Goal: Task Accomplishment & Management: Manage account settings

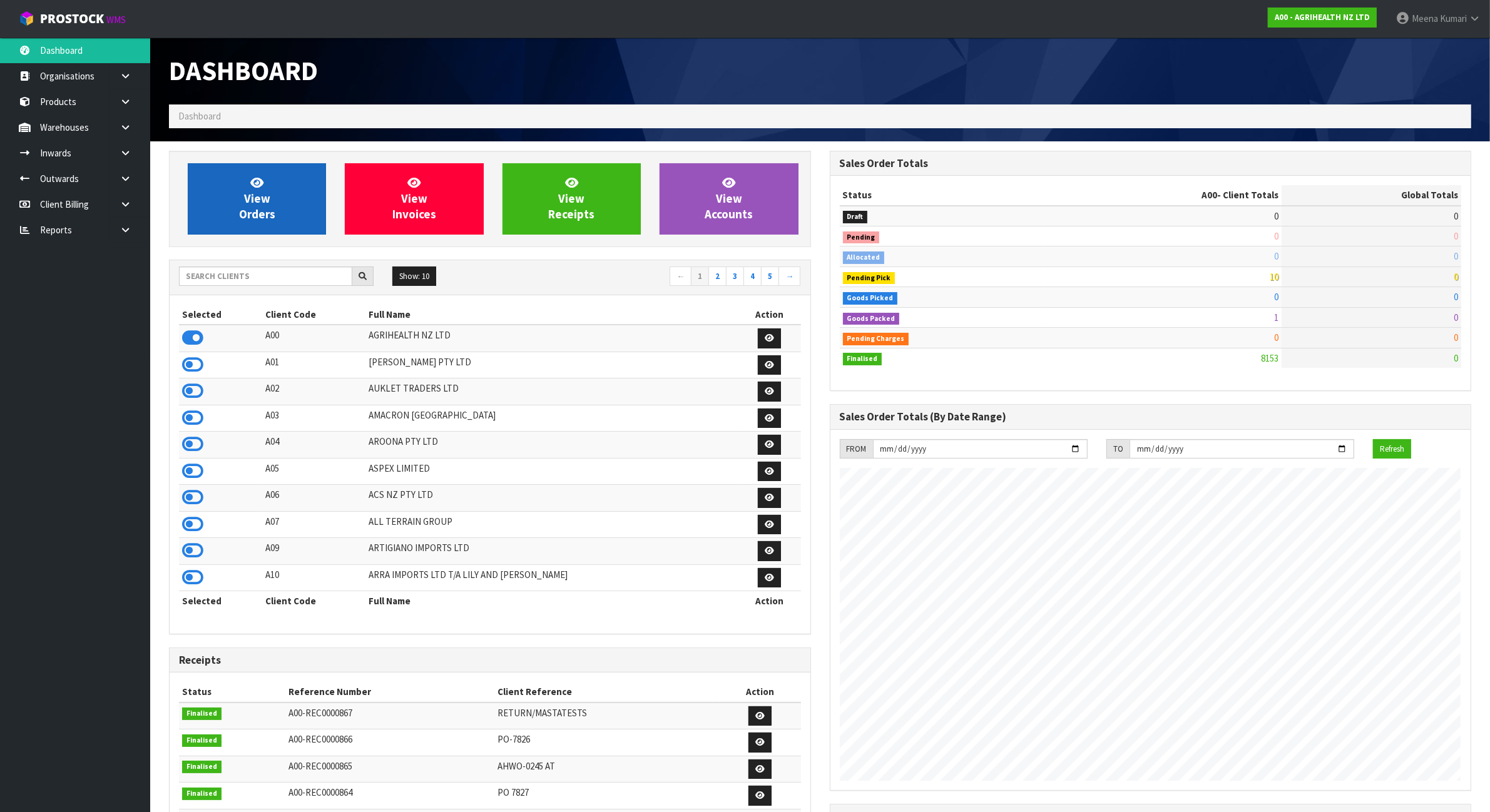
scroll to position [951, 660]
click at [295, 283] on input "text" at bounding box center [265, 276] width 173 height 19
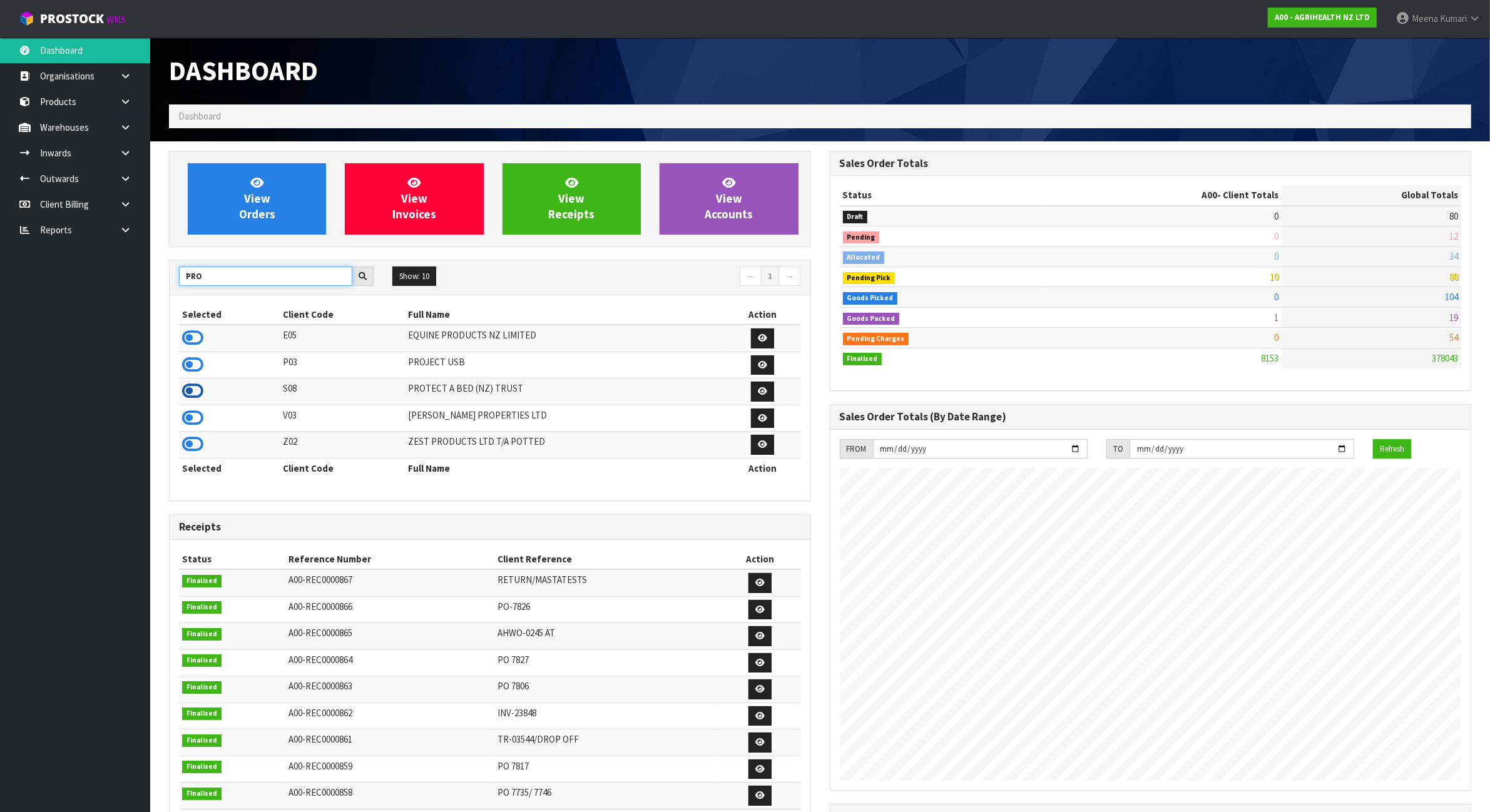
type input "PRO"
click at [189, 395] on icon at bounding box center [192, 391] width 21 height 19
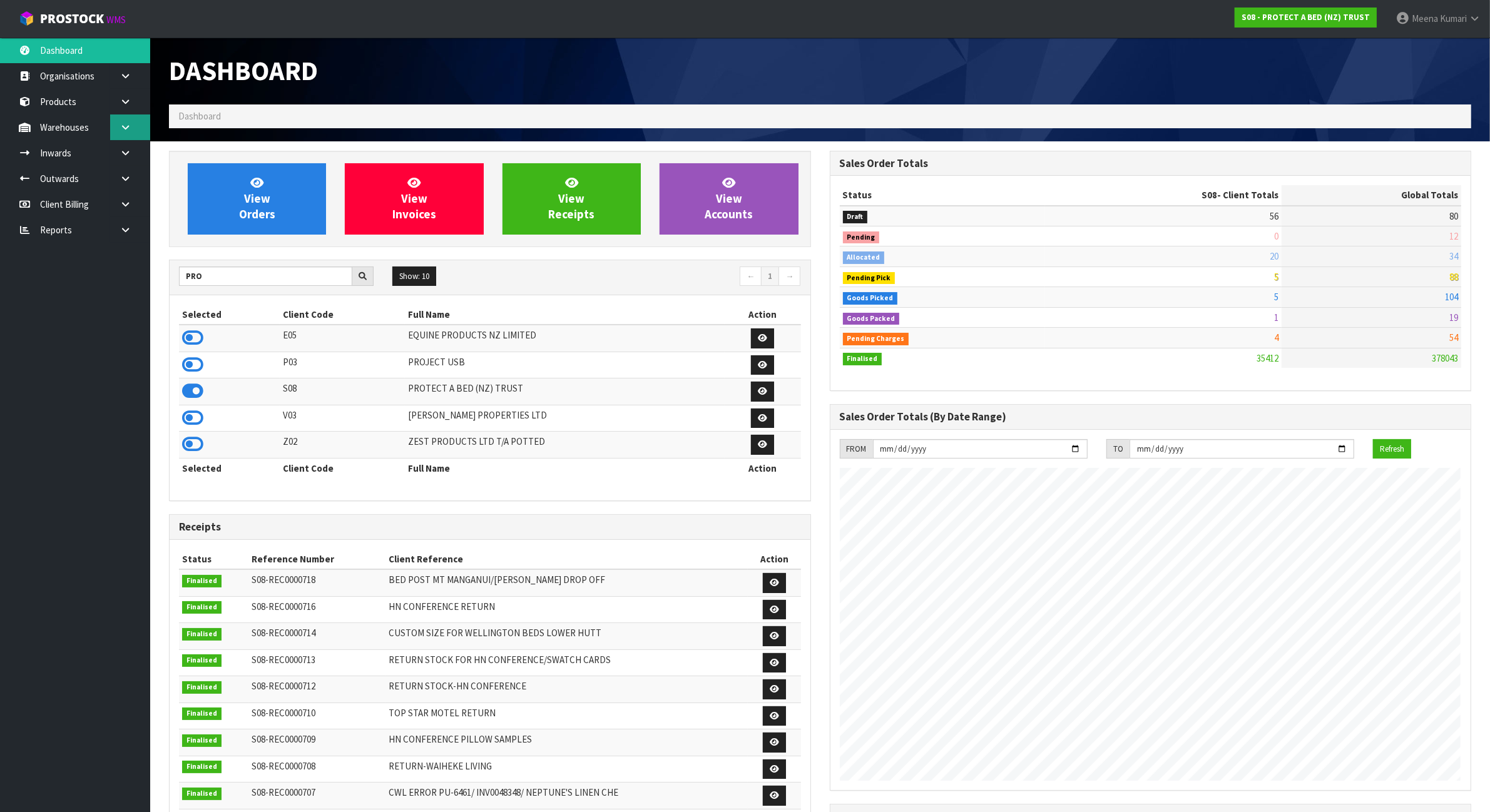
click at [140, 134] on link at bounding box center [131, 127] width 40 height 26
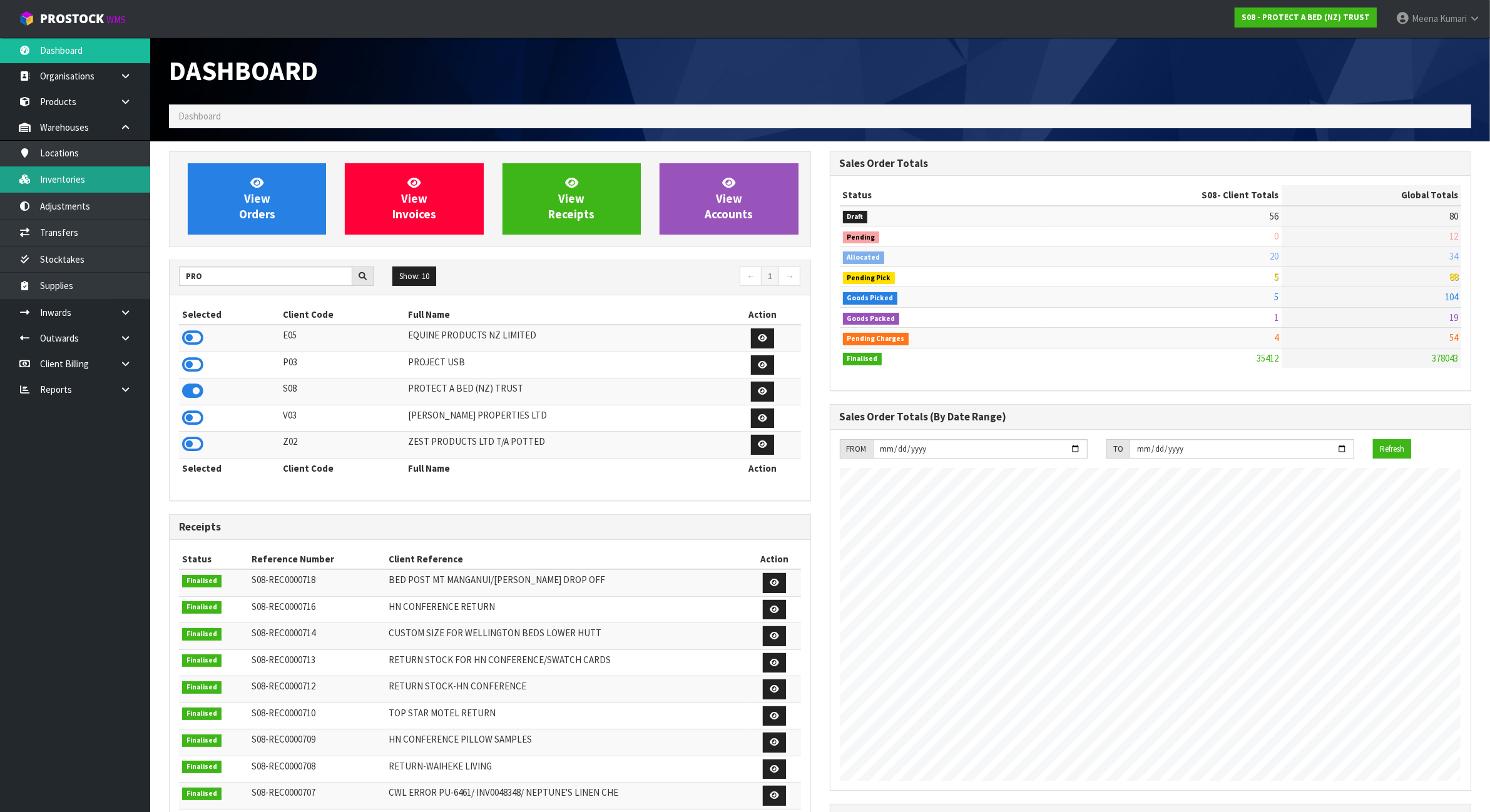
click at [110, 178] on link "Inventories" at bounding box center [75, 179] width 150 height 26
click at [111, 179] on link "Inventories" at bounding box center [75, 179] width 150 height 26
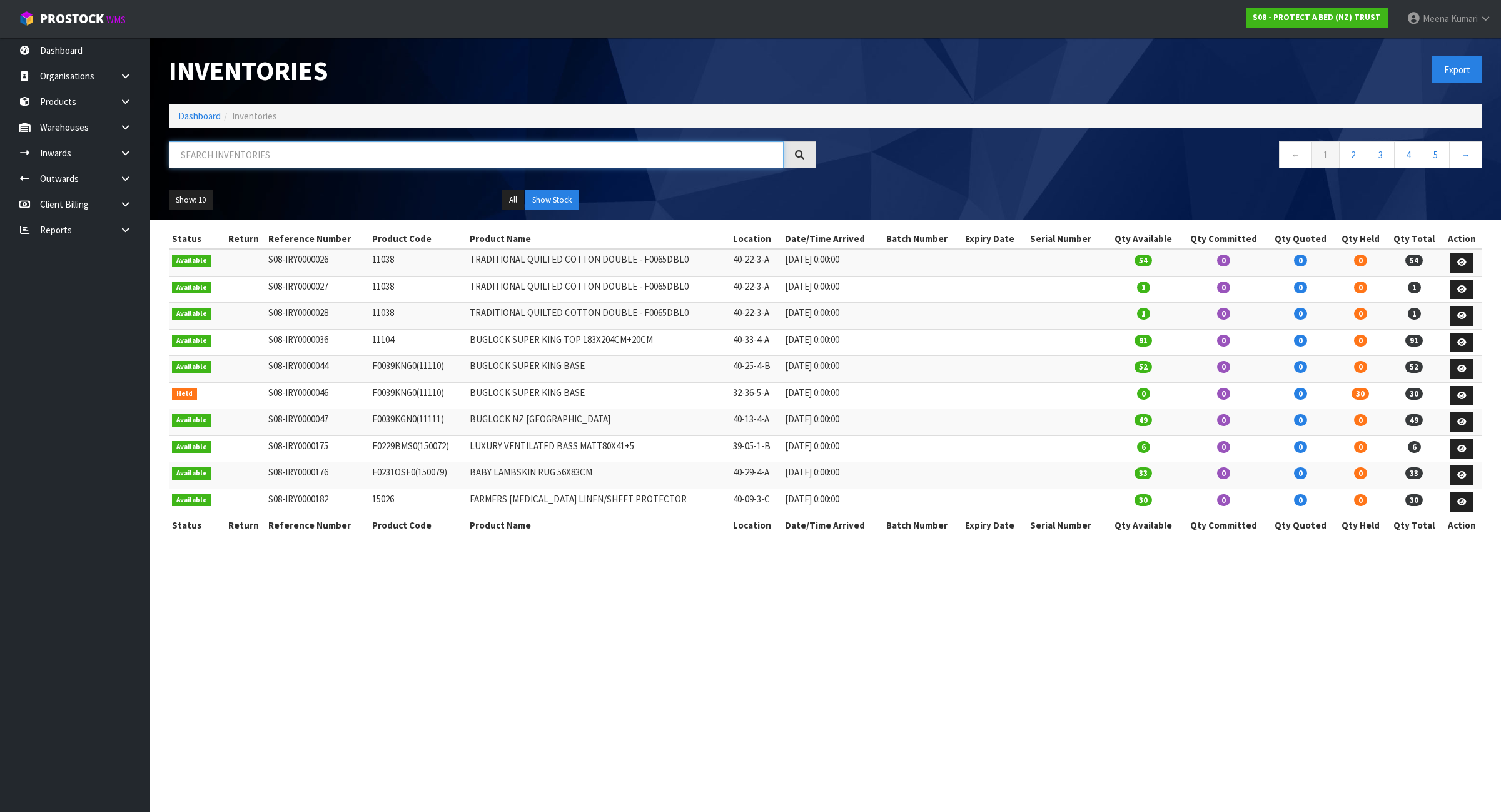
click at [408, 160] on input "text" at bounding box center [477, 155] width 615 height 27
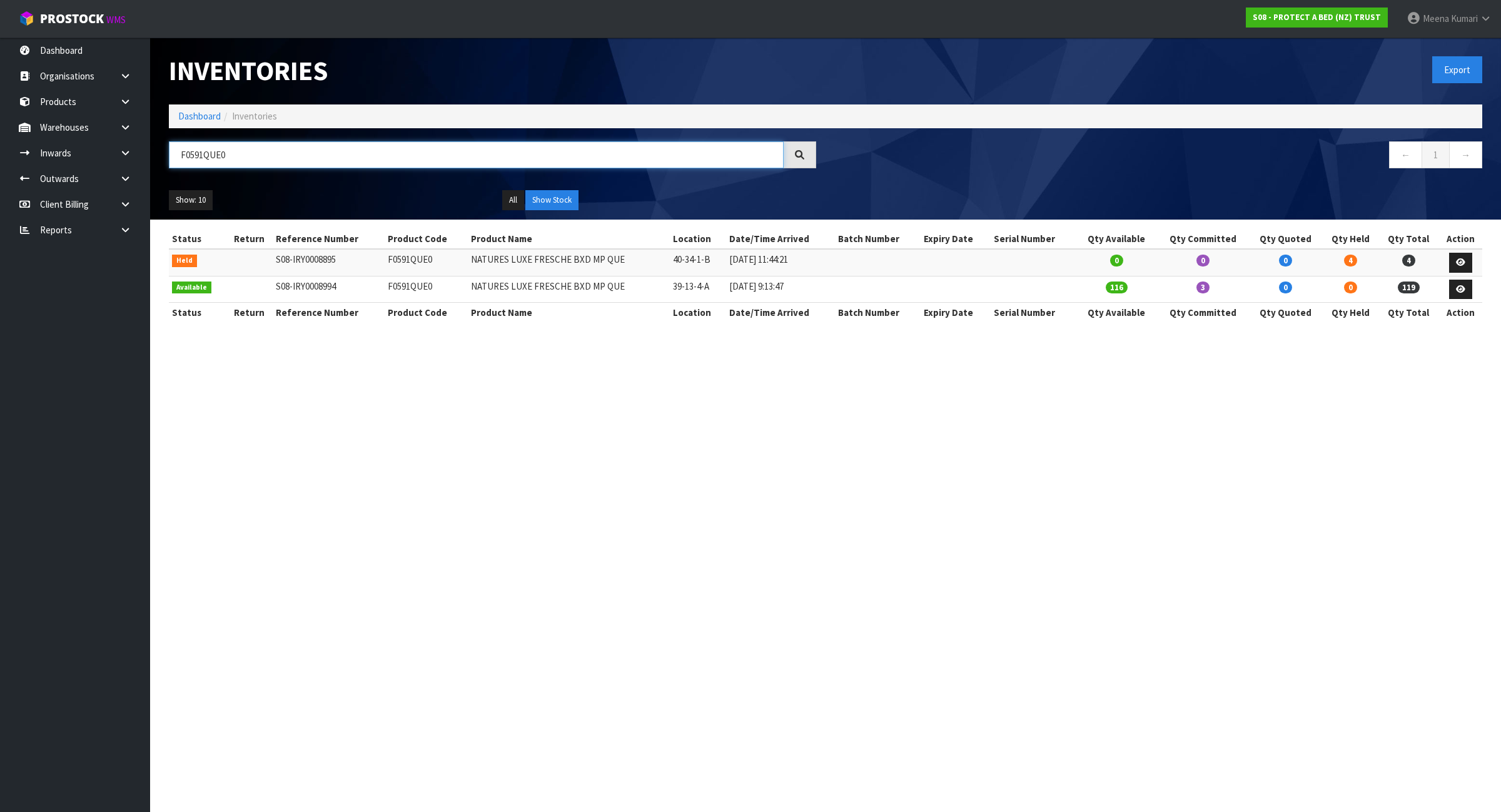
type input "F0591QUE0"
click at [392, 257] on td "F0591QUE0" at bounding box center [426, 262] width 84 height 27
copy td "F0591QUE0"
click at [126, 135] on link at bounding box center [131, 127] width 40 height 26
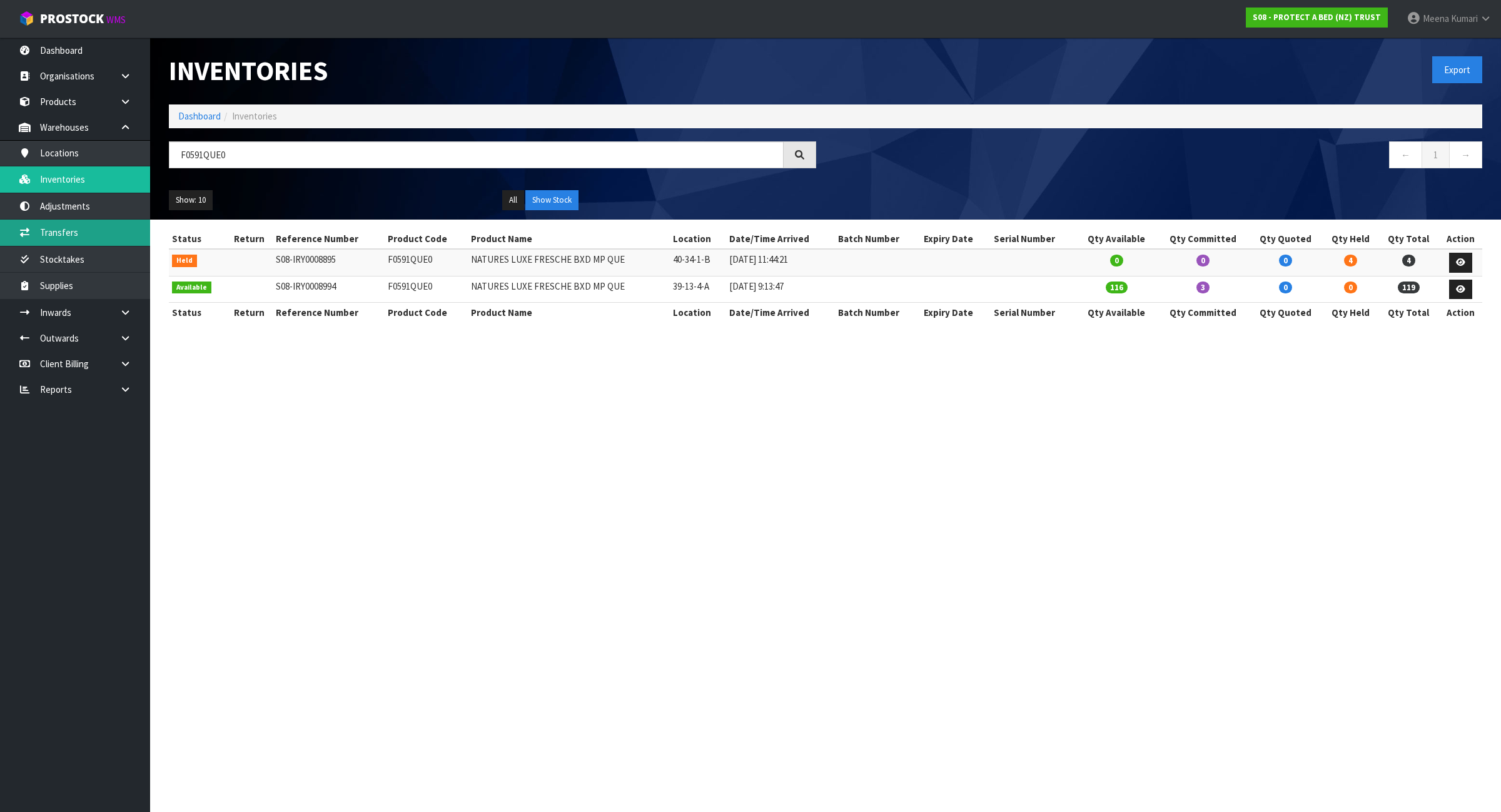
click at [100, 234] on link "Transfers" at bounding box center [75, 232] width 150 height 26
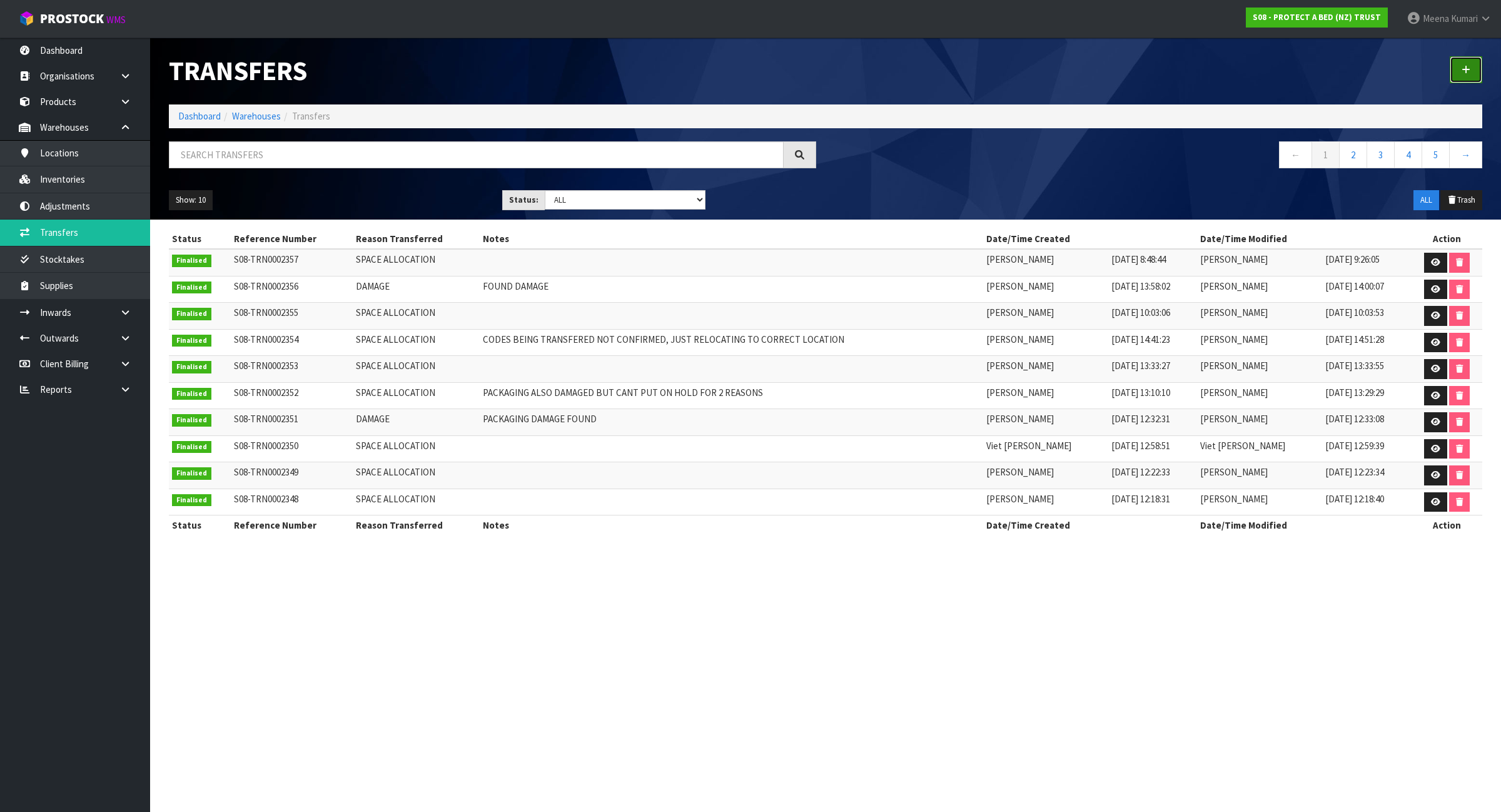
click at [1471, 72] on link at bounding box center [1466, 70] width 33 height 27
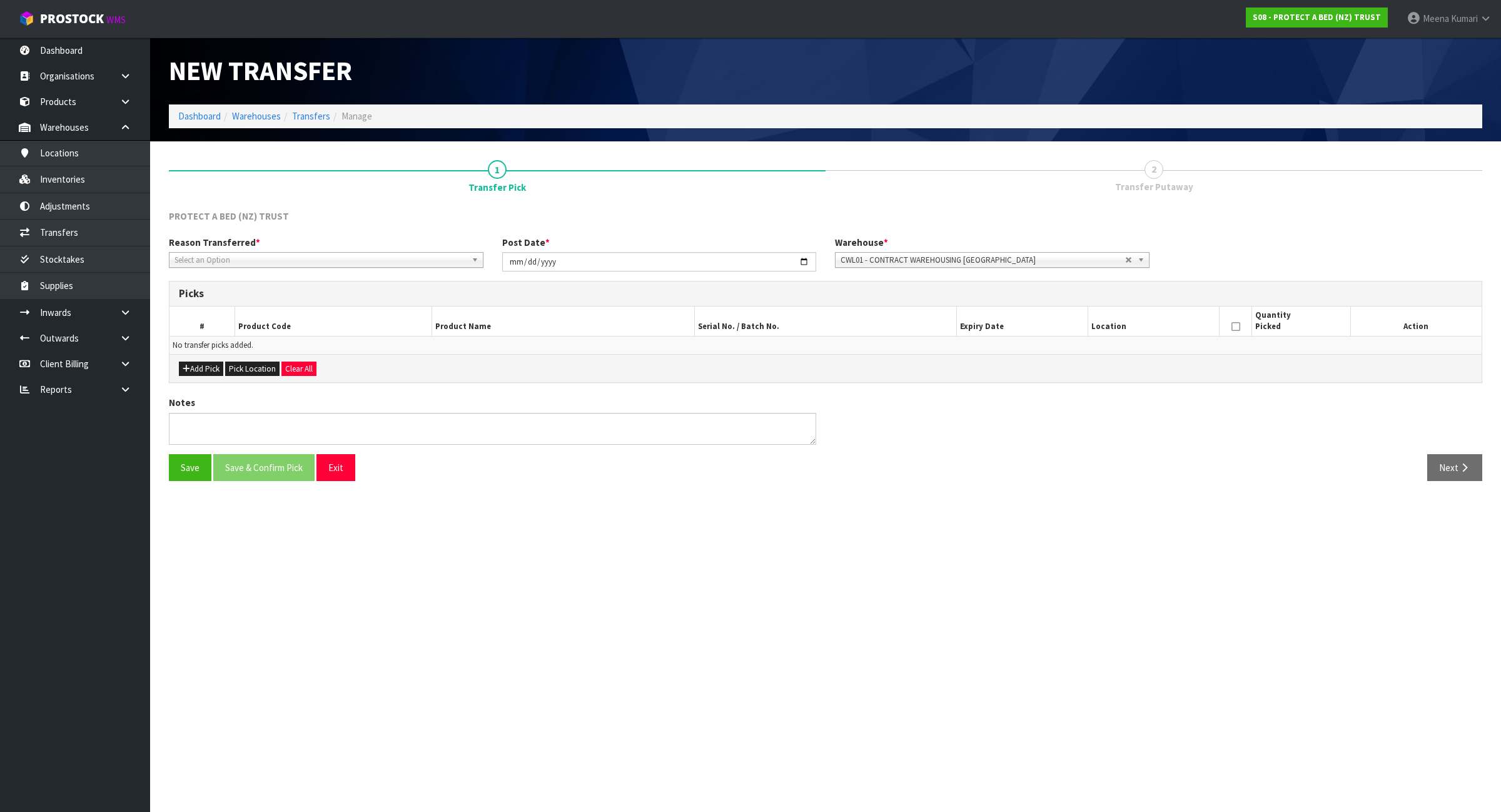
click at [366, 261] on span "Select an Option" at bounding box center [321, 260] width 292 height 15
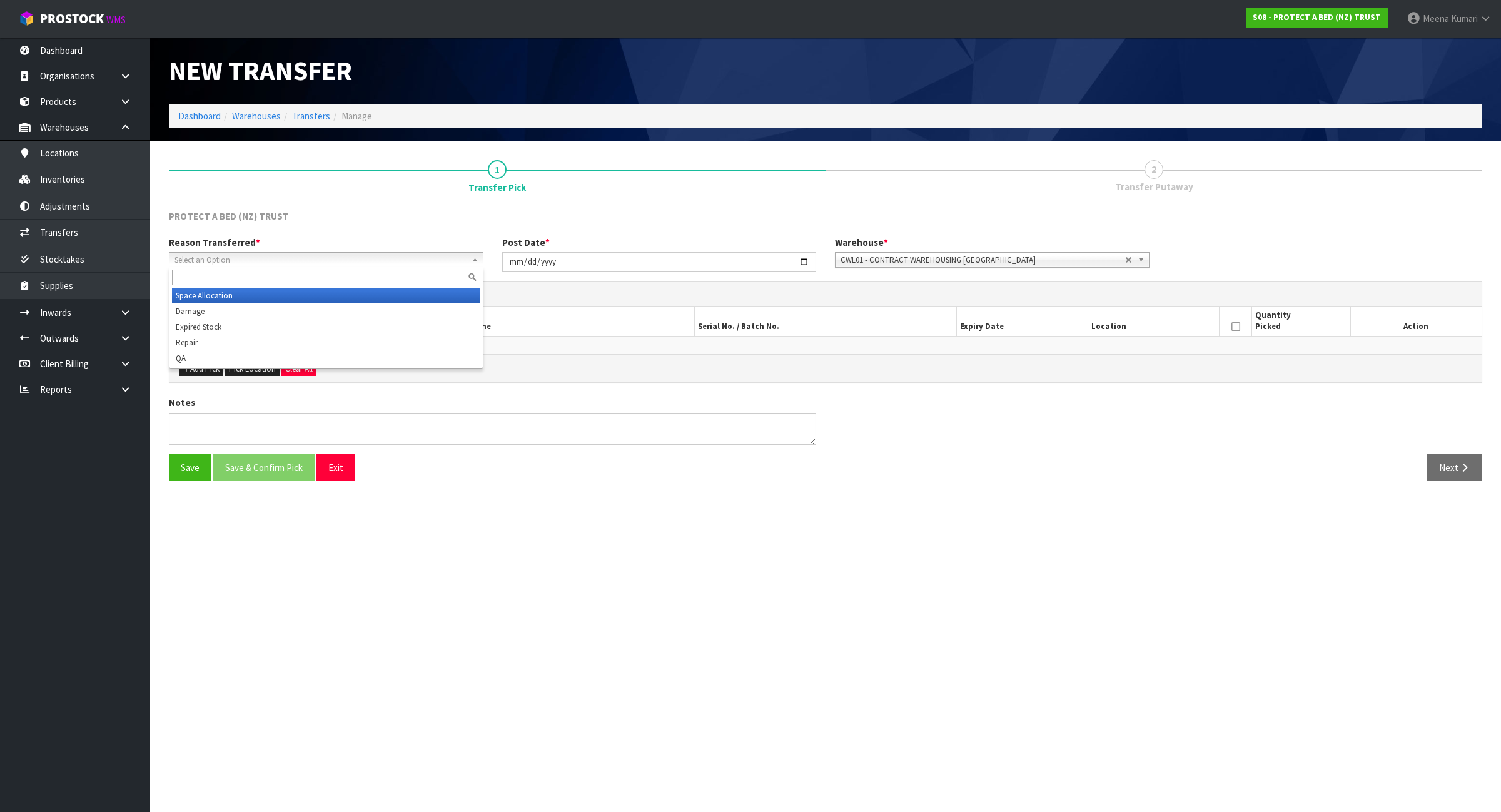
click at [339, 297] on li "Space Allocation" at bounding box center [326, 295] width 308 height 15
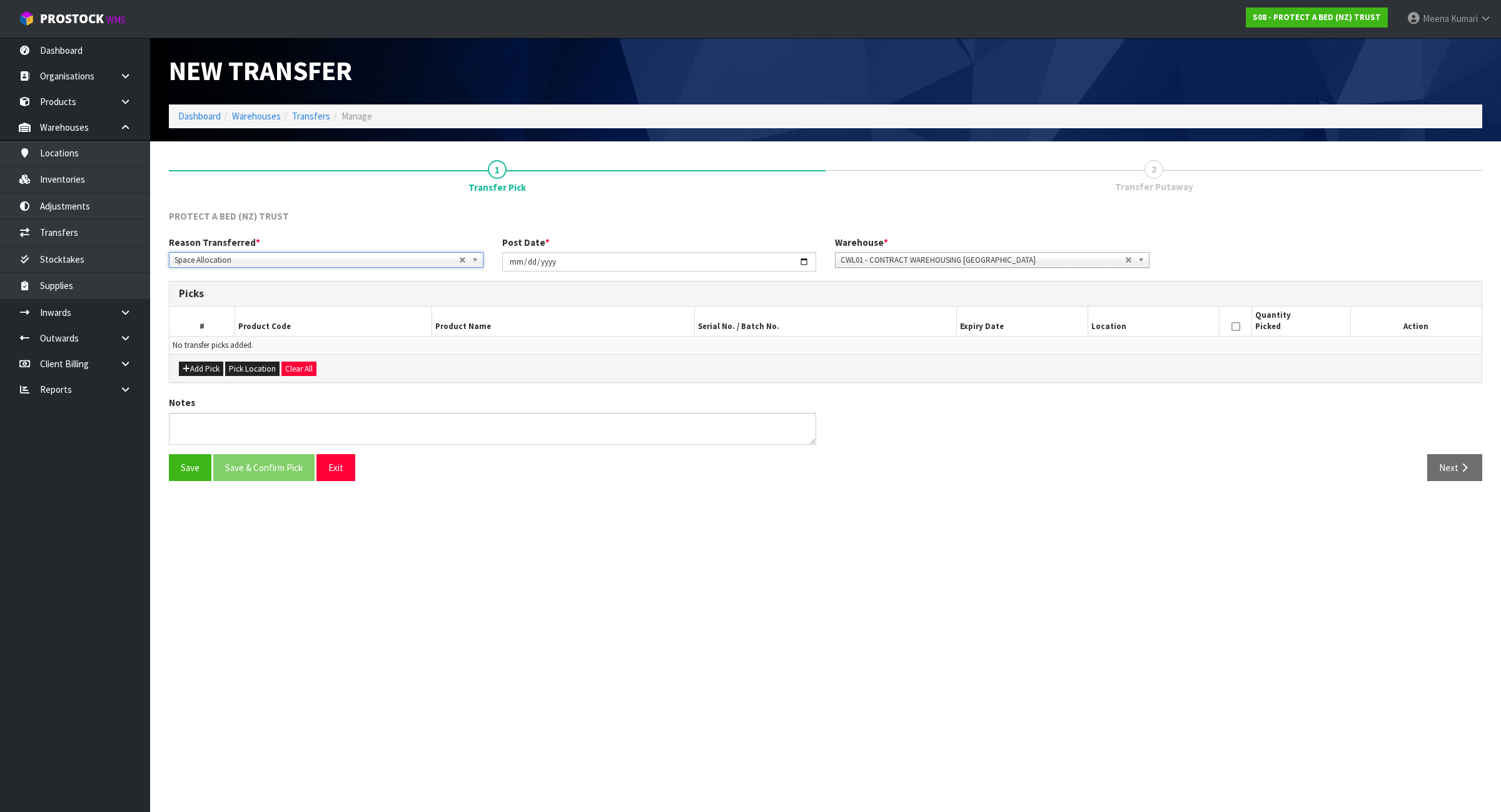
drag, startPoint x: 167, startPoint y: 371, endPoint x: 176, endPoint y: 370, distance: 9.1
click at [169, 371] on div "1 Transfer Pick 2 Transfer Putaway PROTECT A BED (NZ) TRUST Reason Transferred …" at bounding box center [825, 321] width 1332 height 340
click at [202, 364] on button "Add Pick" at bounding box center [201, 369] width 44 height 15
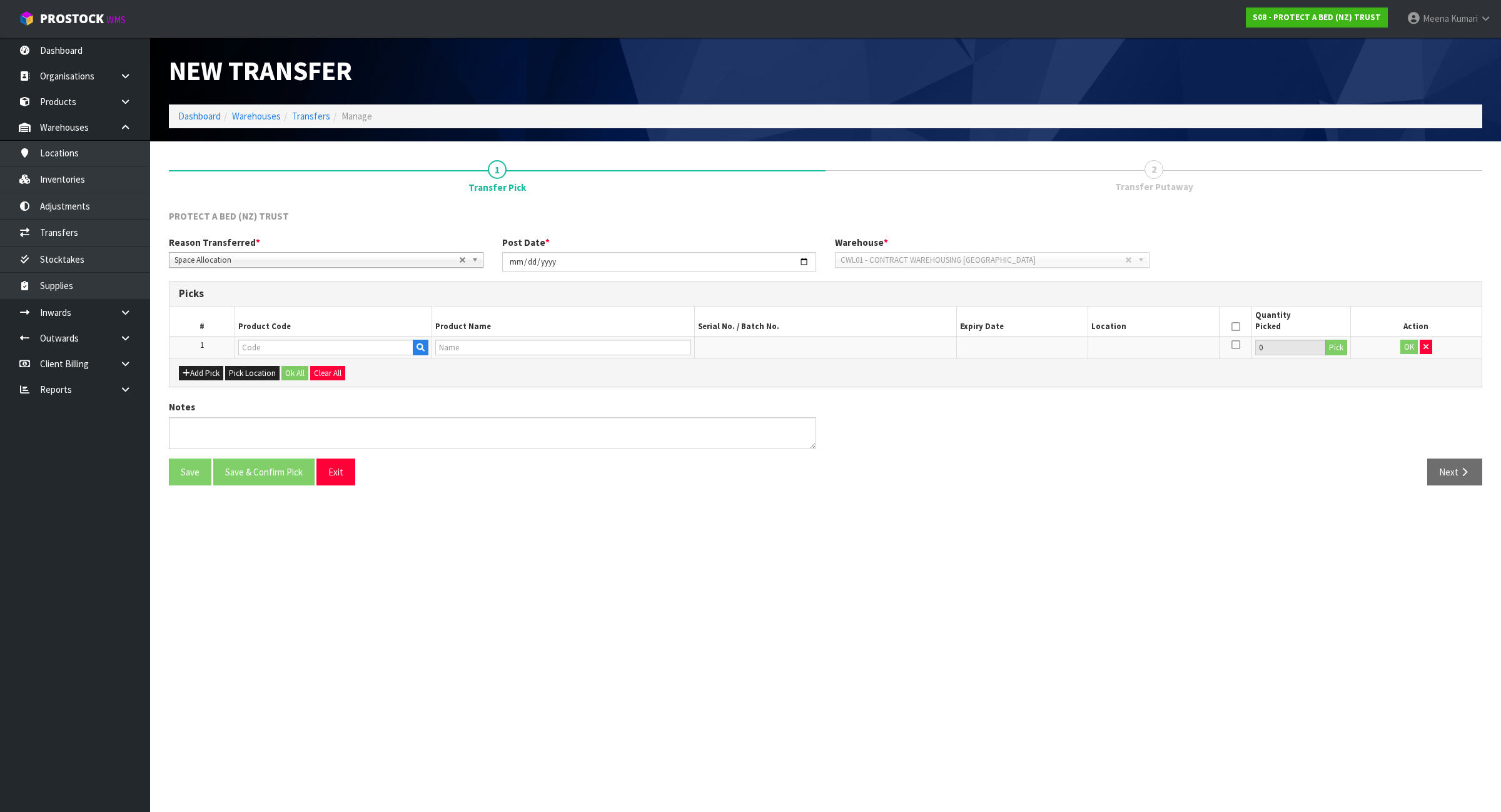
click at [268, 337] on td at bounding box center [333, 346] width 197 height 22
click at [267, 342] on input "text" at bounding box center [326, 347] width 175 height 15
paste input "F0591QUE0"
type input "F0591QUE0"
type input "NATURES LUXE FRESCHE BXD MP QUE"
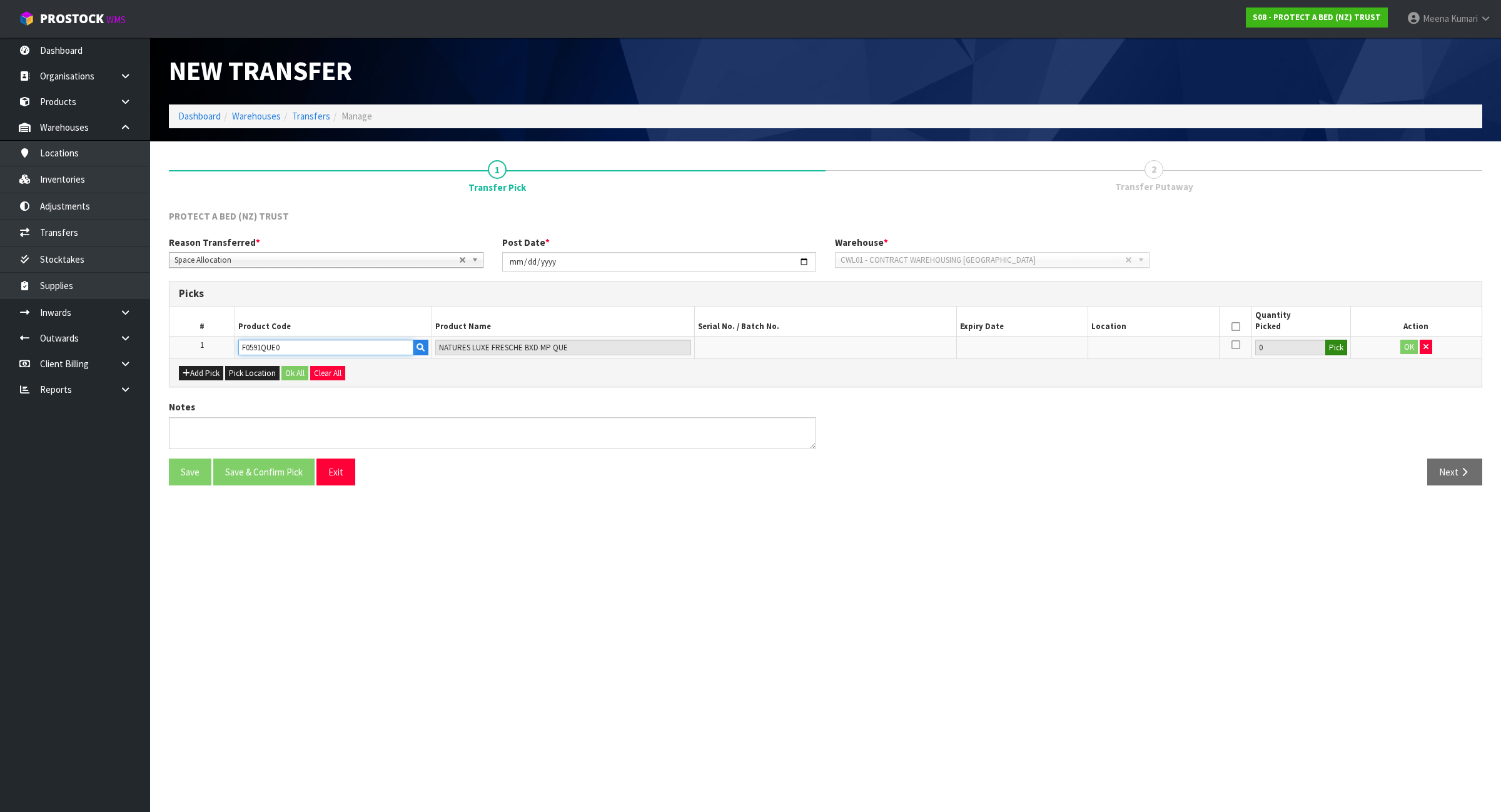
type input "F0591QUE0"
click at [1342, 348] on button "Pick" at bounding box center [1336, 347] width 22 height 16
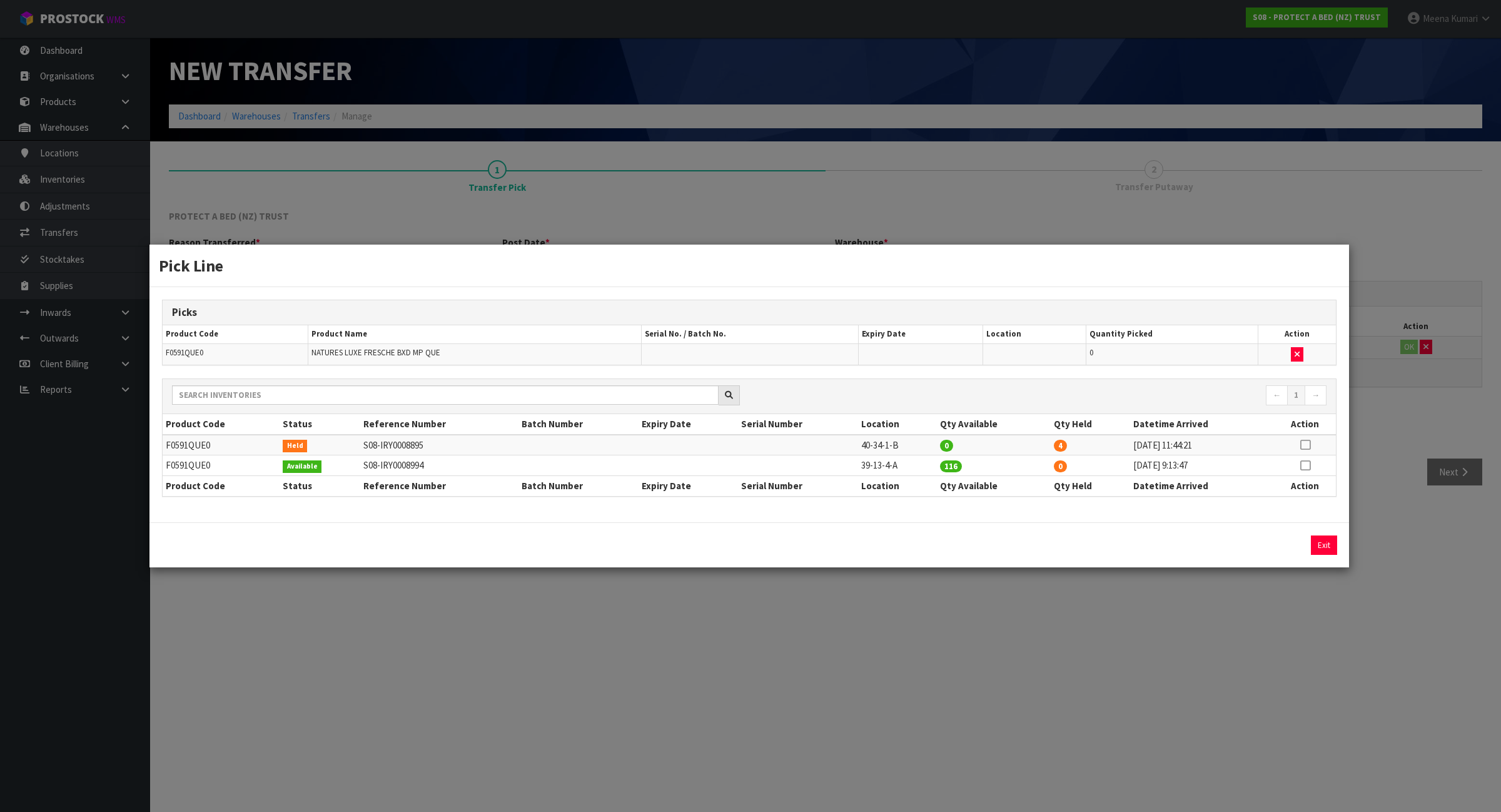
click at [1302, 445] on icon at bounding box center [1305, 445] width 10 height 1
click at [1302, 549] on button "Assign Pick" at bounding box center [1281, 545] width 51 height 19
type input "4"
click at [864, 471] on td "39-13-4-A" at bounding box center [898, 465] width 79 height 20
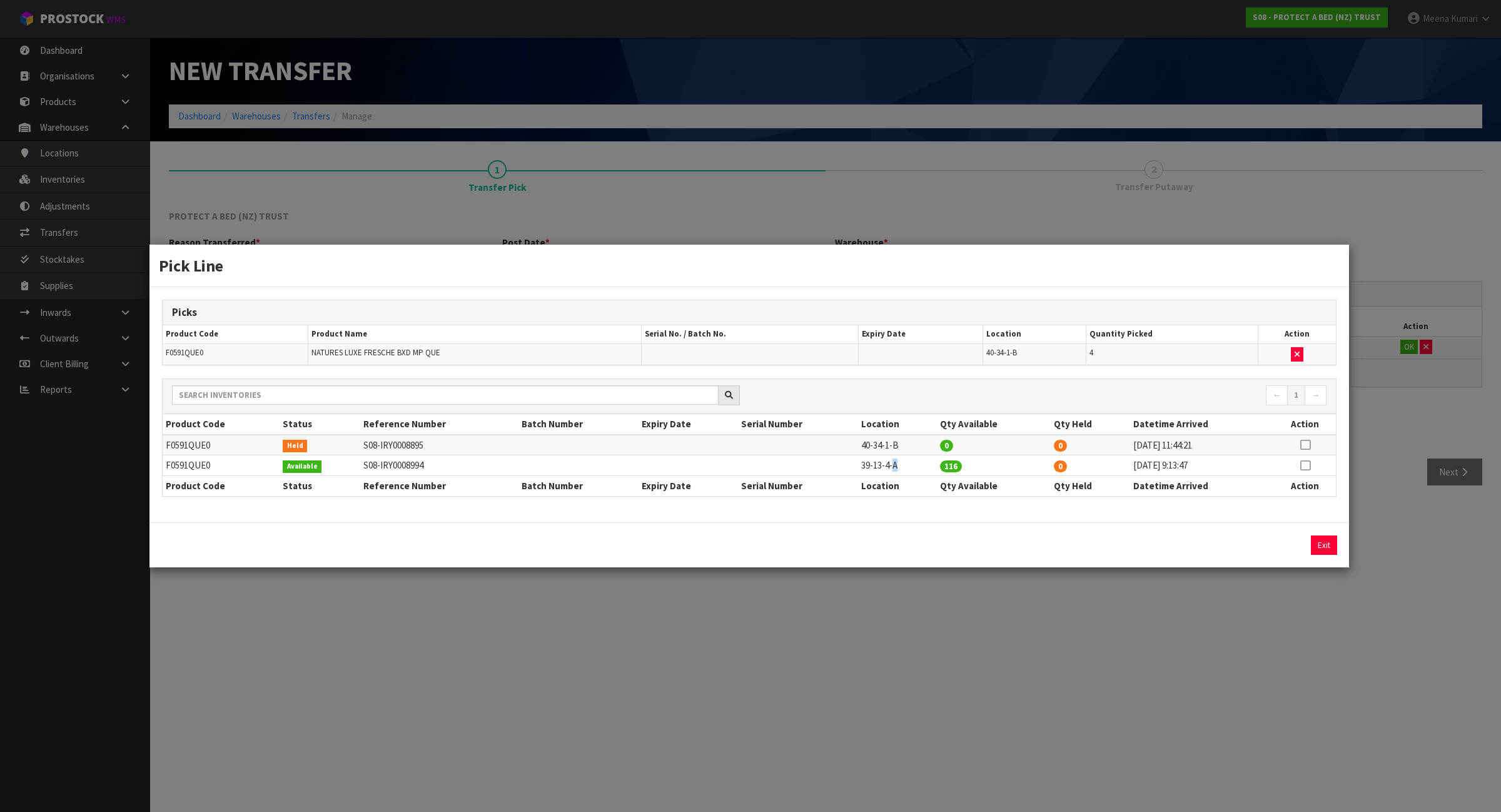
click at [864, 471] on td "39-13-4-A" at bounding box center [898, 465] width 79 height 20
copy tr "39-13-4-A"
click at [1083, 681] on div "Pick Line Picks Product Code Product Name Serial No. / Batch No. Expiry Date Lo…" at bounding box center [750, 406] width 1501 height 812
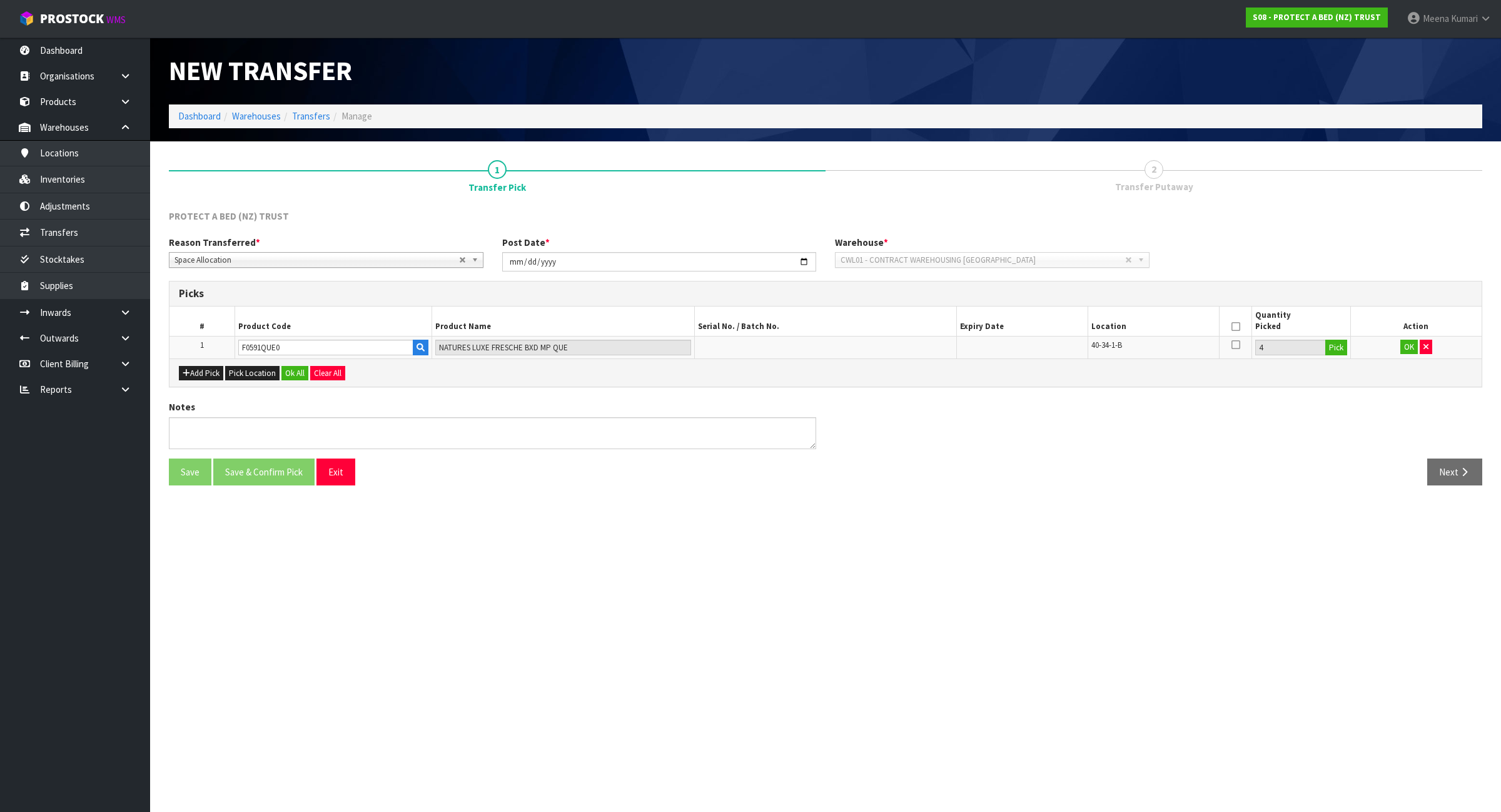
click at [1231, 327] on icon at bounding box center [1235, 327] width 9 height 1
click at [1411, 346] on button "OK" at bounding box center [1409, 347] width 17 height 15
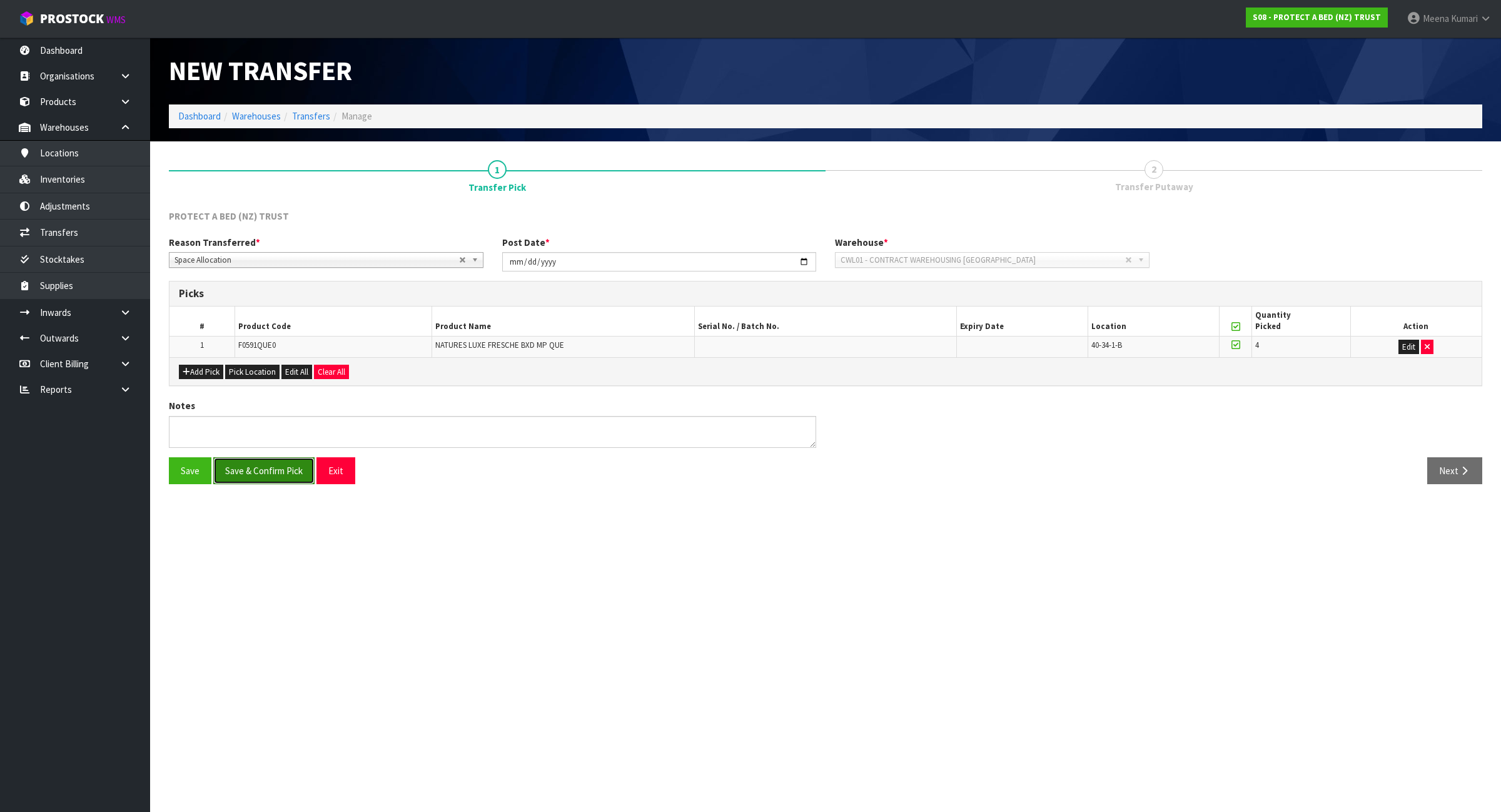
click at [295, 476] on button "Save & Confirm Pick" at bounding box center [263, 471] width 101 height 27
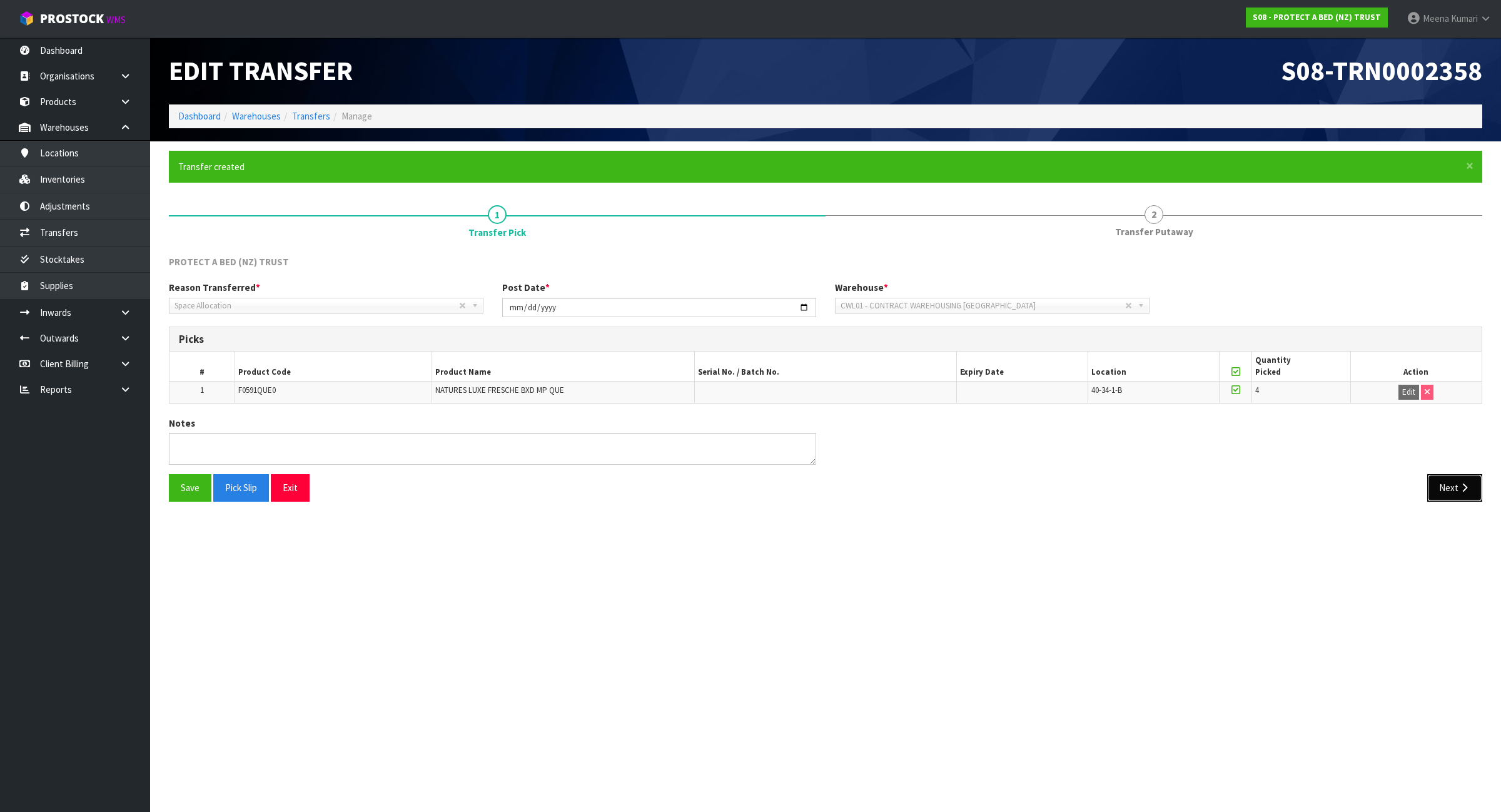
click at [1473, 485] on button "Next" at bounding box center [1454, 487] width 55 height 27
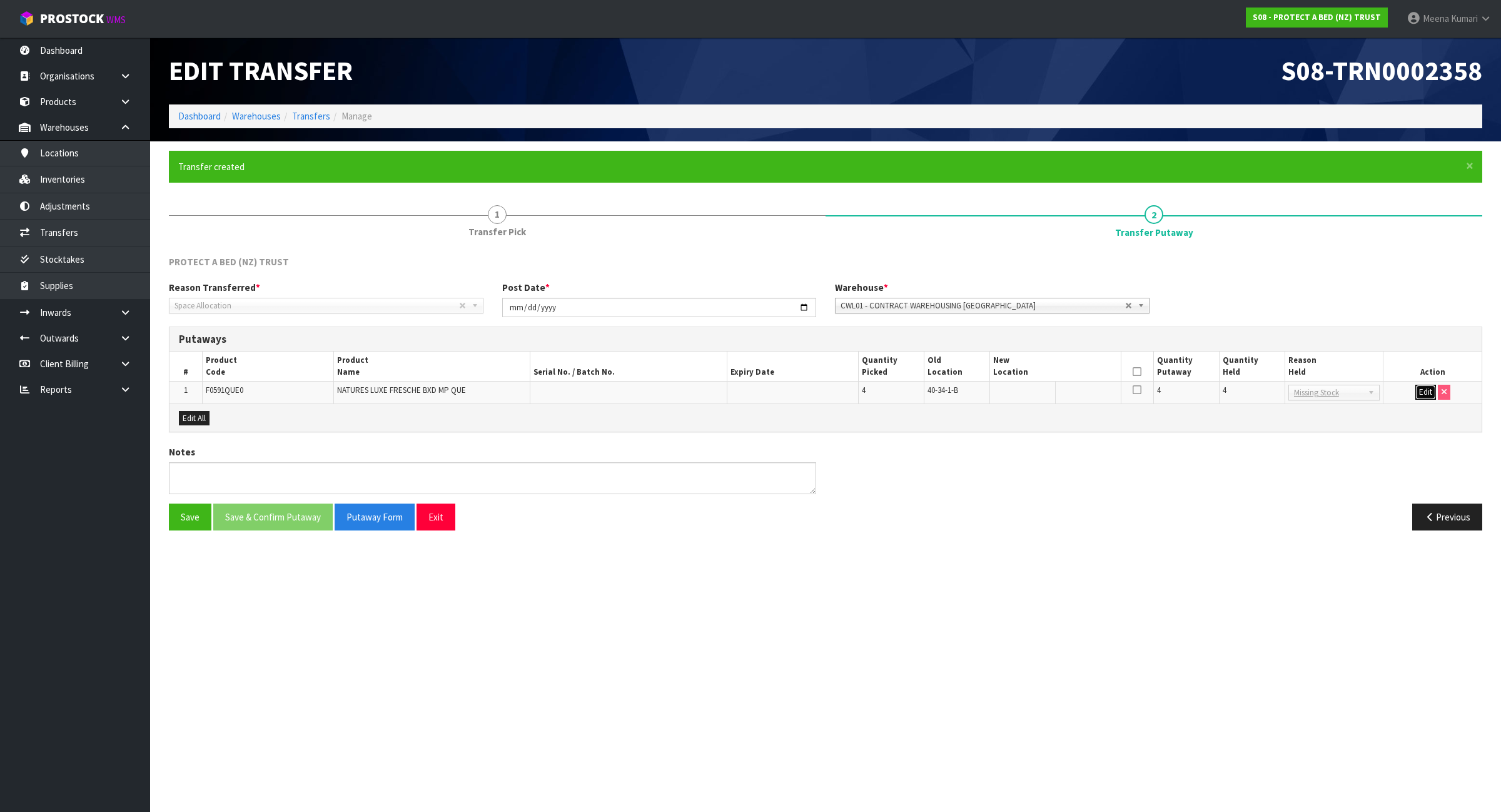
click at [1428, 392] on button "Edit" at bounding box center [1425, 392] width 20 height 15
click at [1012, 395] on input "text" at bounding box center [1048, 392] width 110 height 15
paste input "39-13-4-A"
type input "39-13-4-A"
click at [229, 388] on span "F0591QUE0" at bounding box center [224, 389] width 37 height 11
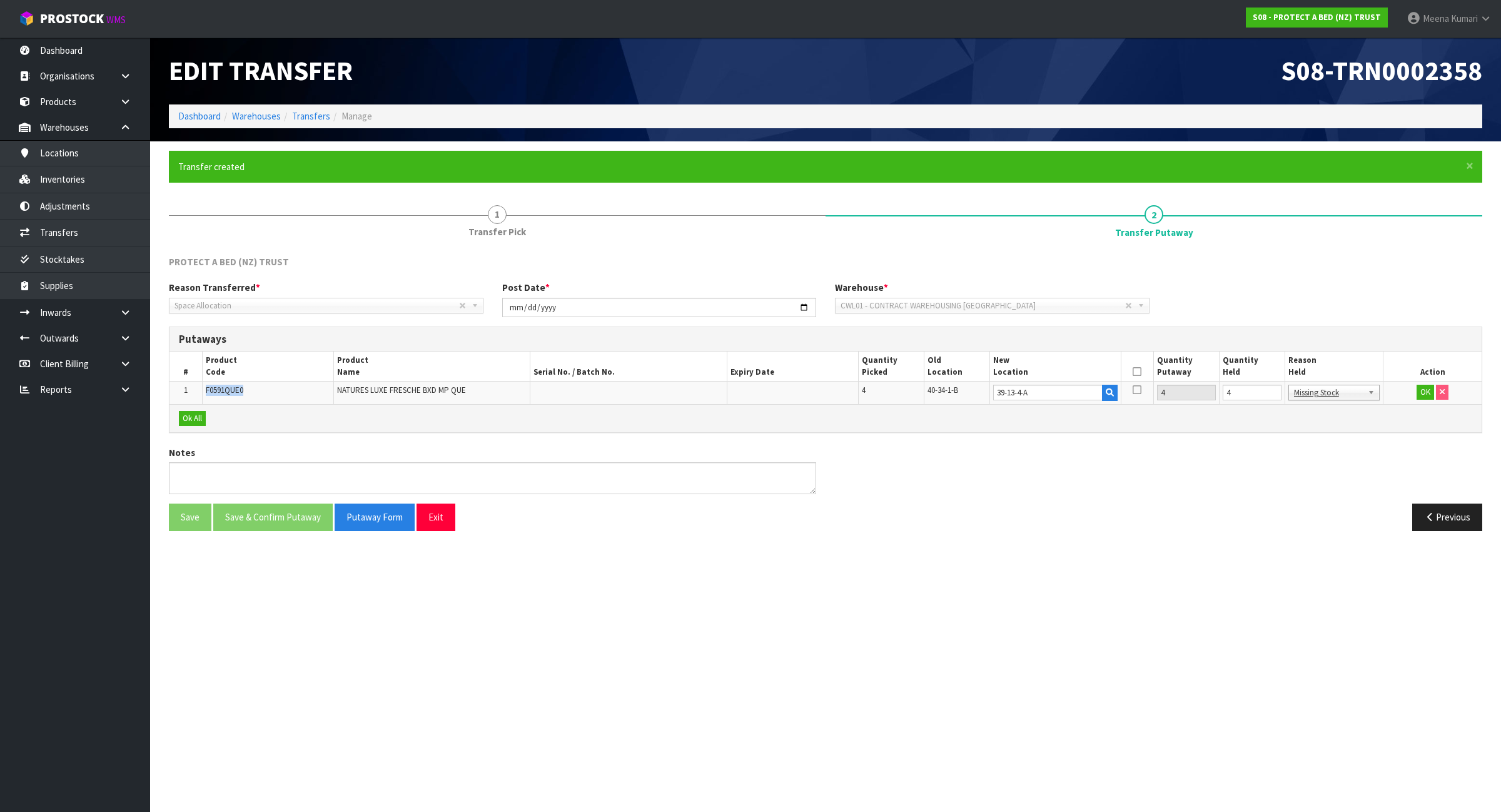
click at [229, 388] on span "F0591QUE0" at bounding box center [224, 389] width 37 height 11
copy span "F0591QUE0"
click at [1235, 391] on input "4" at bounding box center [1251, 392] width 59 height 15
type input "0"
click at [1427, 395] on button "OK" at bounding box center [1425, 392] width 17 height 15
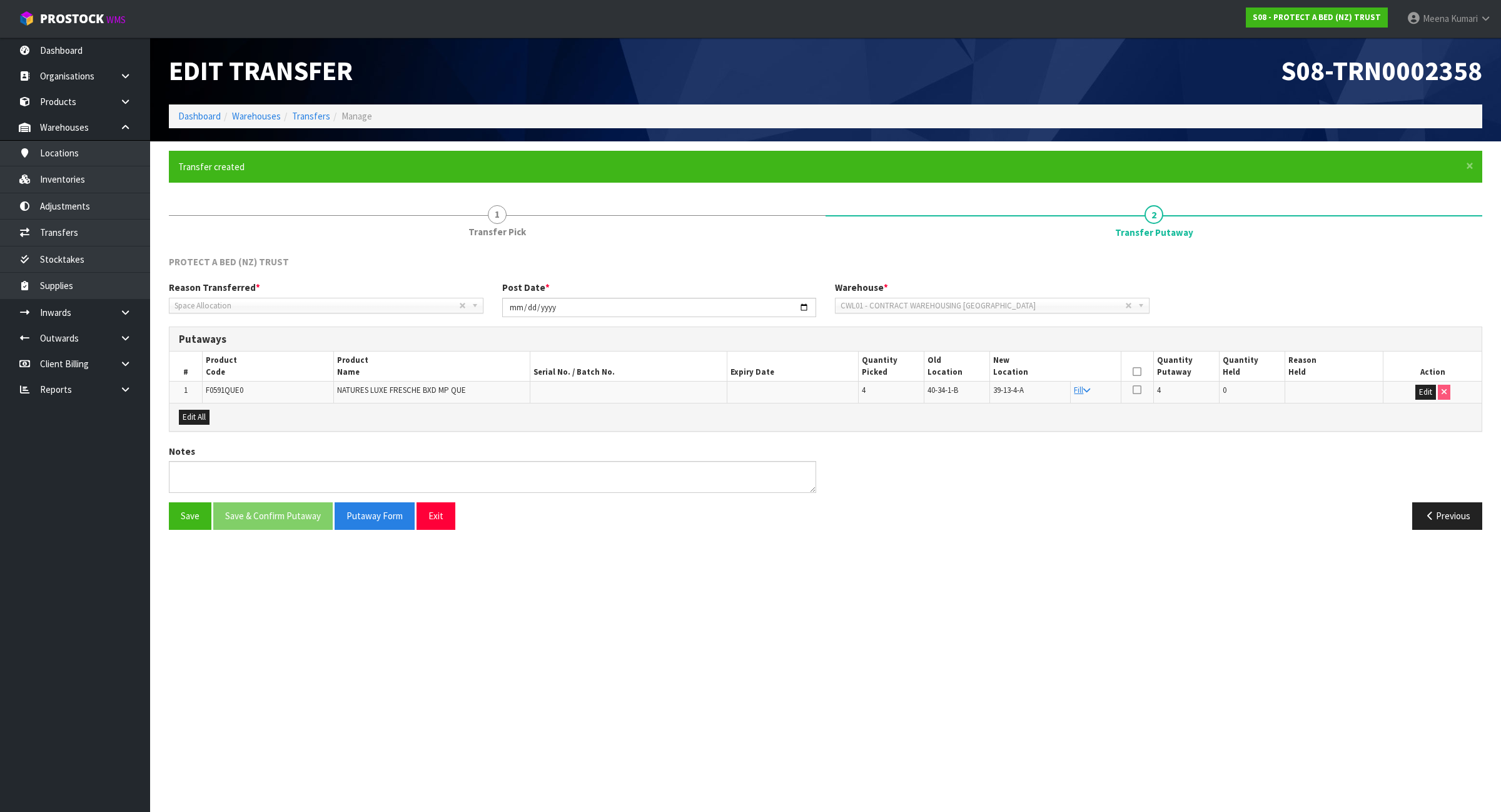
click at [1137, 372] on icon at bounding box center [1137, 372] width 9 height 1
click at [306, 520] on button "Save & Confirm Putaway" at bounding box center [273, 516] width 119 height 27
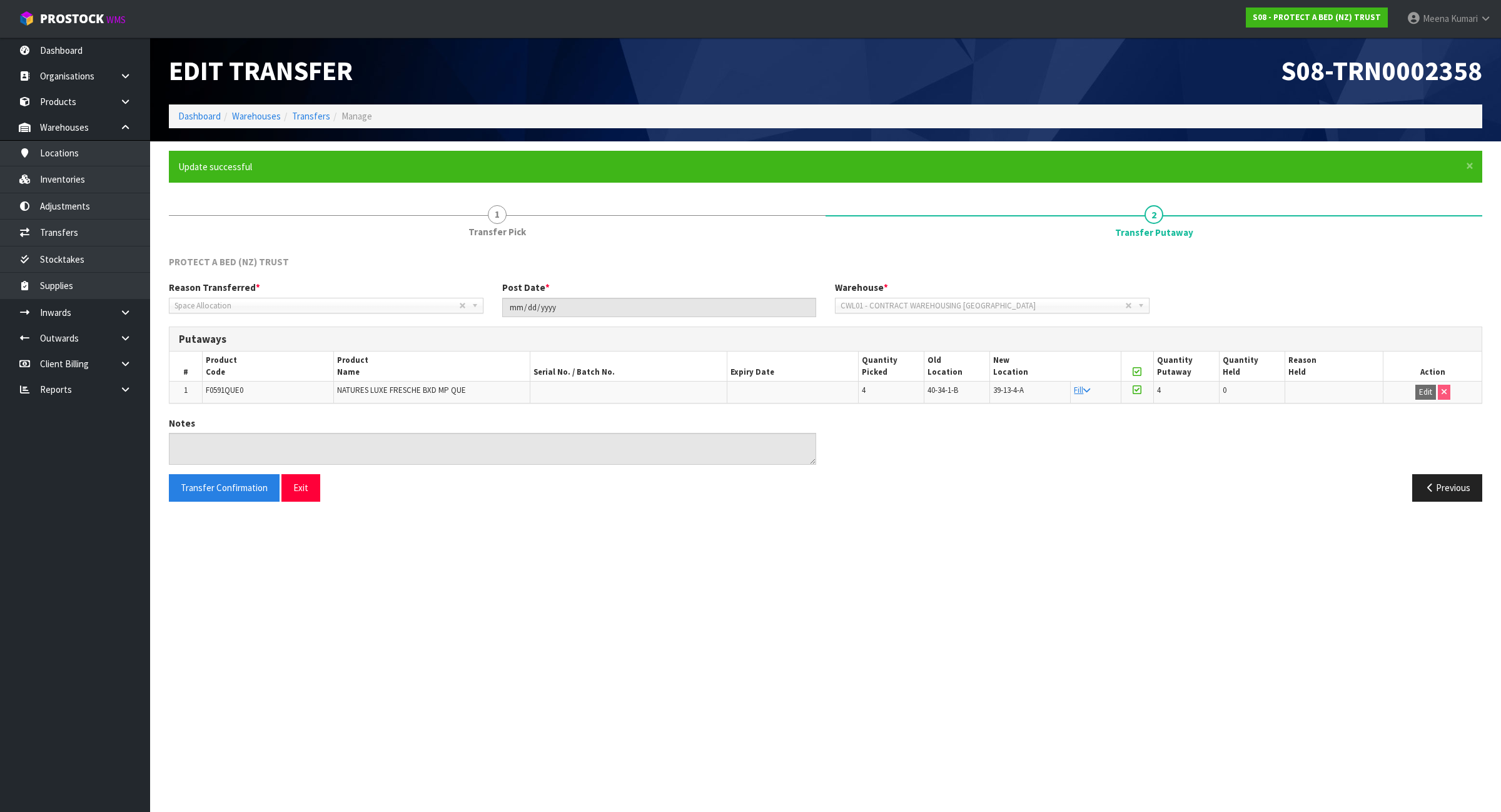
click at [284, 389] on td "F0591QUE0" at bounding box center [267, 392] width 132 height 21
click at [274, 395] on td "F0591QUE0" at bounding box center [267, 392] width 132 height 21
copy tr "F0591QUE0"
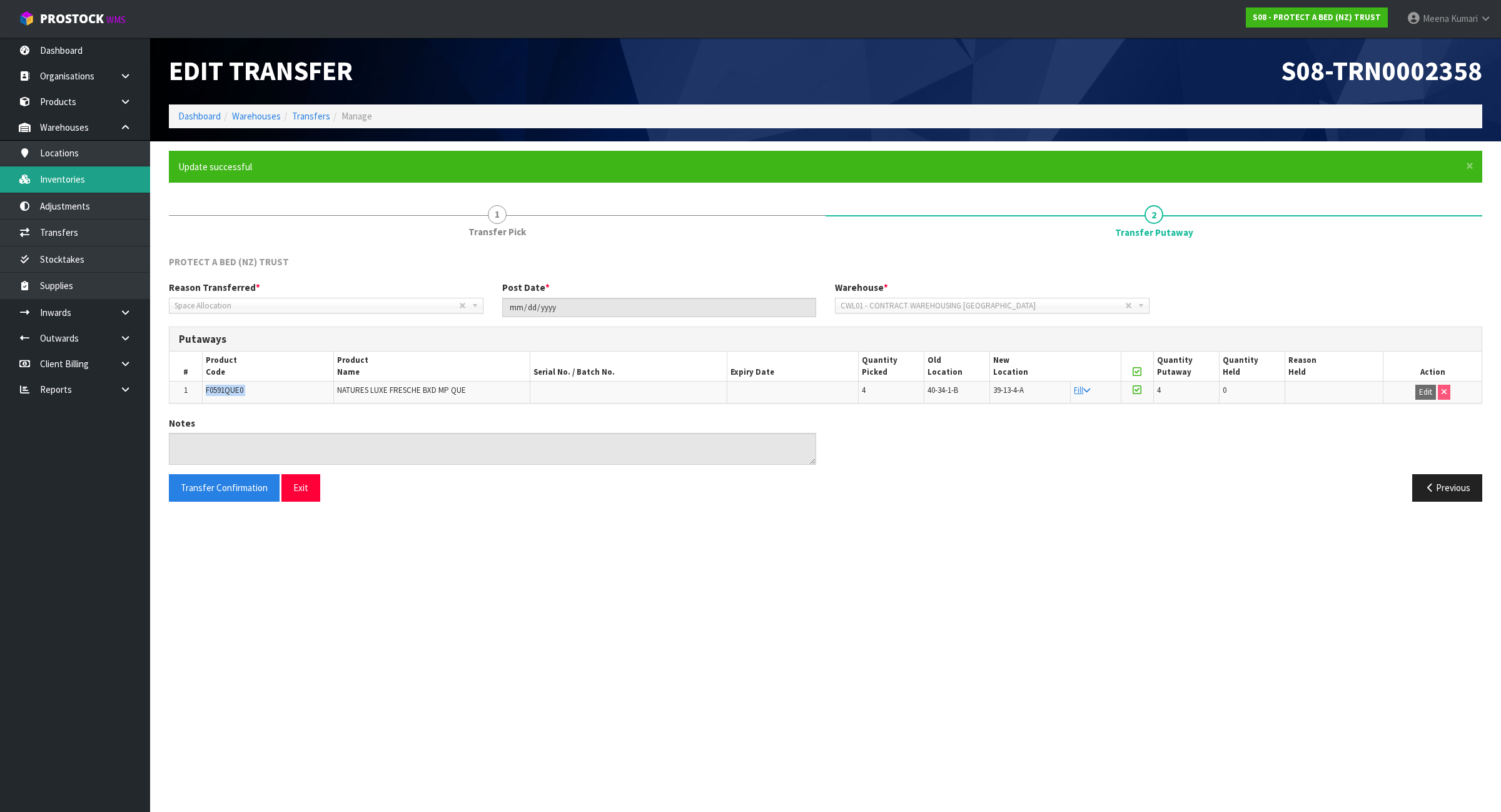
click at [94, 167] on link "Inventories" at bounding box center [75, 179] width 150 height 26
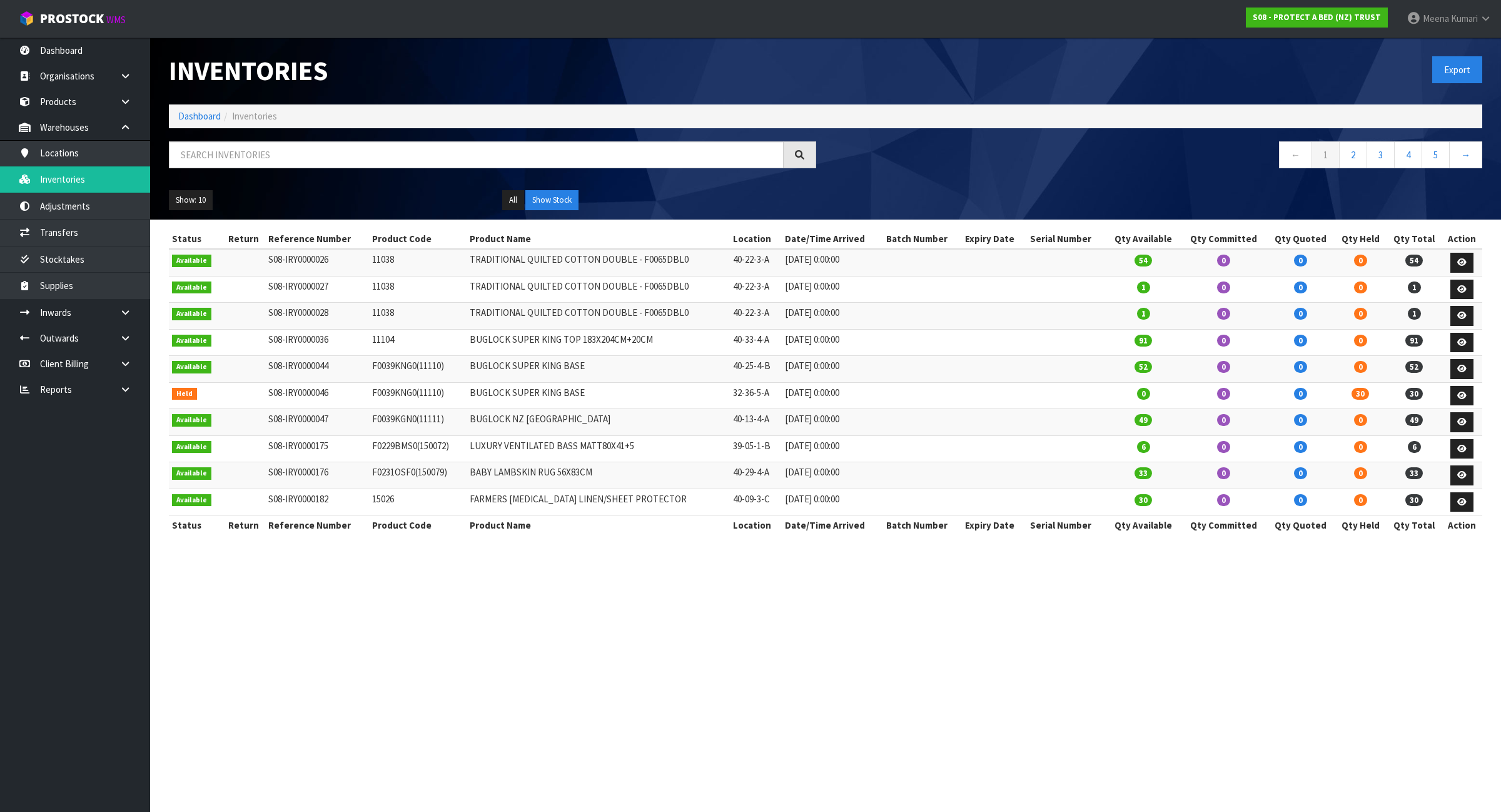
click at [509, 173] on div at bounding box center [492, 160] width 666 height 37
click at [506, 151] on input "text" at bounding box center [477, 155] width 615 height 27
paste input "F0591QUE0"
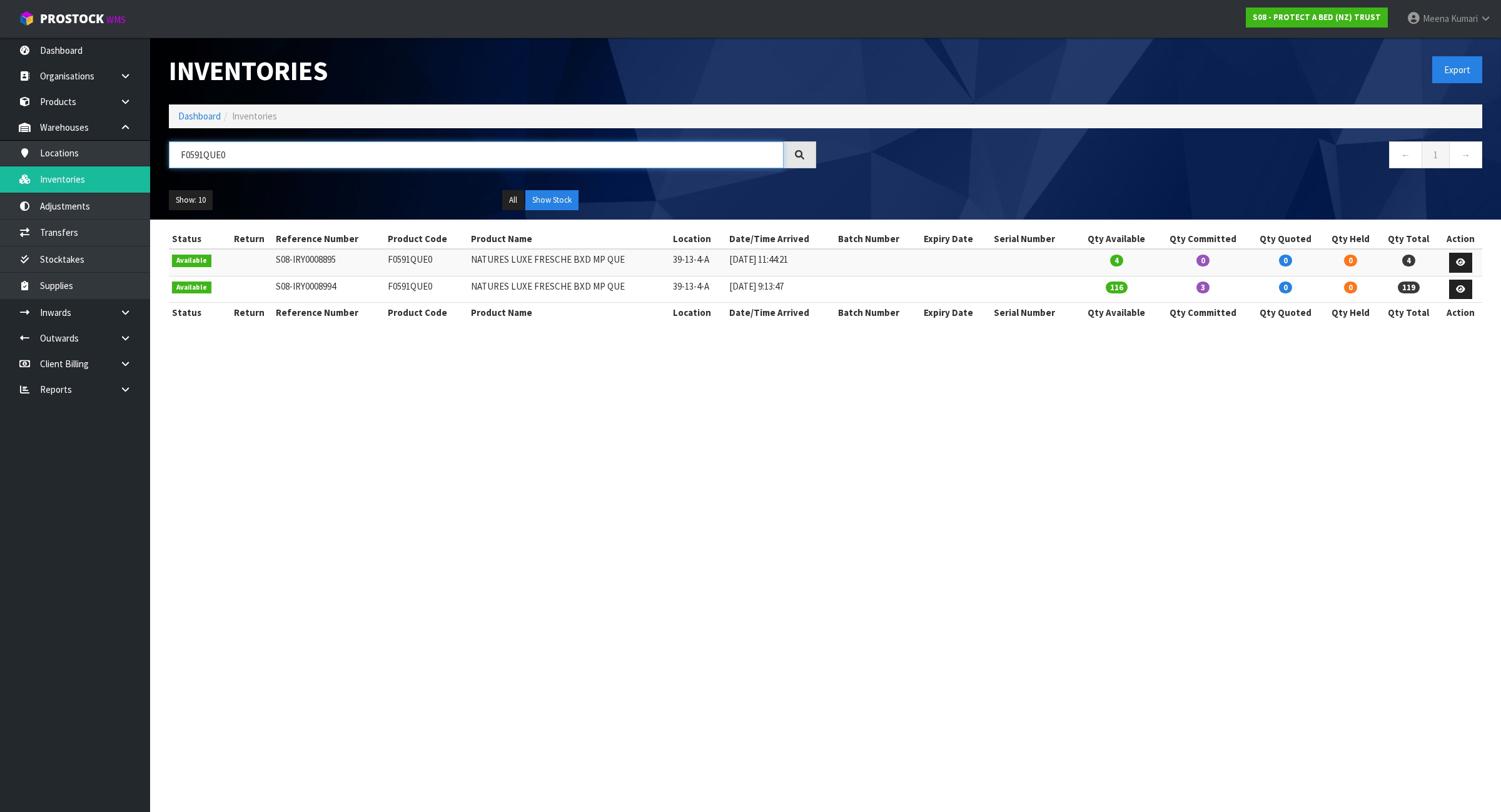
click at [271, 149] on input "F0591QUE0" at bounding box center [477, 155] width 615 height 27
type input "384"
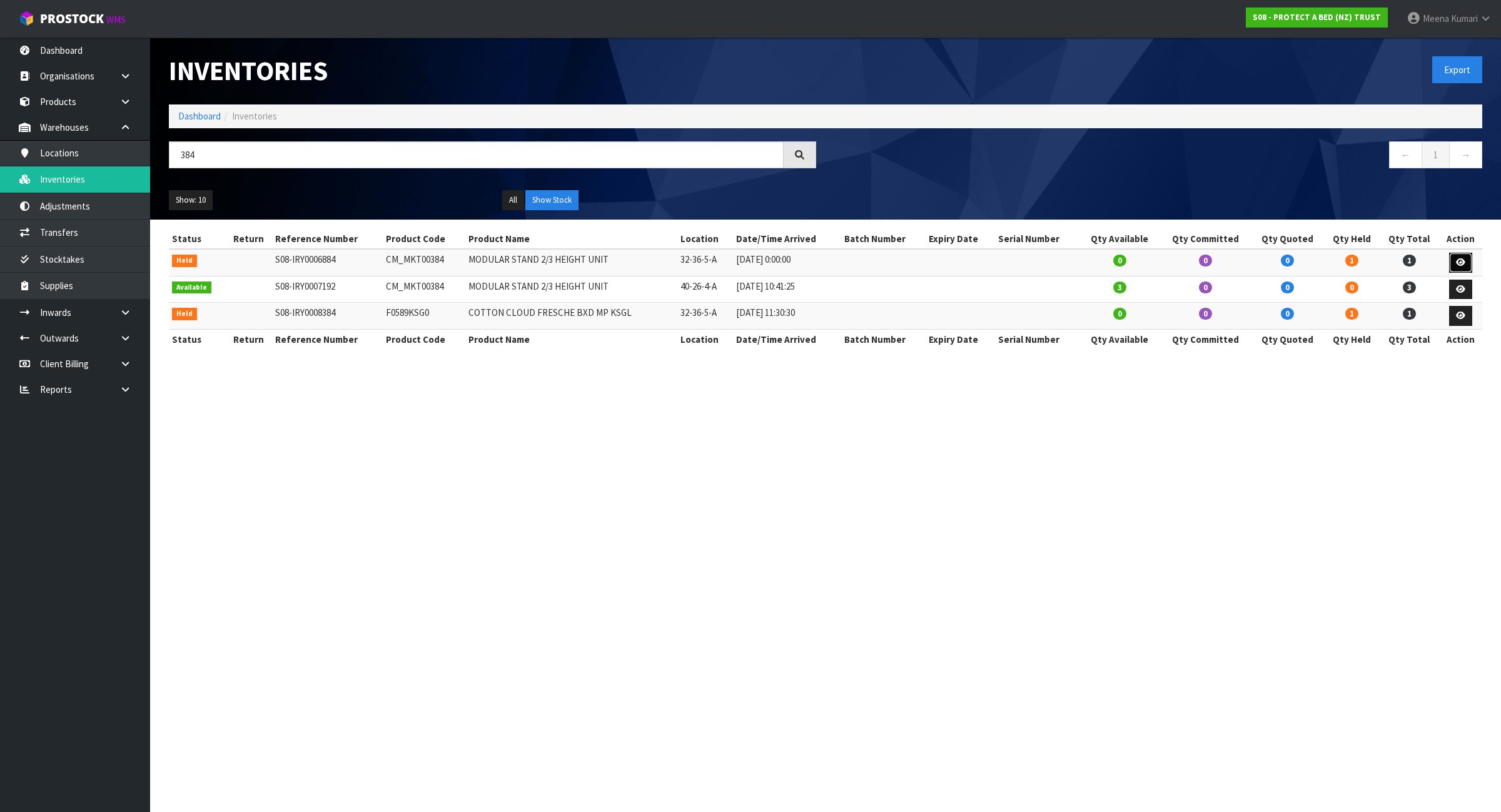
click at [1466, 260] on link at bounding box center [1461, 262] width 23 height 20
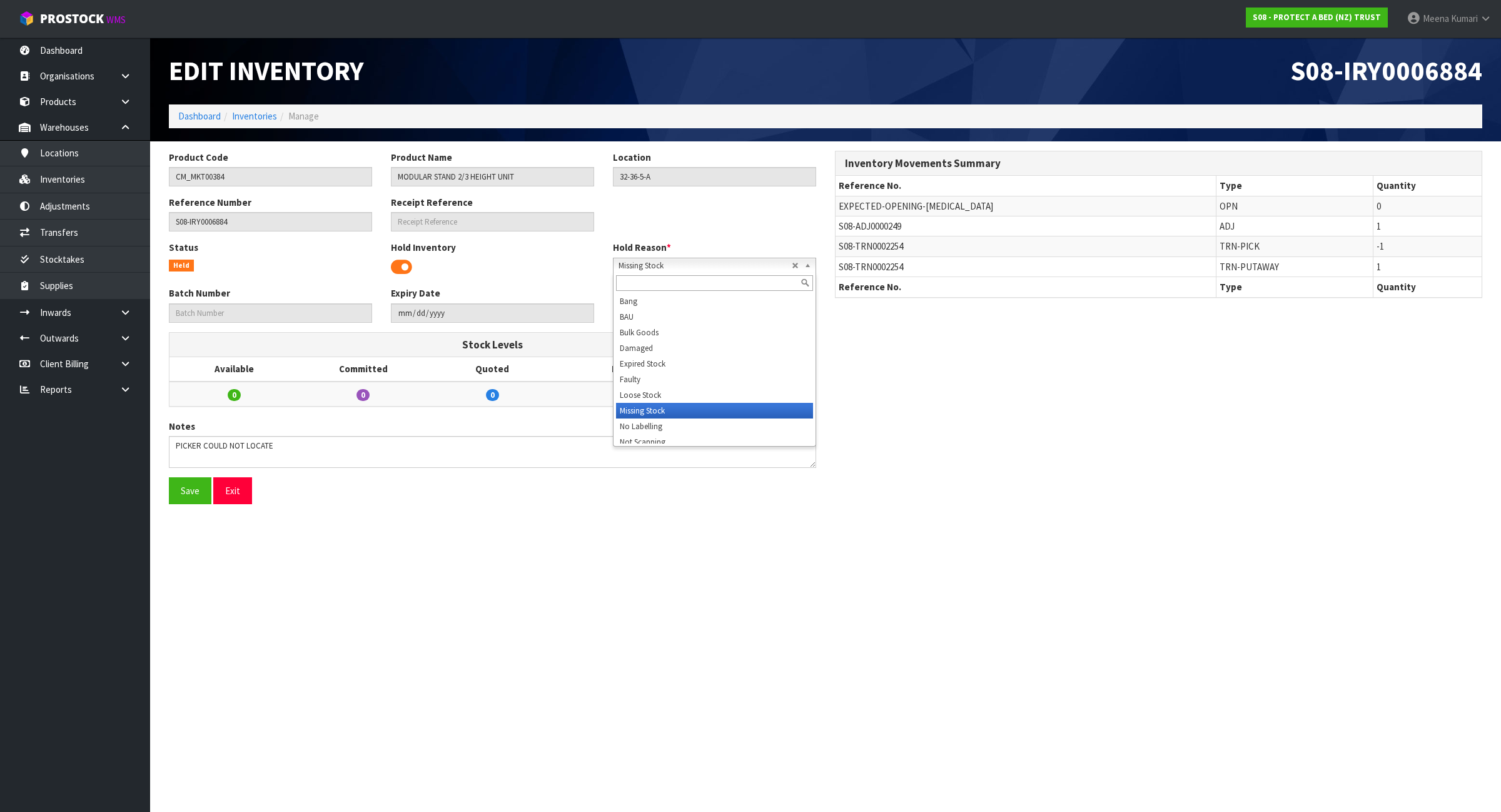
click at [664, 268] on span "Missing Stock" at bounding box center [705, 266] width 173 height 15
click at [679, 283] on input "text" at bounding box center [714, 283] width 197 height 15
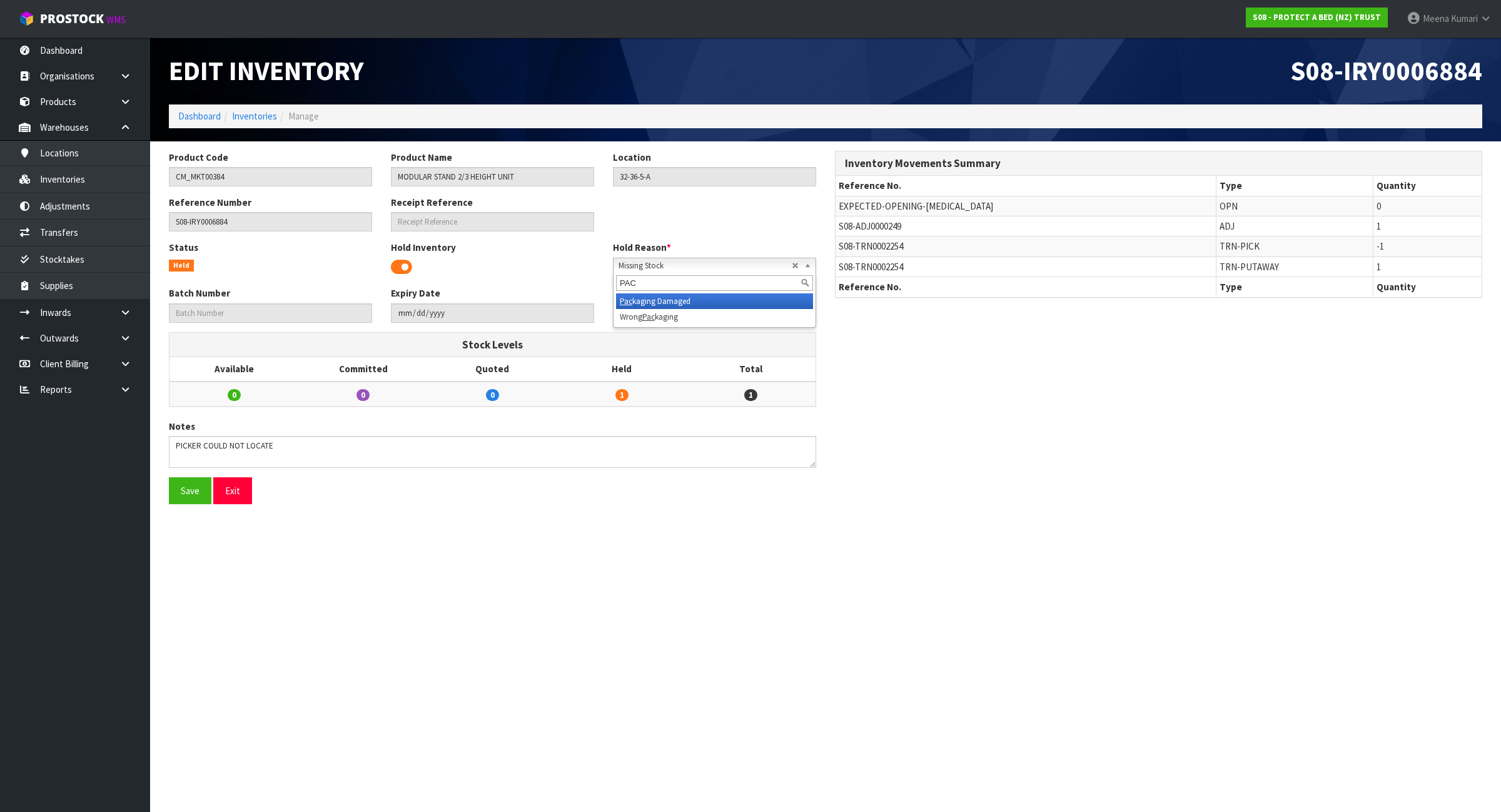
type input "PAC"
click at [698, 302] on li "Pac kaging Damaged" at bounding box center [714, 301] width 197 height 15
click at [191, 488] on button "Save" at bounding box center [190, 491] width 42 height 27
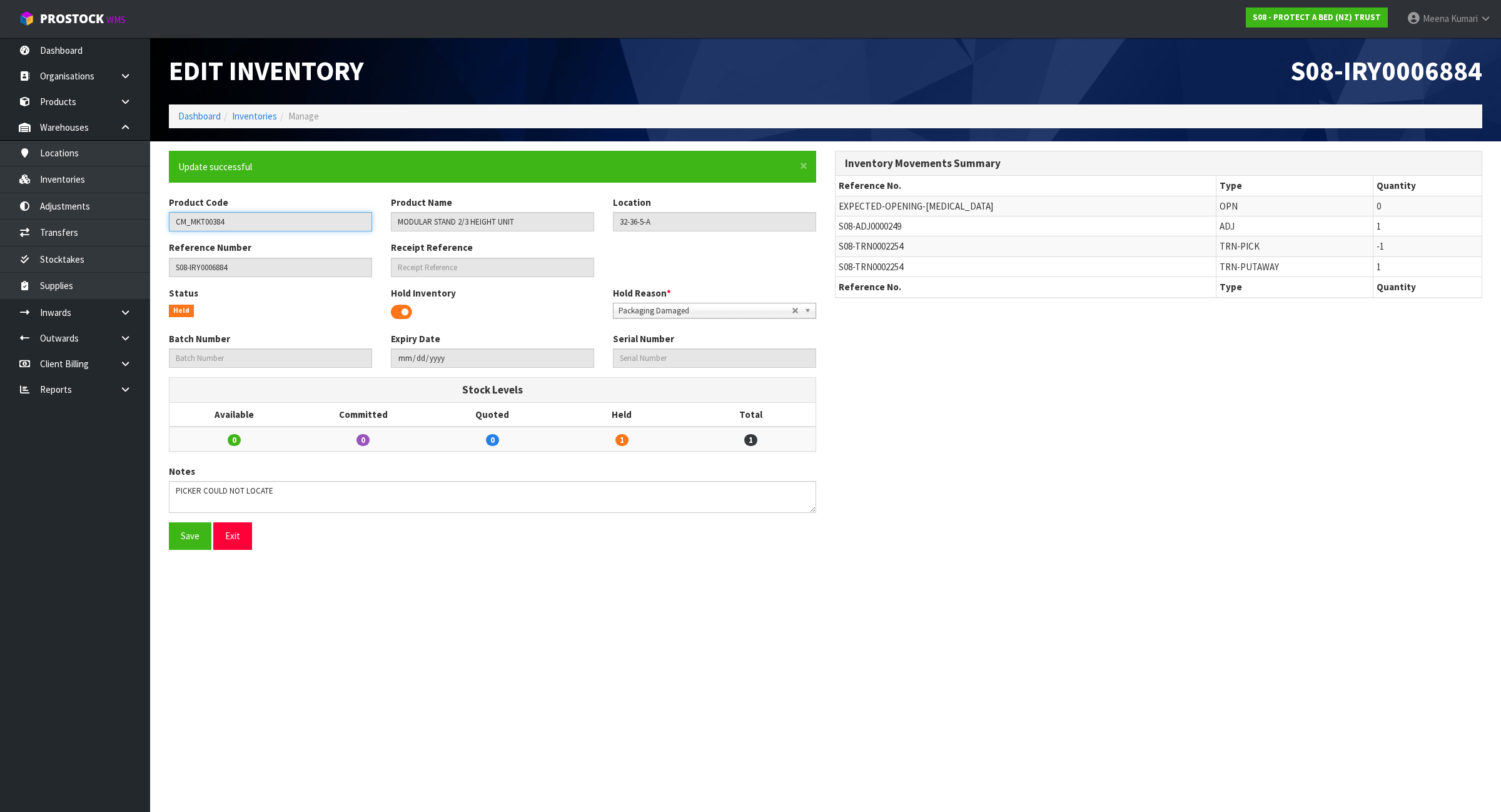
click at [288, 223] on input "CM_MKT00384" at bounding box center [271, 222] width 204 height 19
click at [287, 223] on input "CM_MKT00384" at bounding box center [271, 222] width 204 height 19
click at [76, 184] on link "Inventories" at bounding box center [75, 179] width 150 height 26
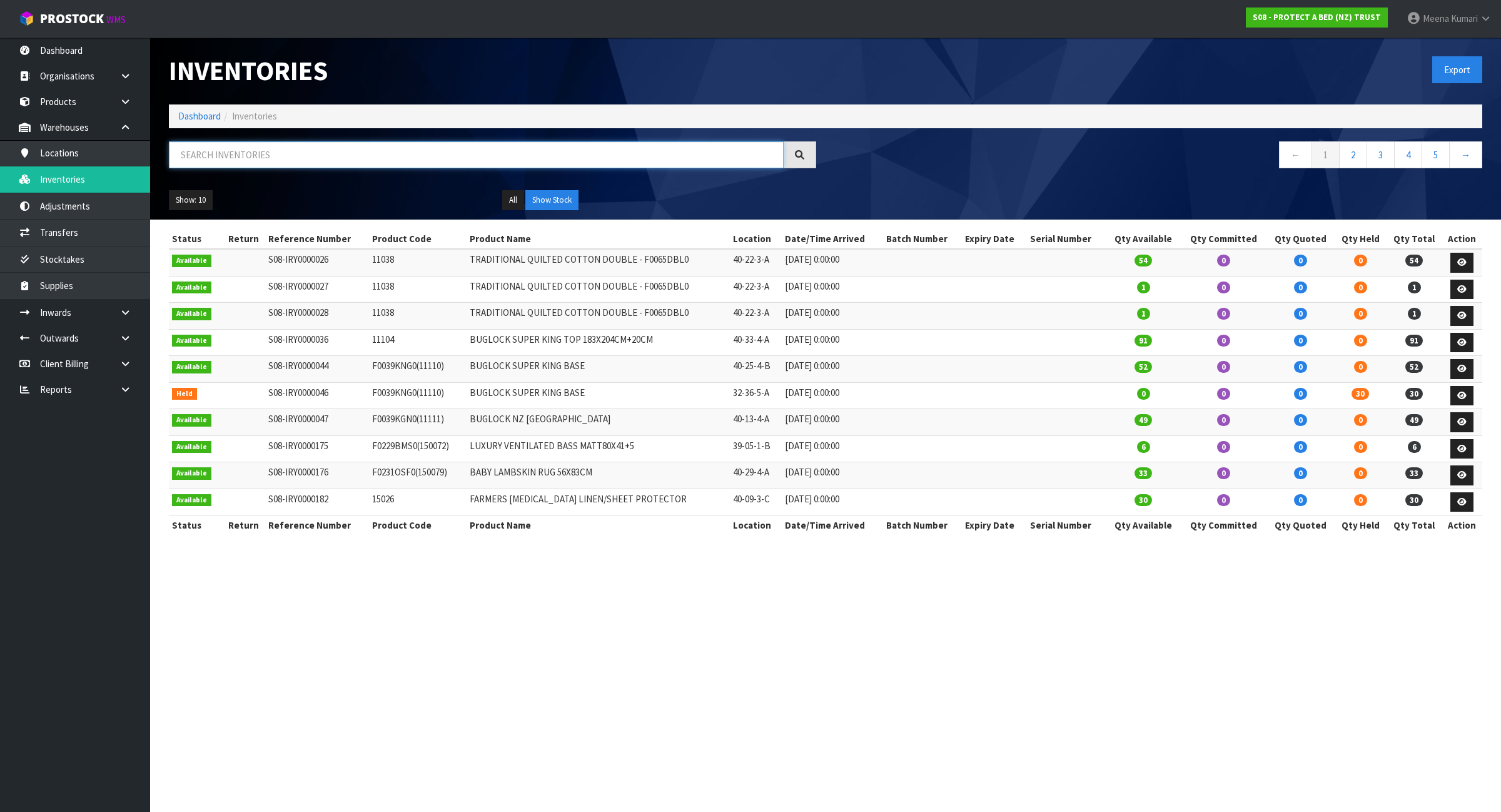
click at [341, 153] on input "text" at bounding box center [477, 155] width 615 height 27
paste input "CM_MKT00384"
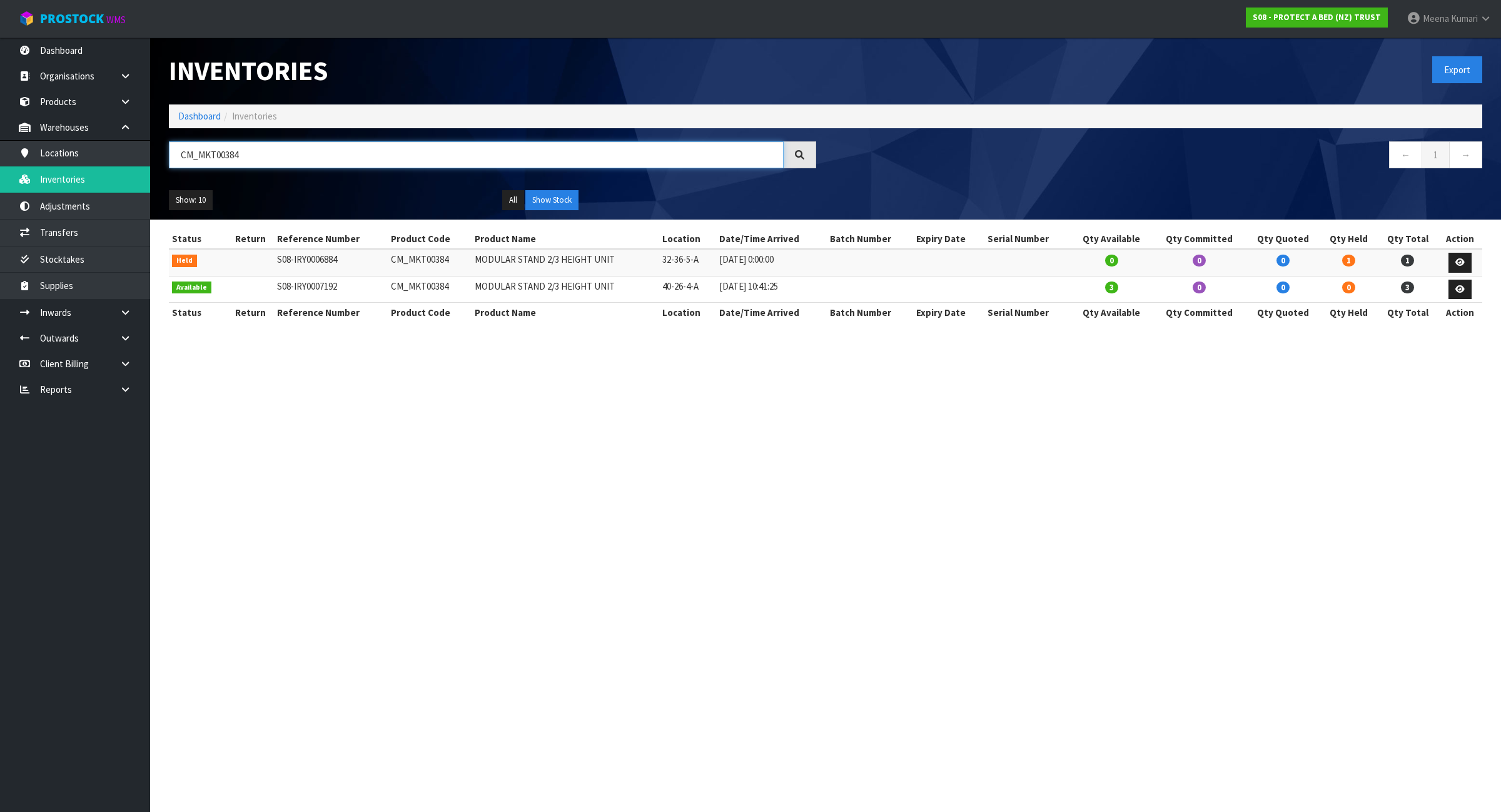
type input "CM_MKT00384"
click at [185, 112] on link "Dashboard" at bounding box center [199, 116] width 42 height 12
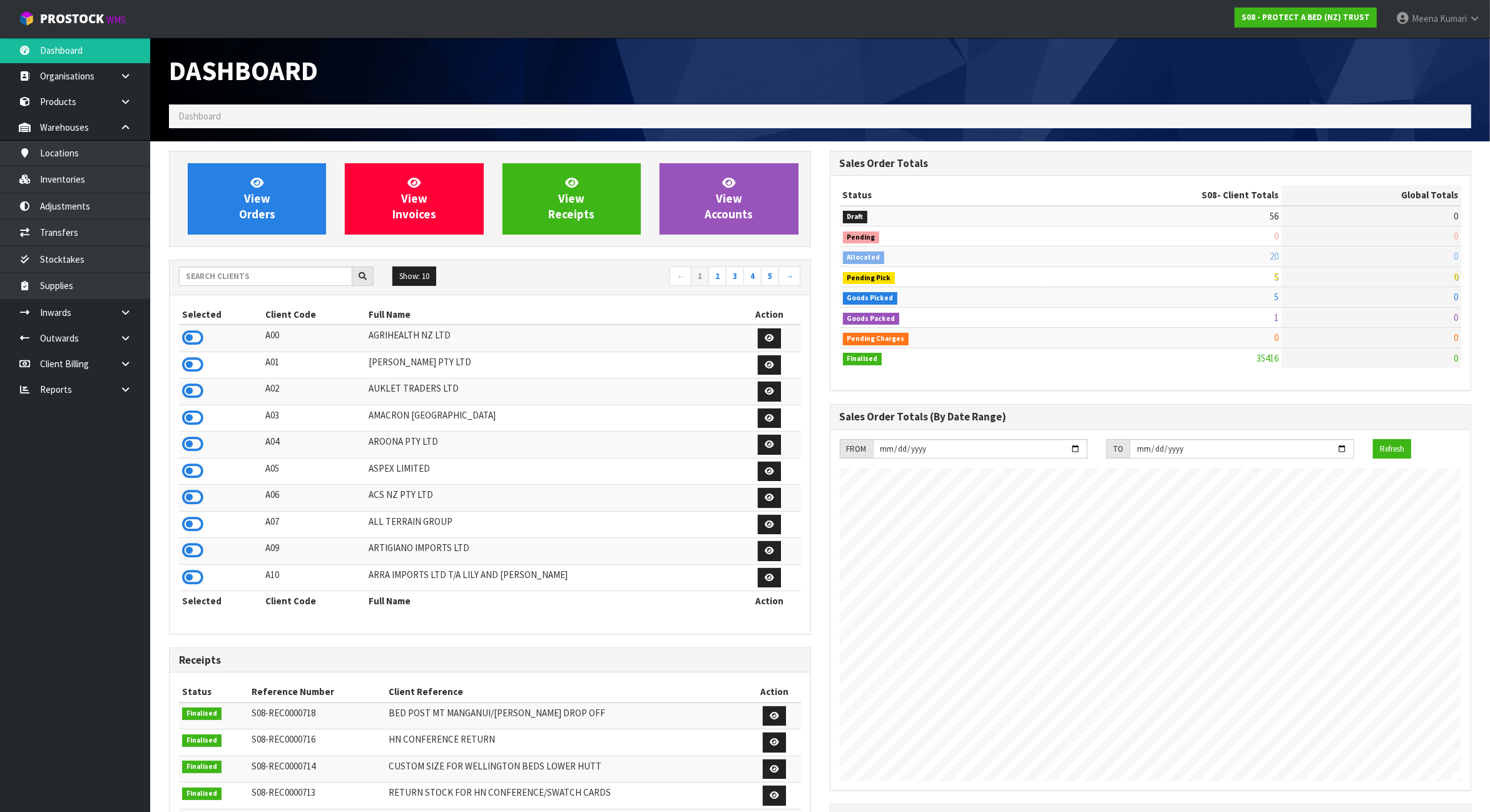
scroll to position [951, 660]
click at [277, 283] on input "text" at bounding box center [265, 276] width 173 height 19
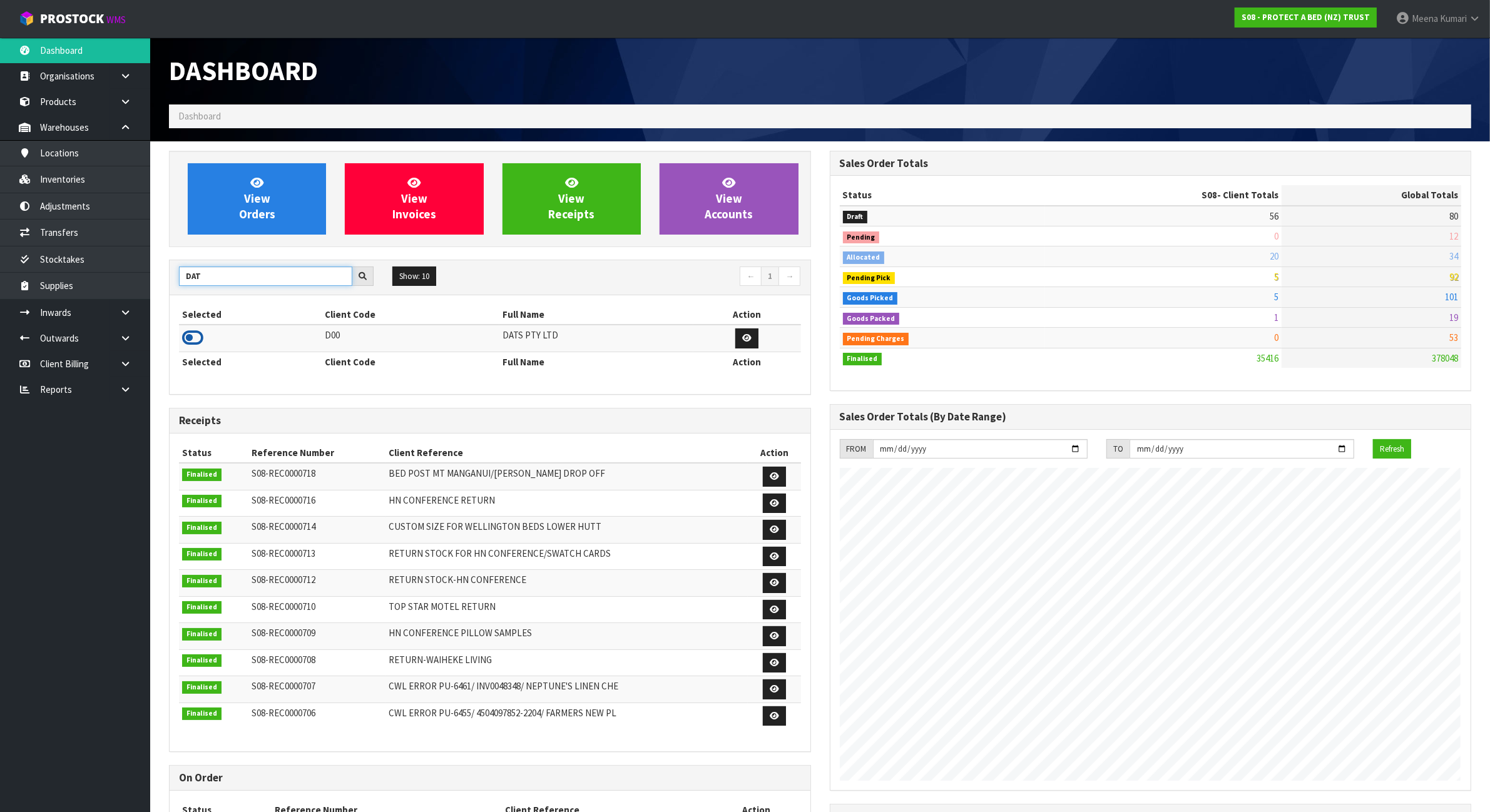
type input "DAT"
click at [191, 339] on icon at bounding box center [192, 338] width 21 height 19
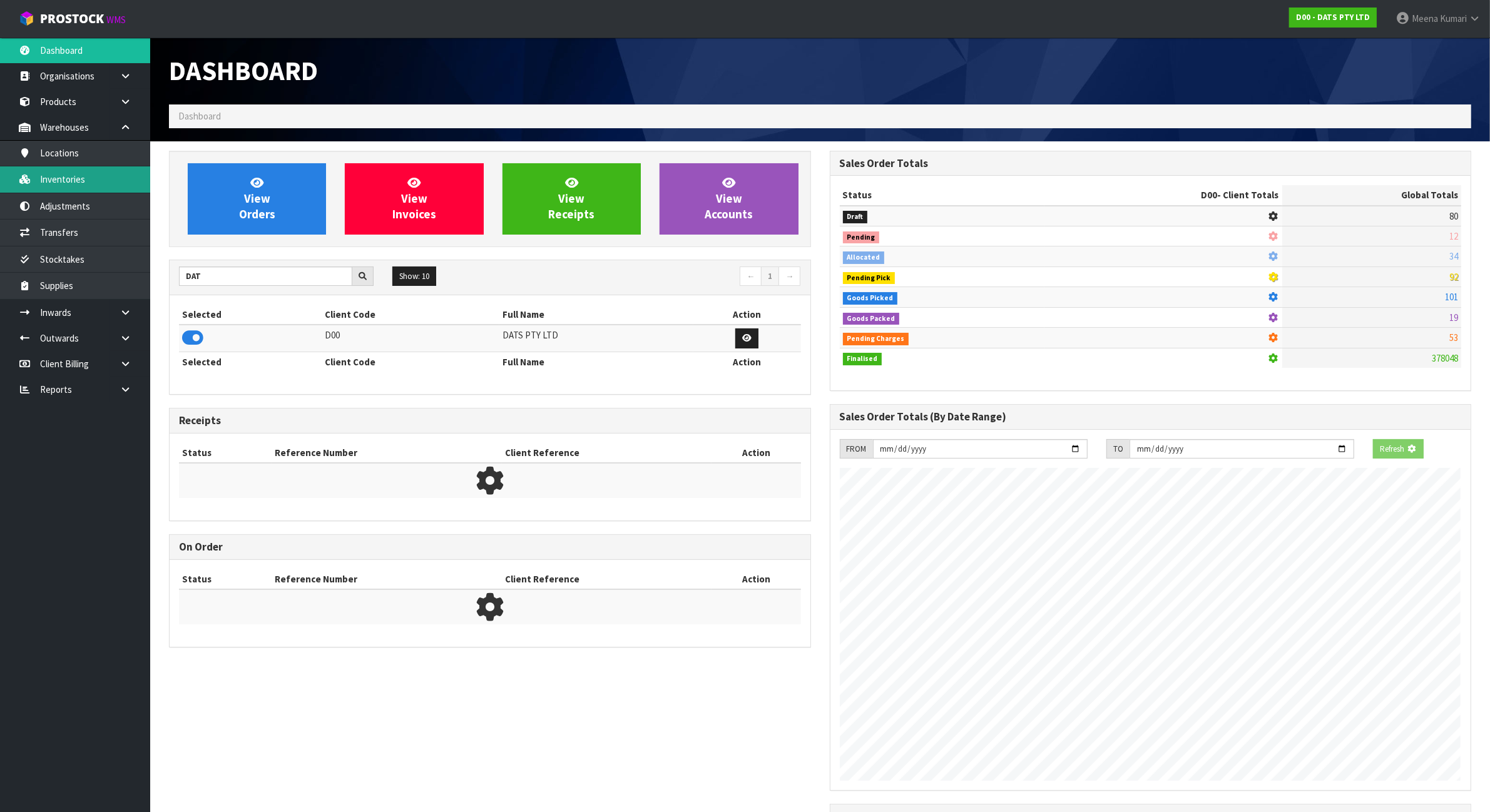
scroll to position [782, 660]
click at [92, 180] on link "Inventories" at bounding box center [75, 179] width 150 height 26
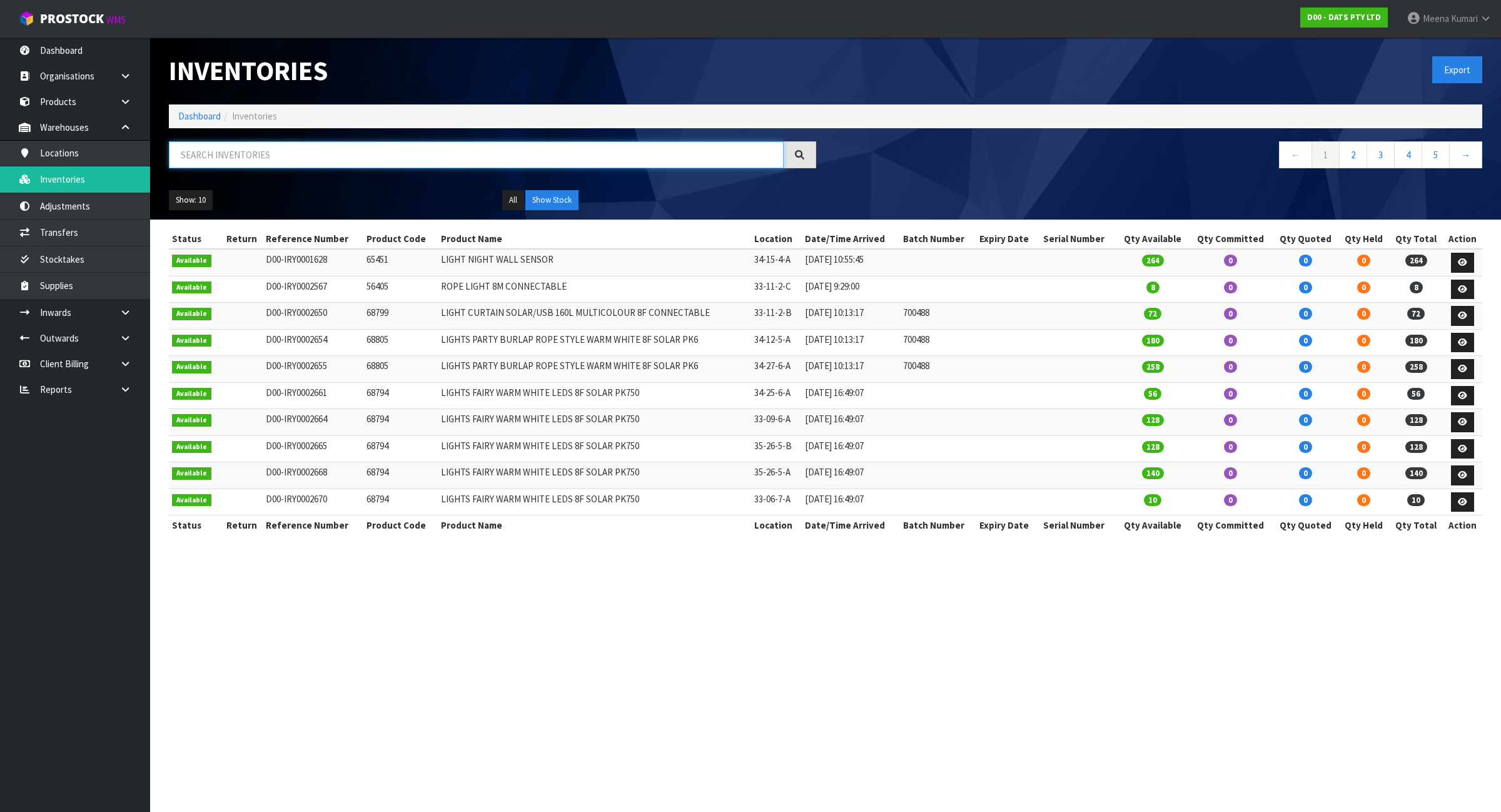
click at [343, 162] on input "text" at bounding box center [477, 155] width 615 height 27
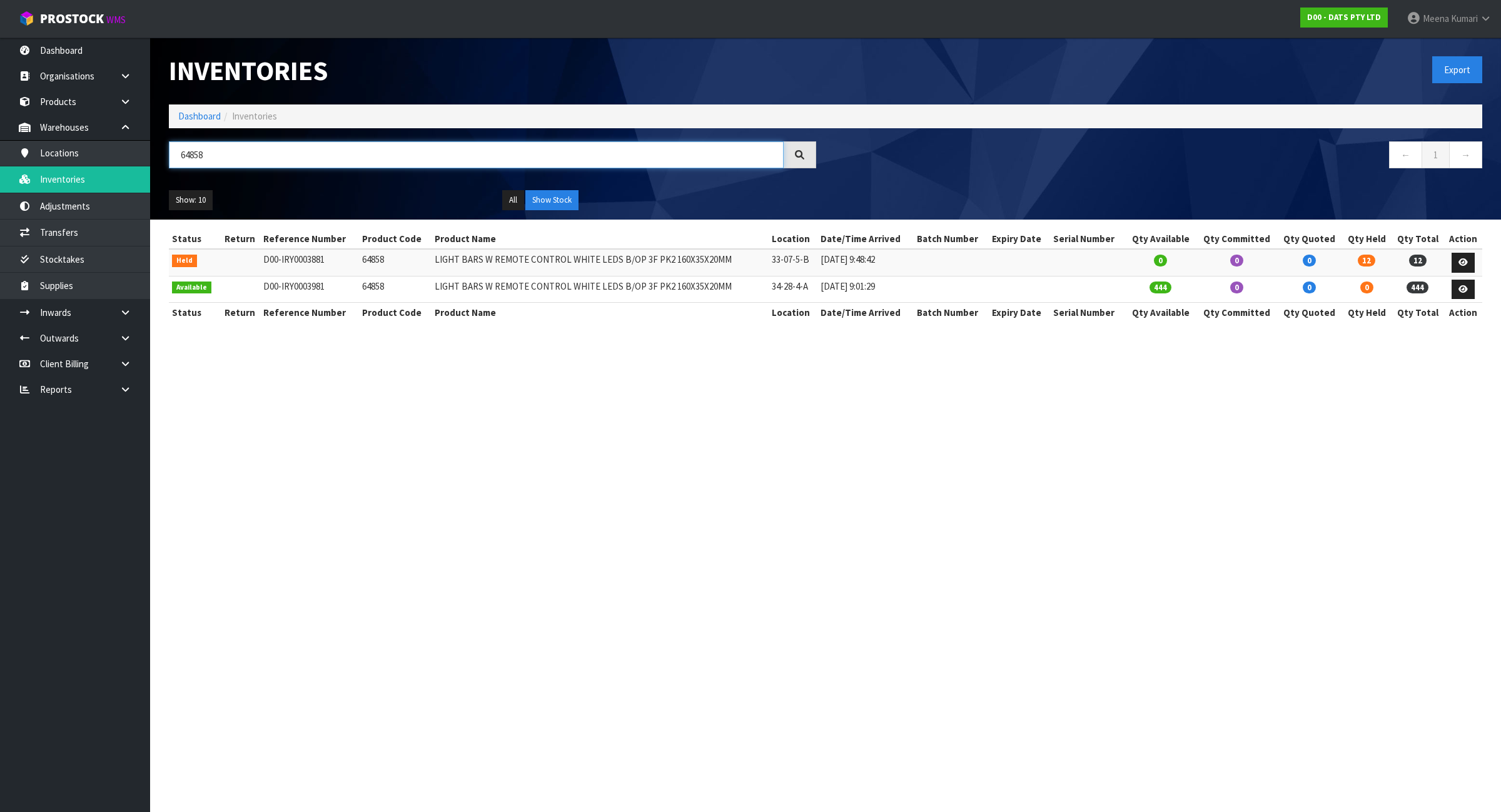
click at [267, 141] on input "64858" at bounding box center [477, 155] width 615 height 27
paste input "6"
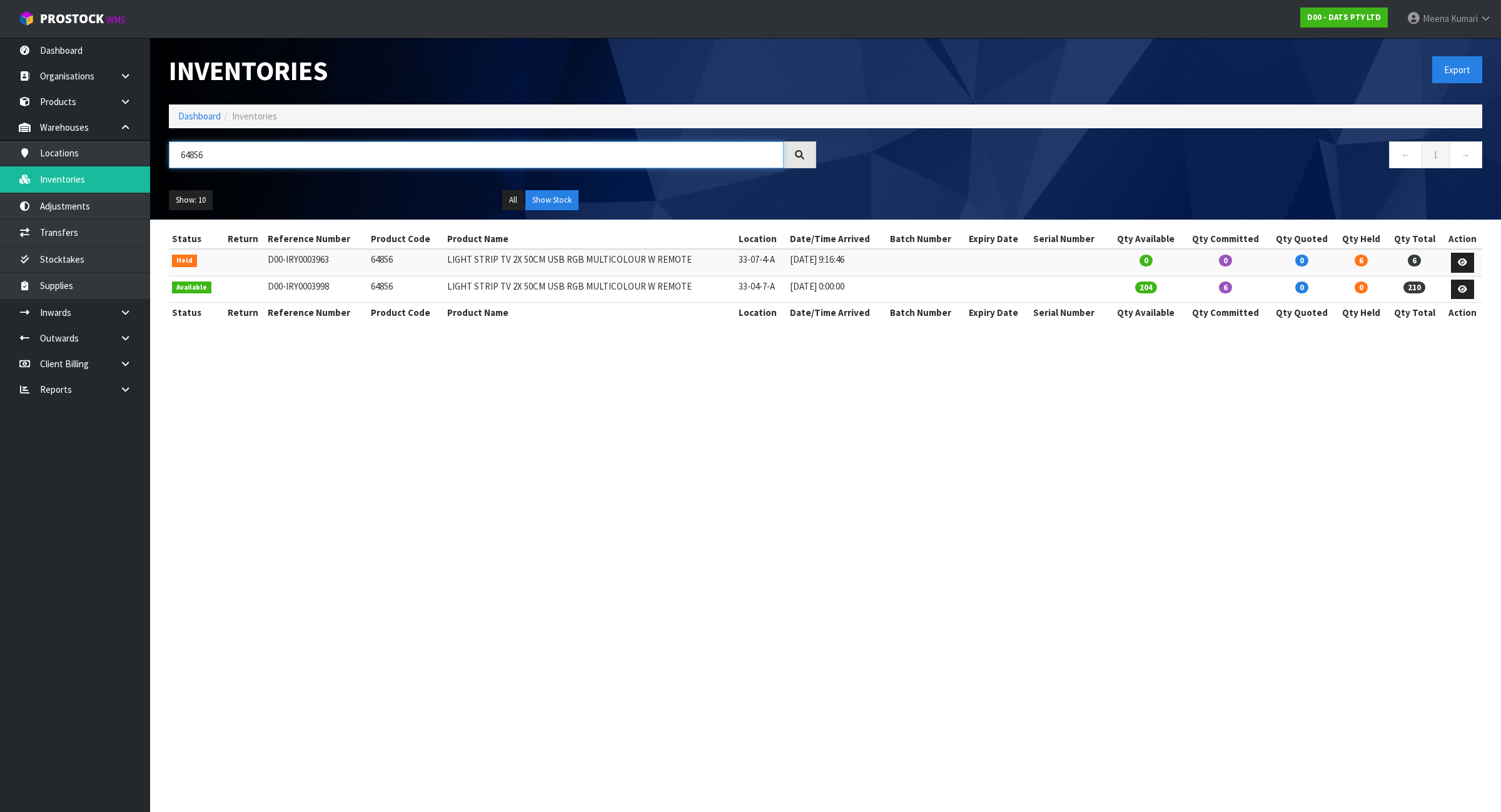
click at [254, 159] on input "64856" at bounding box center [477, 155] width 615 height 27
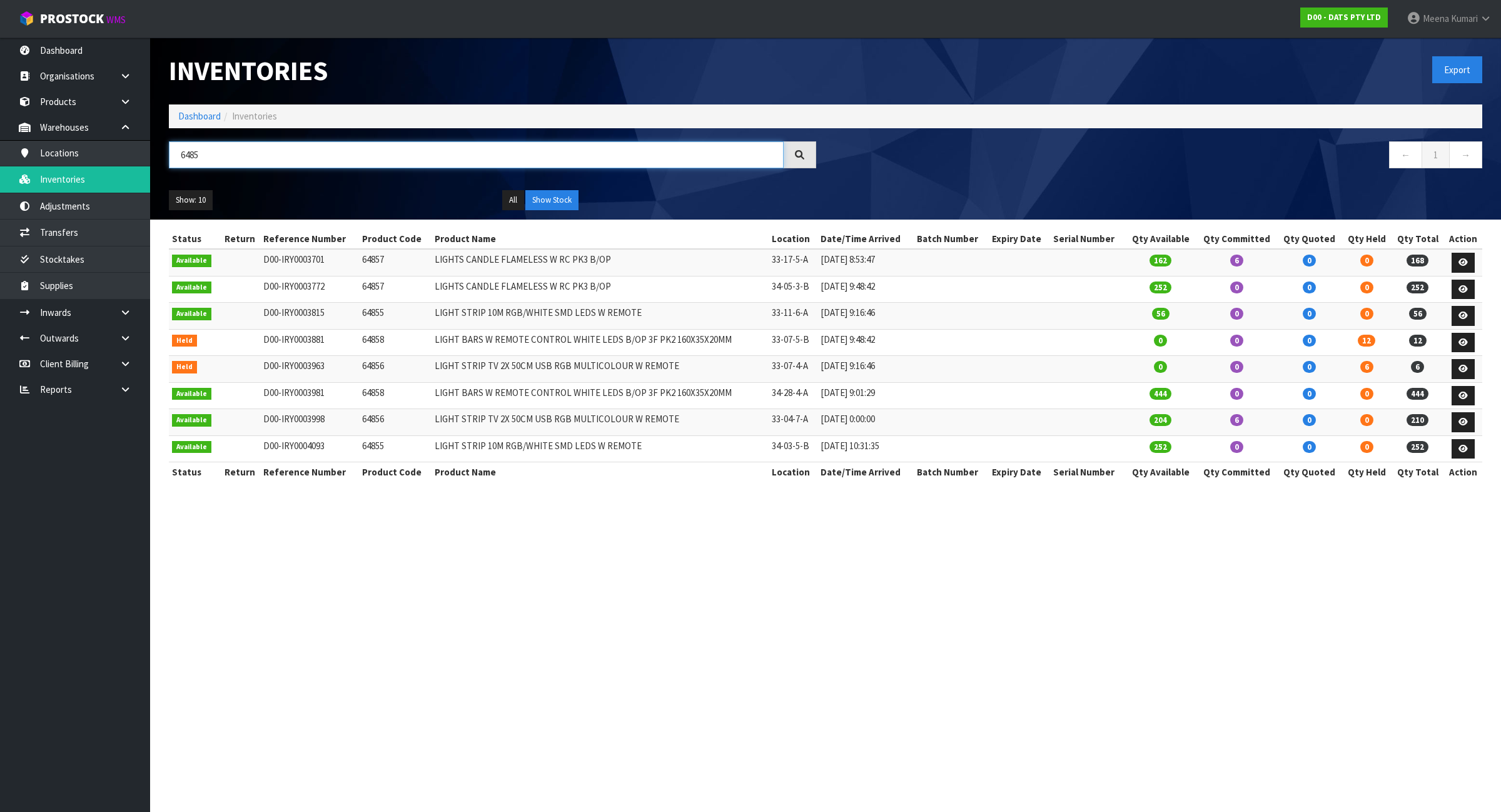
type input "6485"
click at [195, 119] on link "Dashboard" at bounding box center [199, 116] width 42 height 12
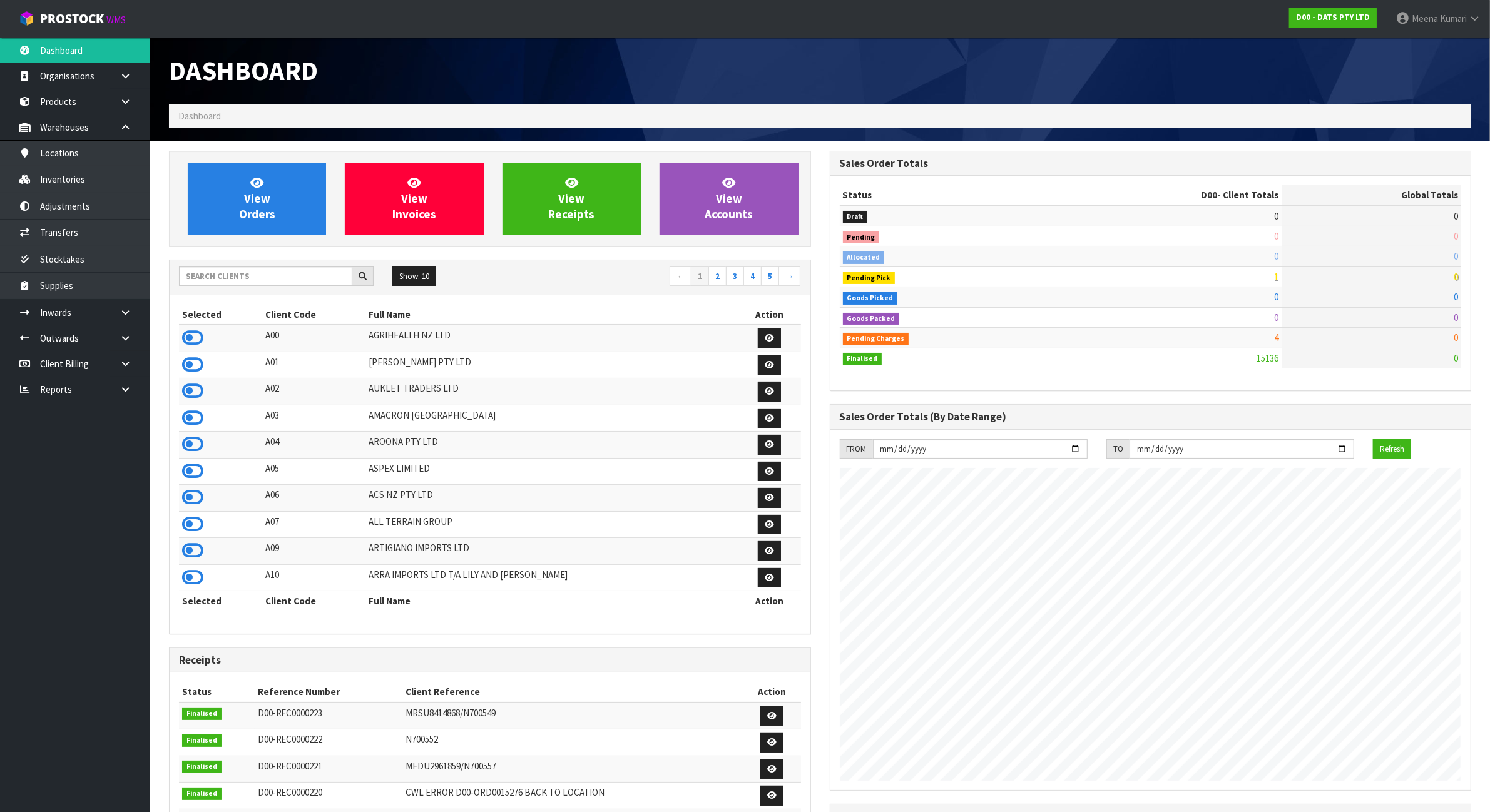
scroll to position [951, 660]
click at [252, 273] on input "text" at bounding box center [265, 276] width 173 height 19
type input "Q"
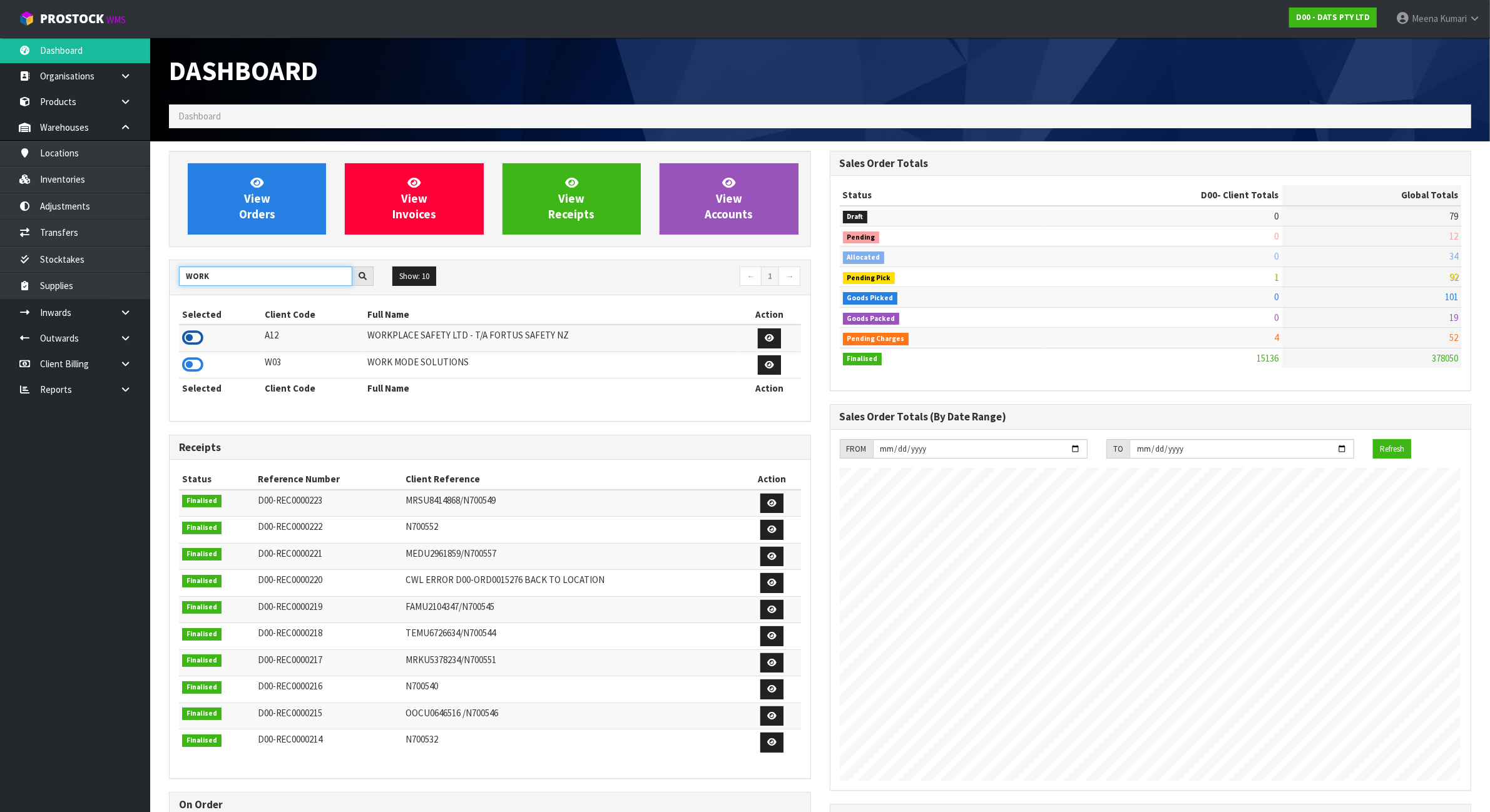
type input "WORK"
click at [194, 341] on icon at bounding box center [192, 338] width 21 height 19
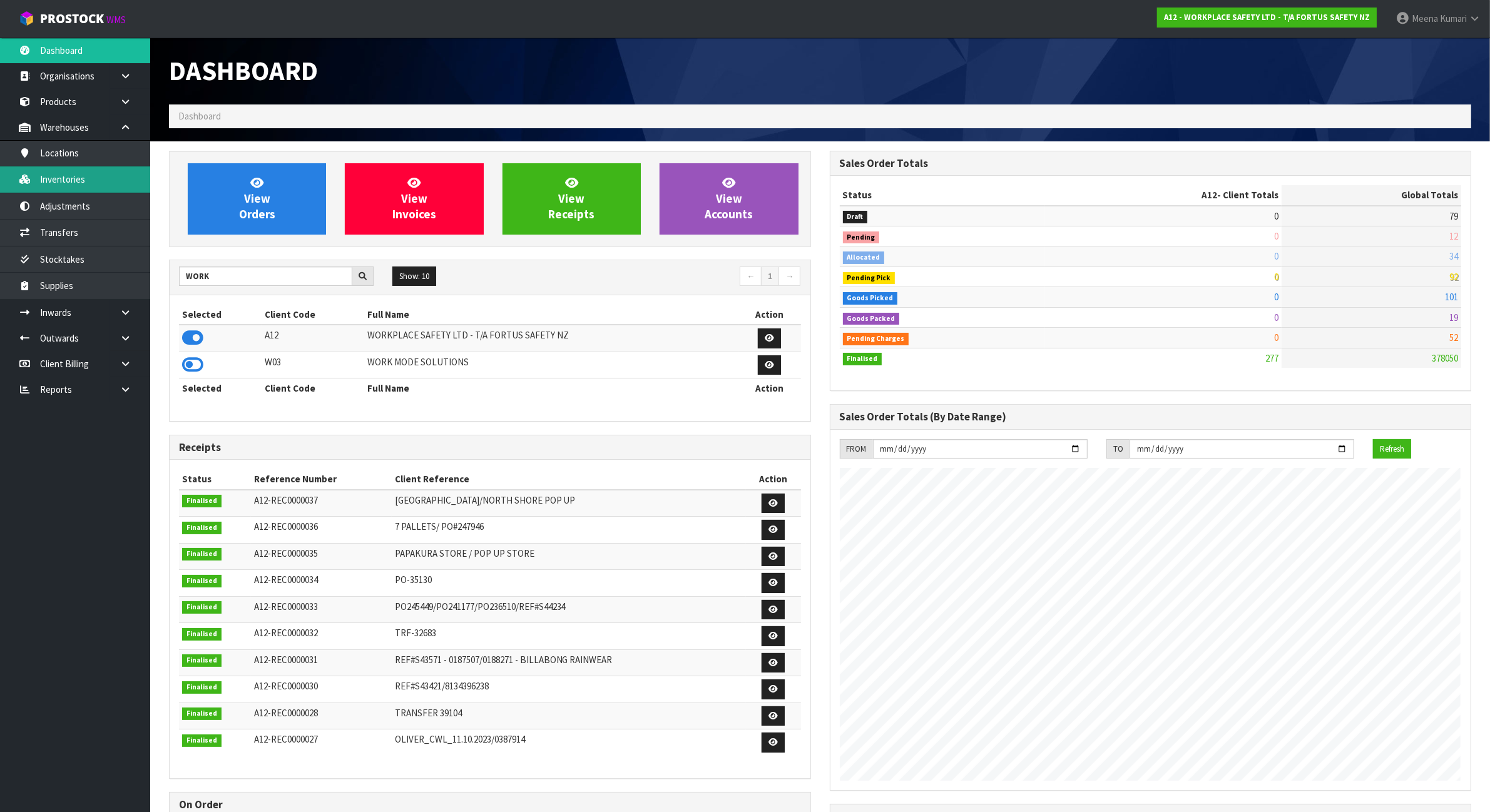
scroll to position [767, 660]
click at [98, 183] on link "Inventories" at bounding box center [75, 179] width 150 height 26
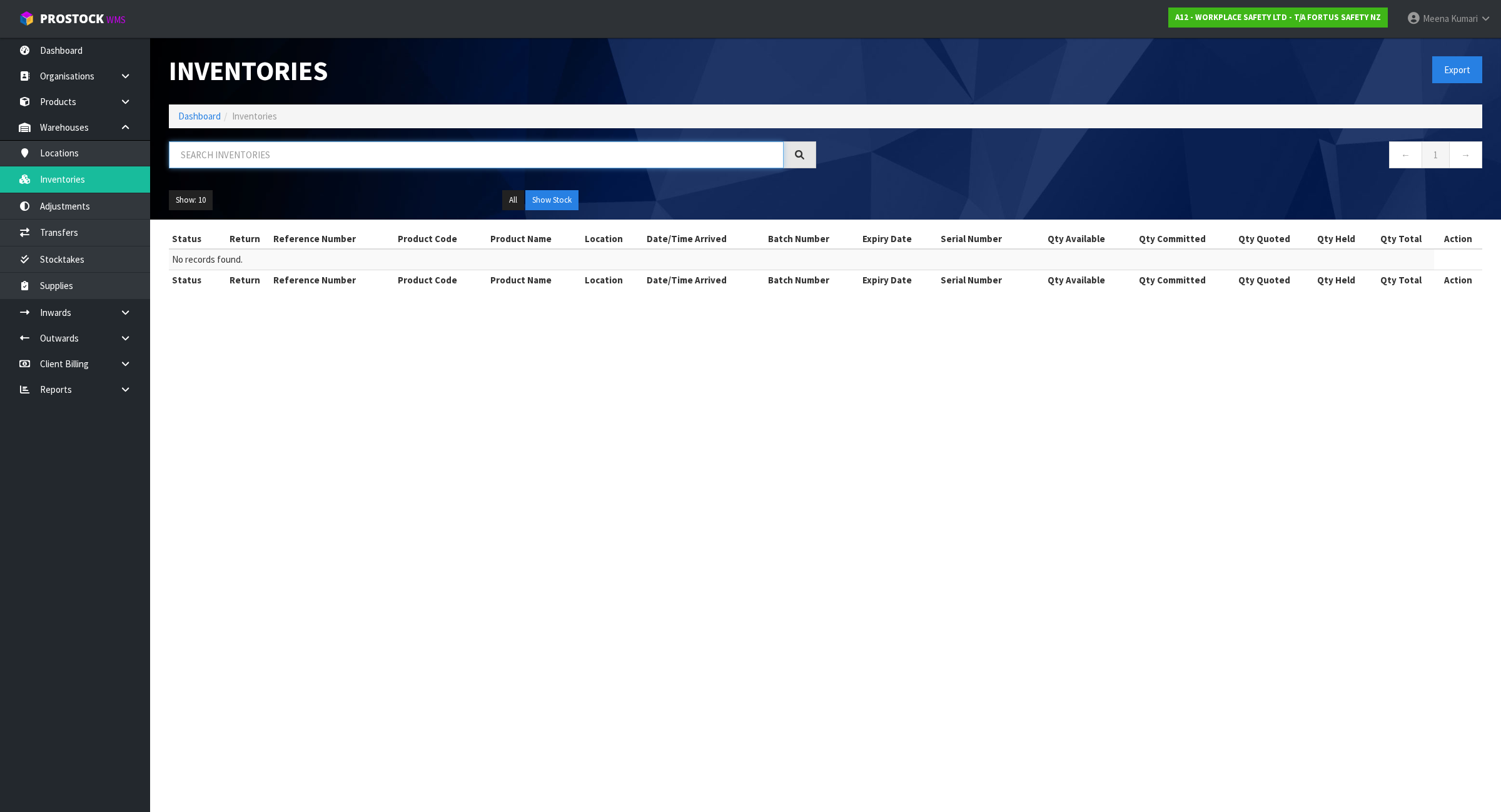
click at [295, 145] on input "text" at bounding box center [477, 155] width 615 height 27
paste input "36111W/42H/8H/M9H/F11"
type input "36111W/42H/8H/M9H/"
click at [204, 116] on link "Dashboard" at bounding box center [199, 116] width 42 height 12
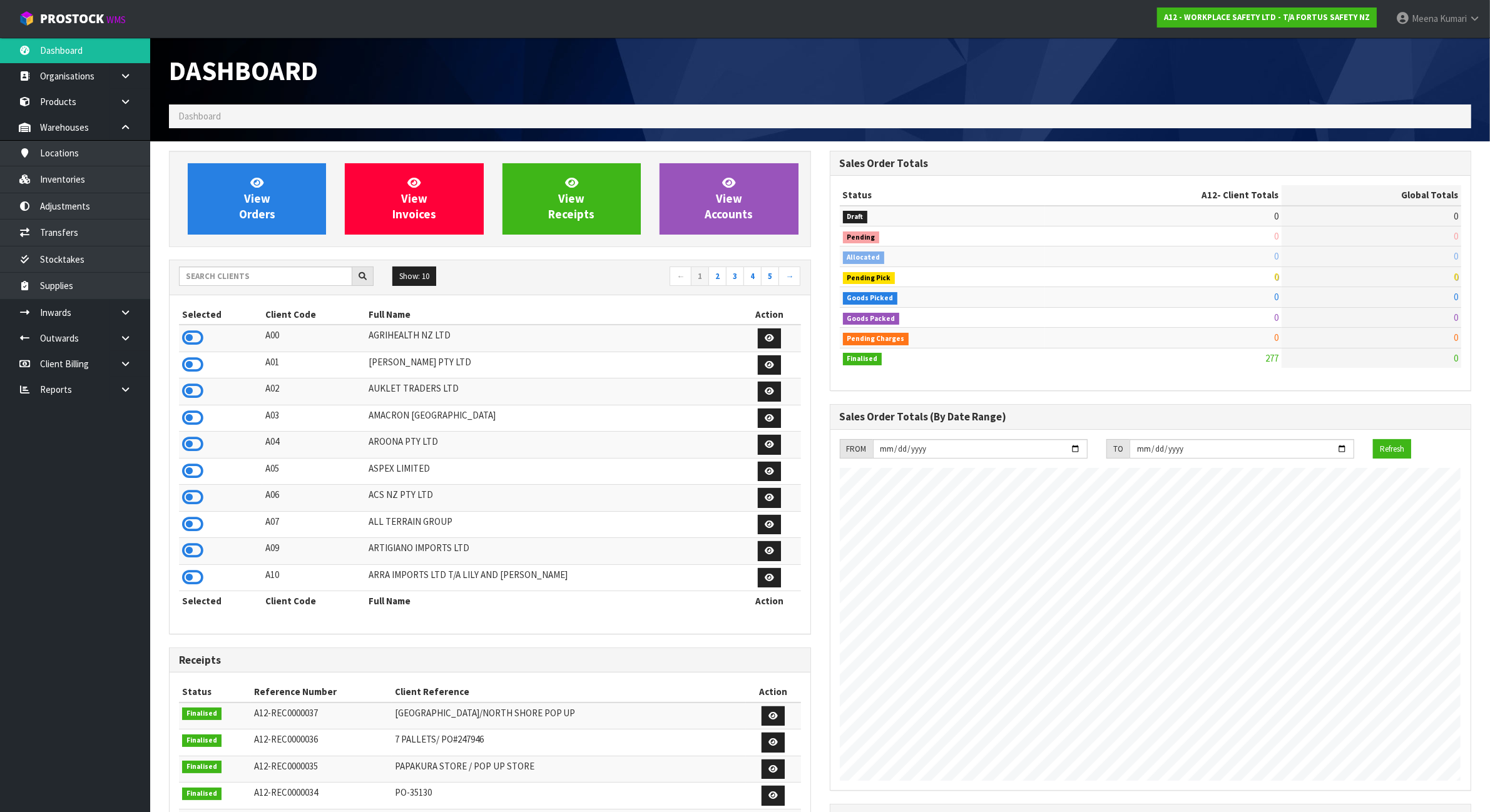
scroll to position [767, 660]
click at [296, 277] on input "text" at bounding box center [265, 276] width 173 height 19
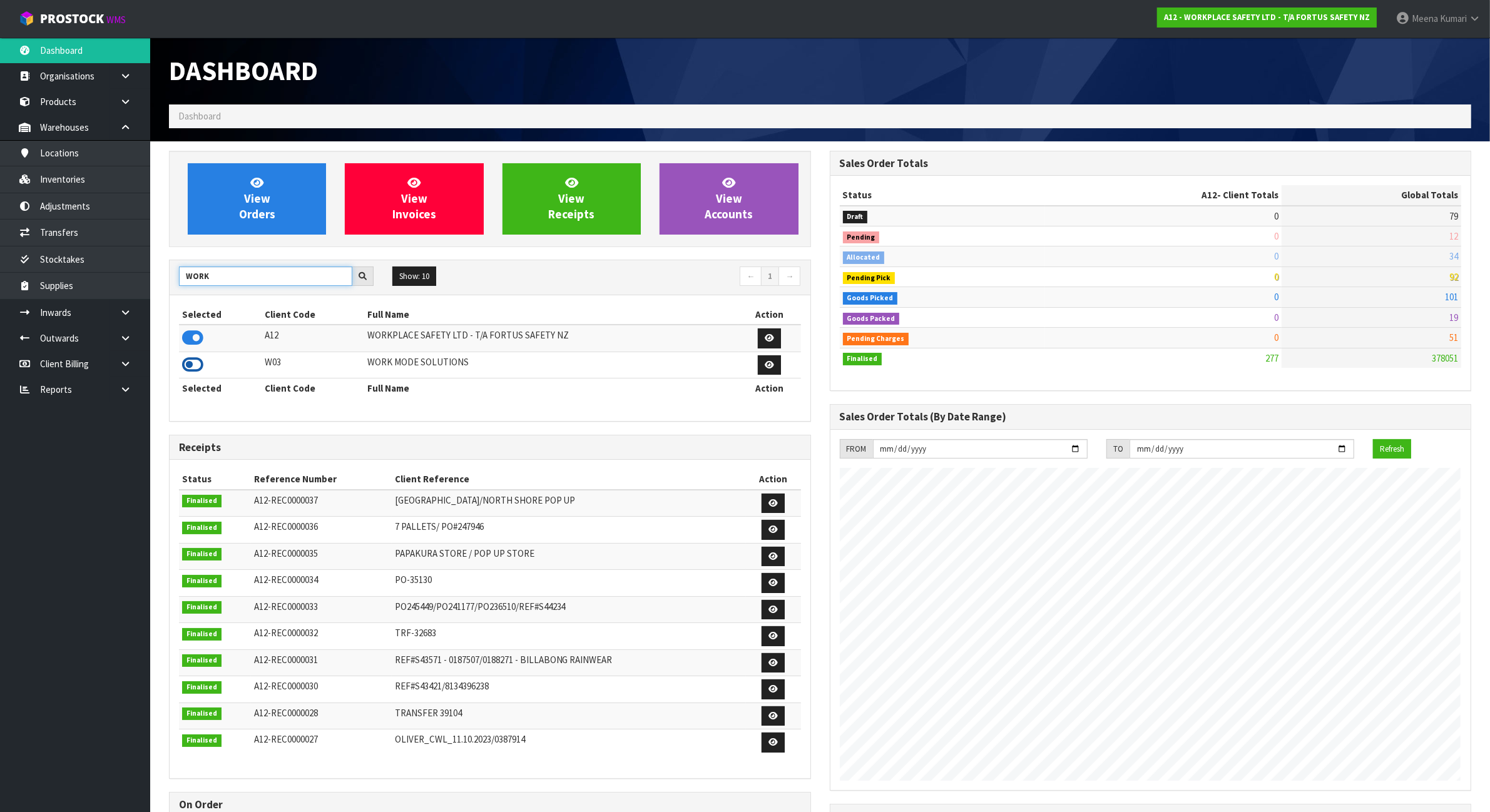
type input "WORK"
click at [194, 367] on icon at bounding box center [192, 365] width 21 height 19
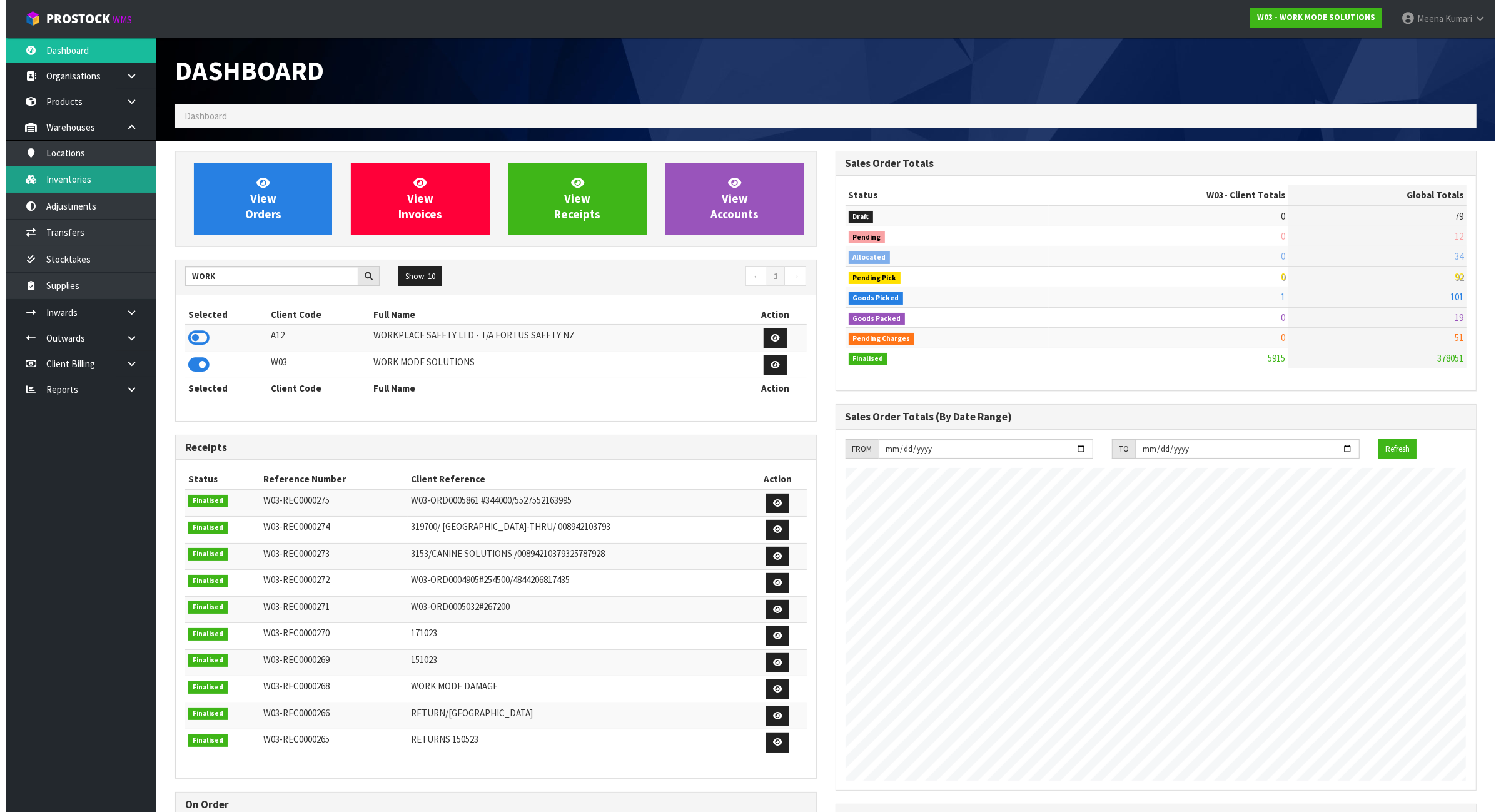
scroll to position [828, 660]
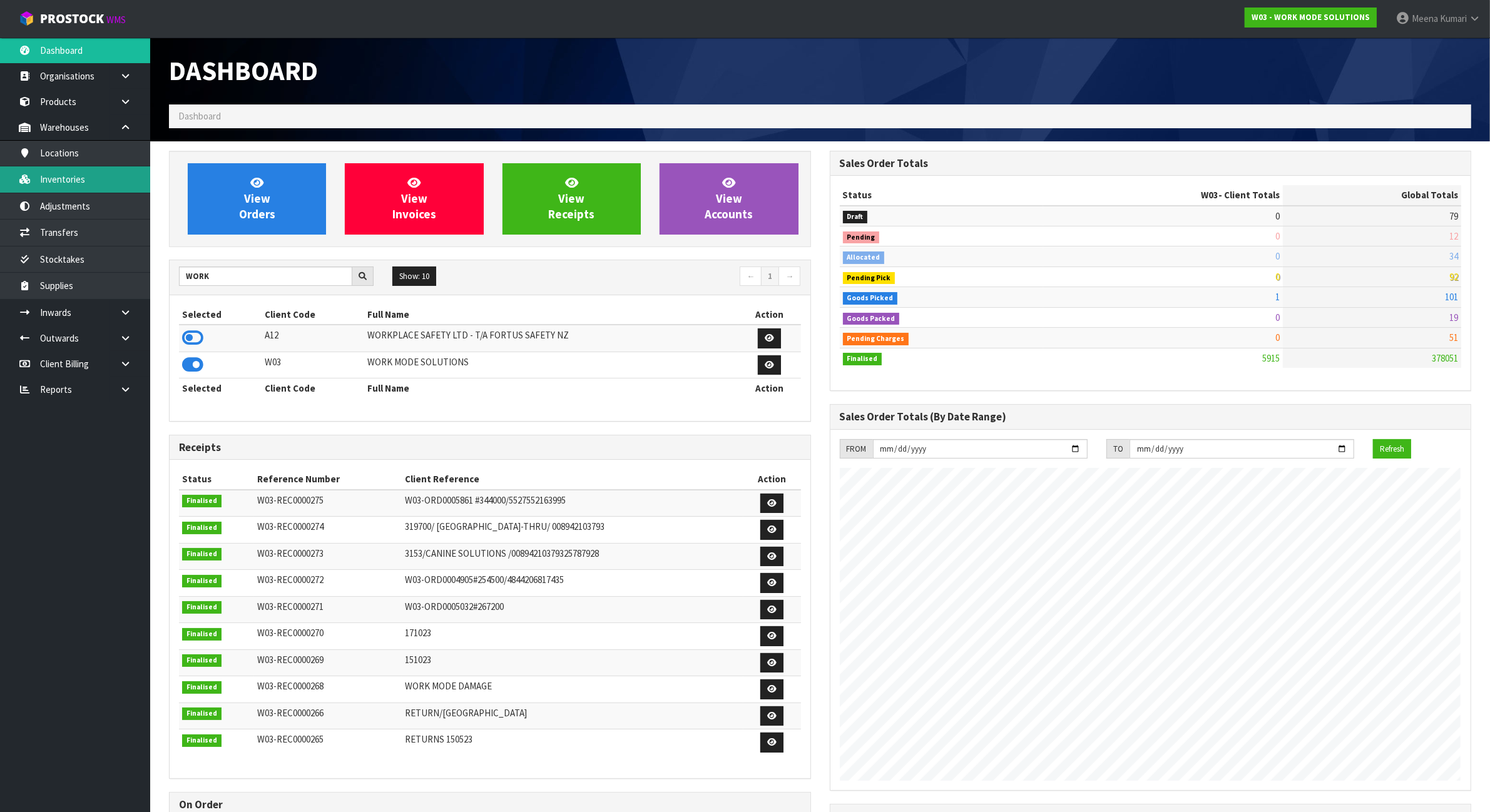
click at [88, 180] on link "Inventories" at bounding box center [75, 179] width 150 height 26
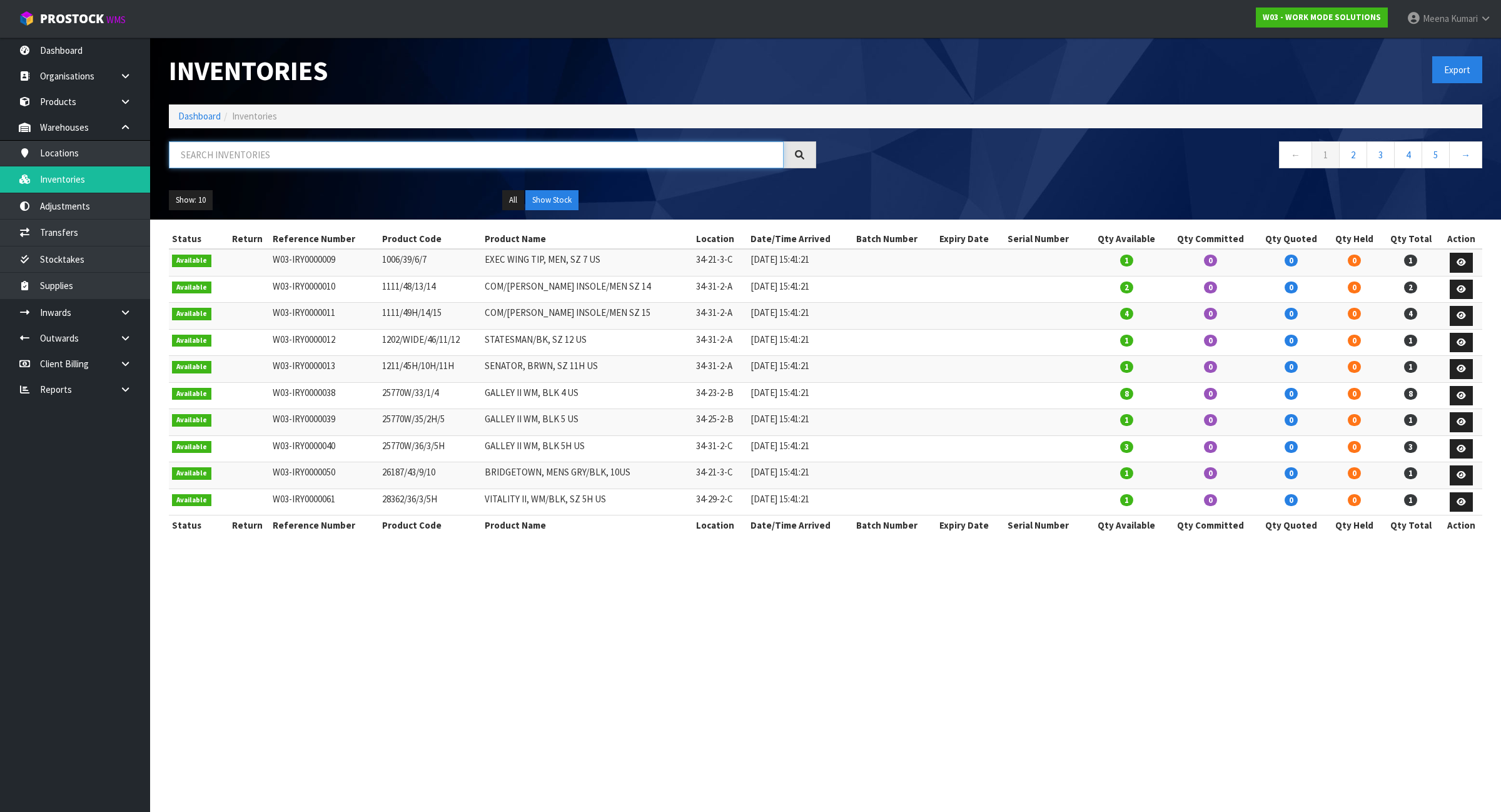
click at [259, 154] on input "text" at bounding box center [477, 155] width 615 height 27
paste input "36111W/42H/8H/M9H/F11"
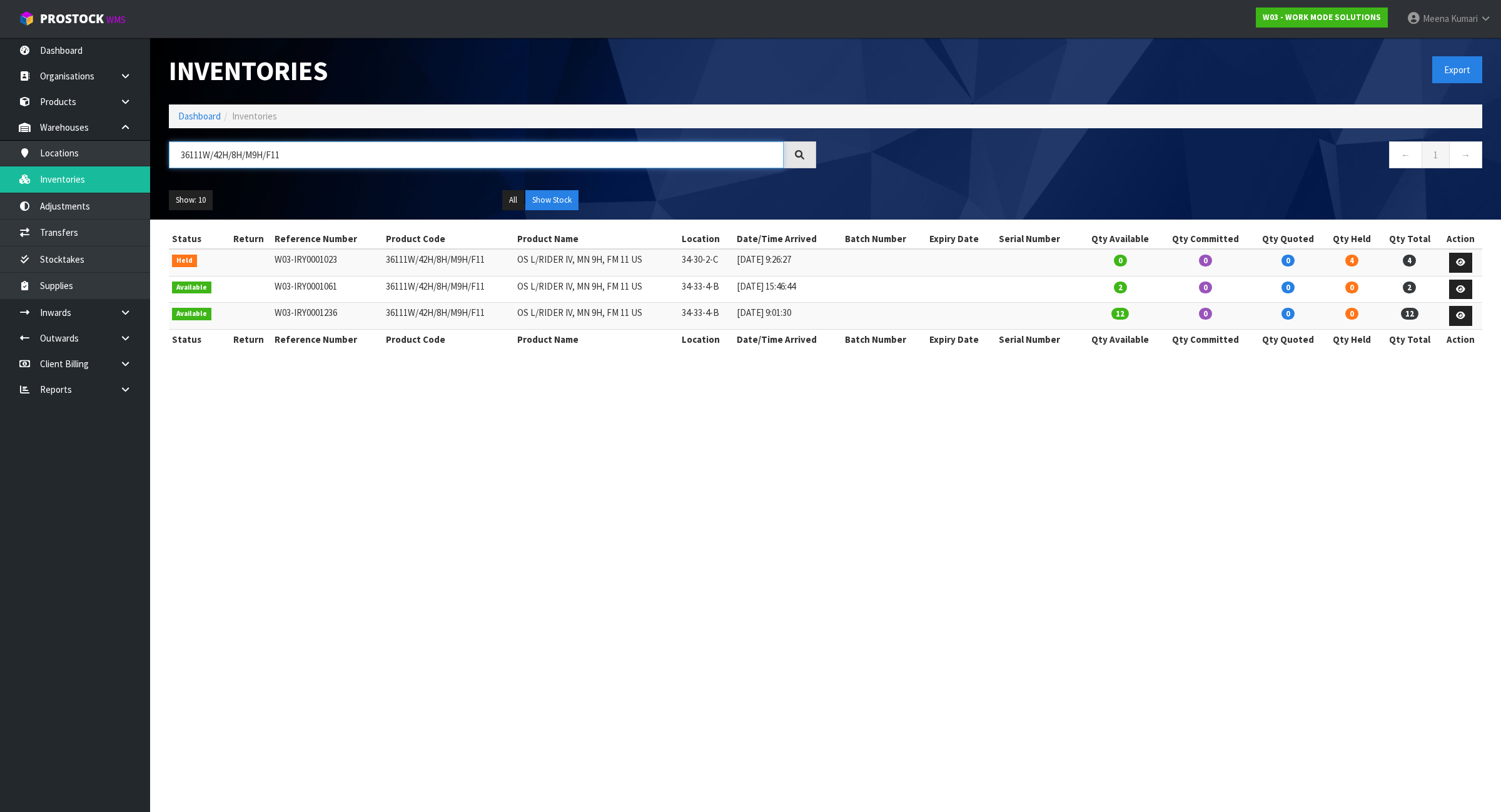
type input "36111W/42H/8H/M9H/F11"
click at [82, 150] on link "Locations" at bounding box center [75, 153] width 150 height 26
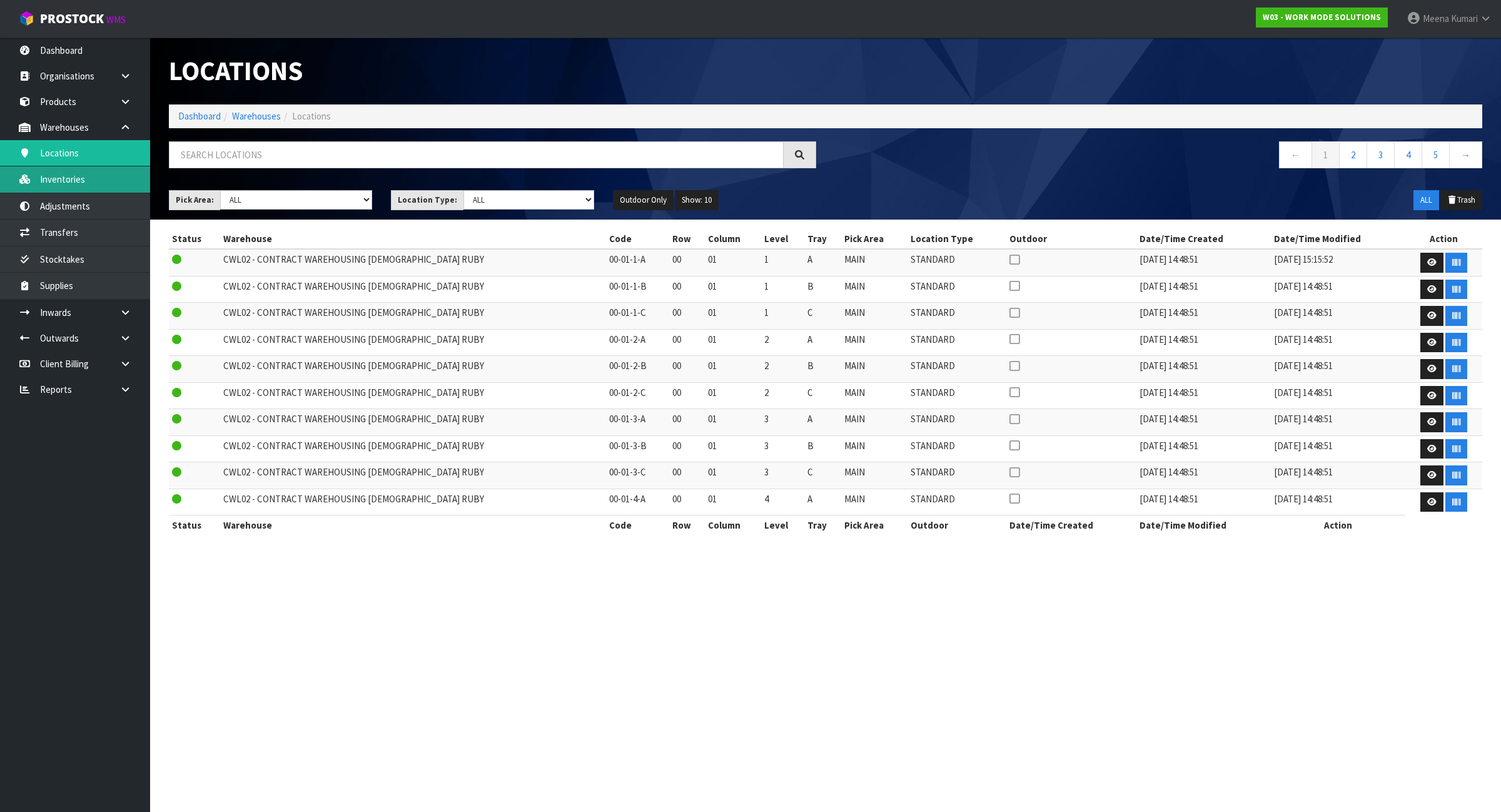
click at [84, 186] on link "Inventories" at bounding box center [75, 179] width 150 height 26
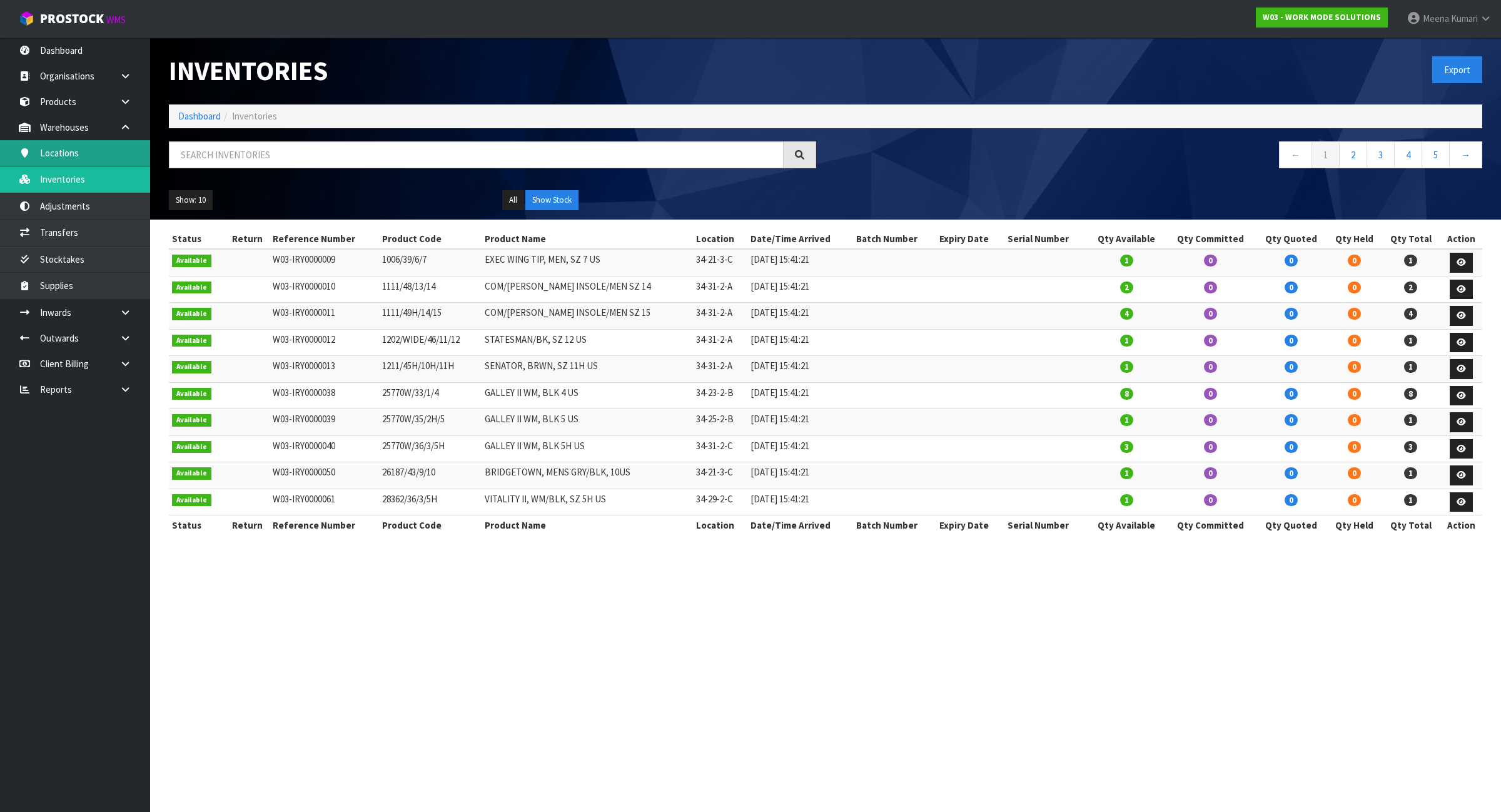
click at [80, 157] on link "Locations" at bounding box center [75, 153] width 150 height 26
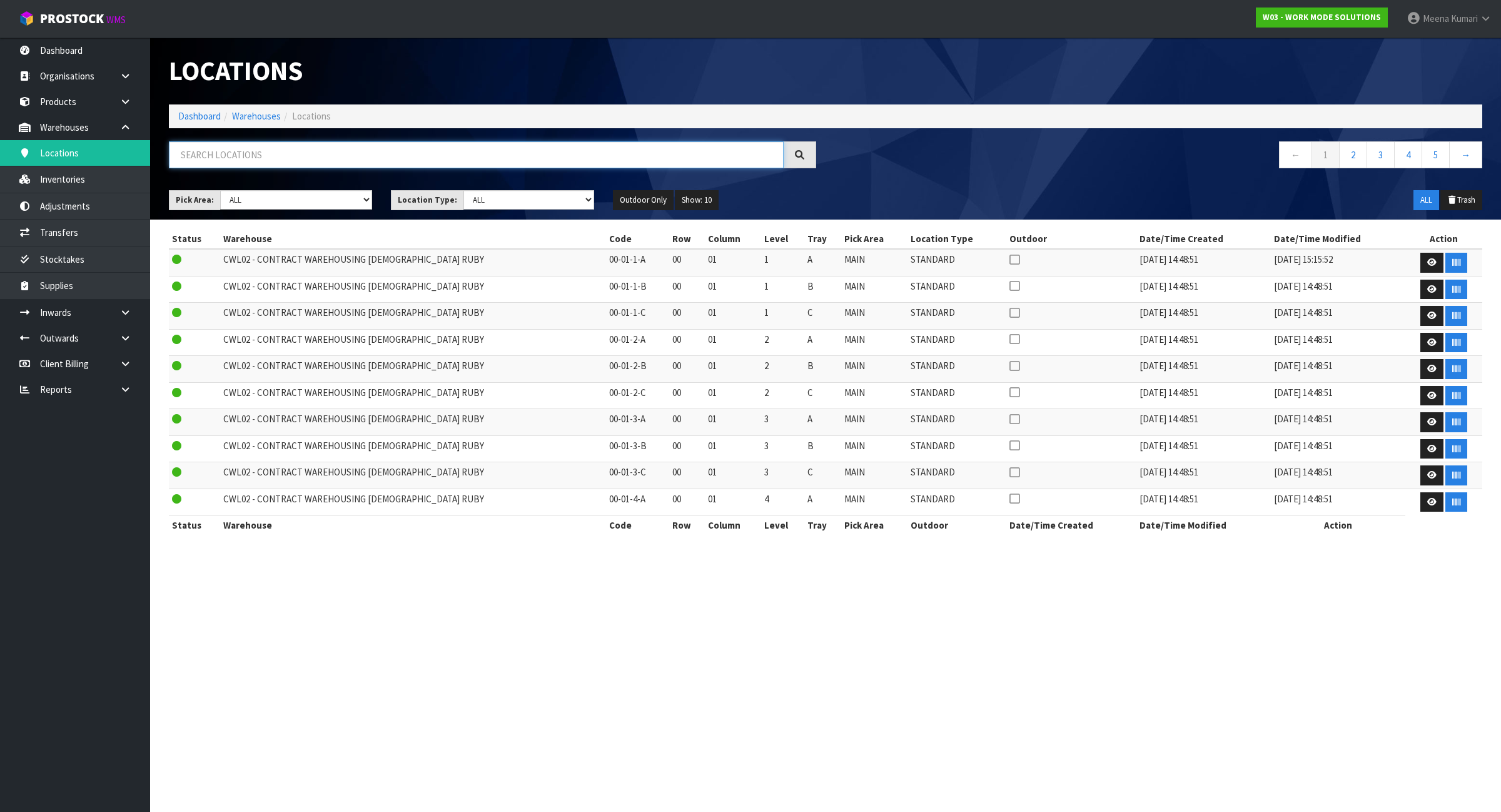
click at [323, 149] on input "text" at bounding box center [477, 155] width 615 height 27
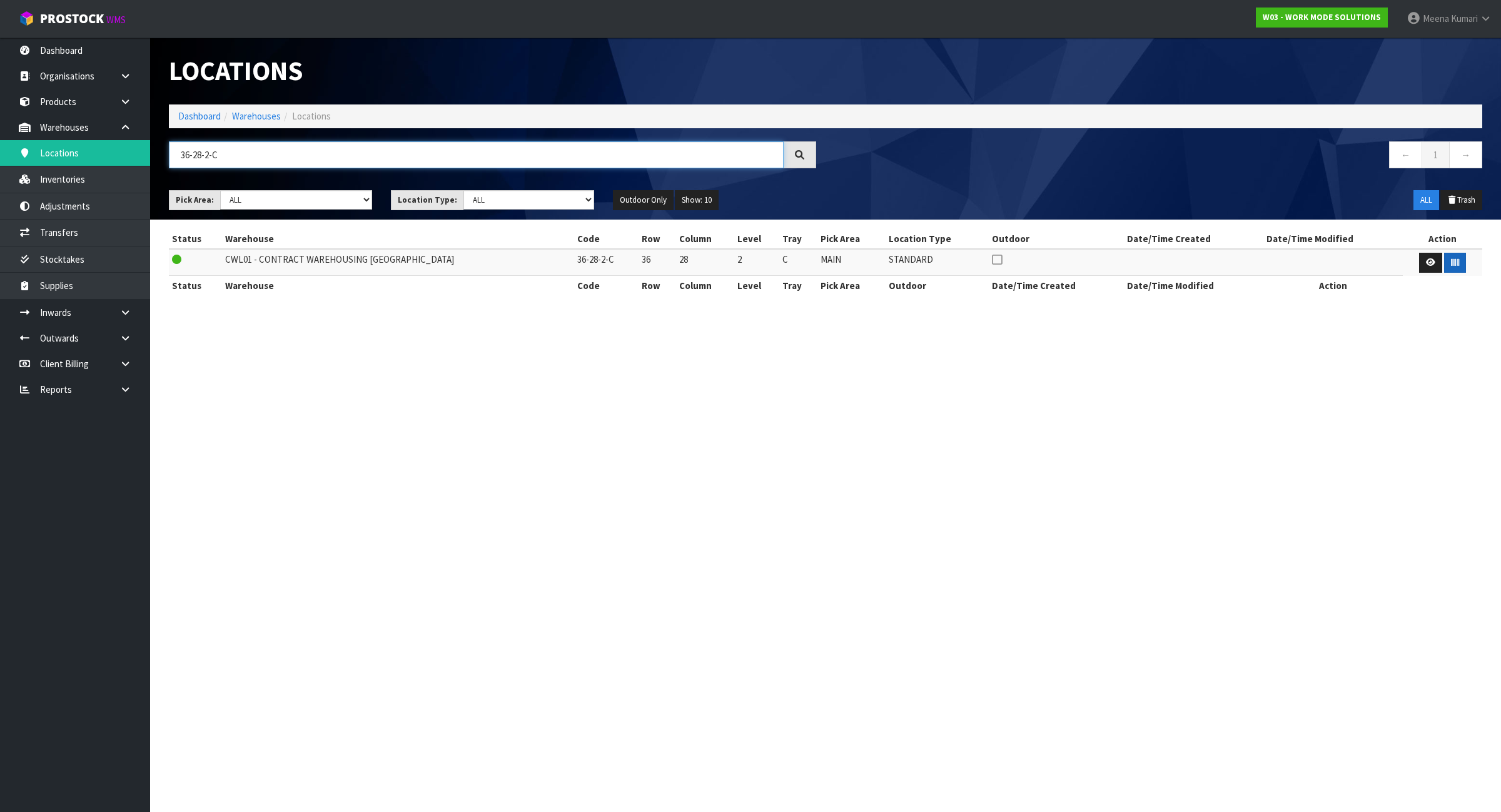
type input "36-28-2-C"
click at [1459, 261] on button "button" at bounding box center [1455, 262] width 22 height 20
click at [255, 149] on input "36-28-2-C" at bounding box center [477, 155] width 615 height 27
click at [256, 149] on input "36-28-2-C" at bounding box center [477, 155] width 615 height 27
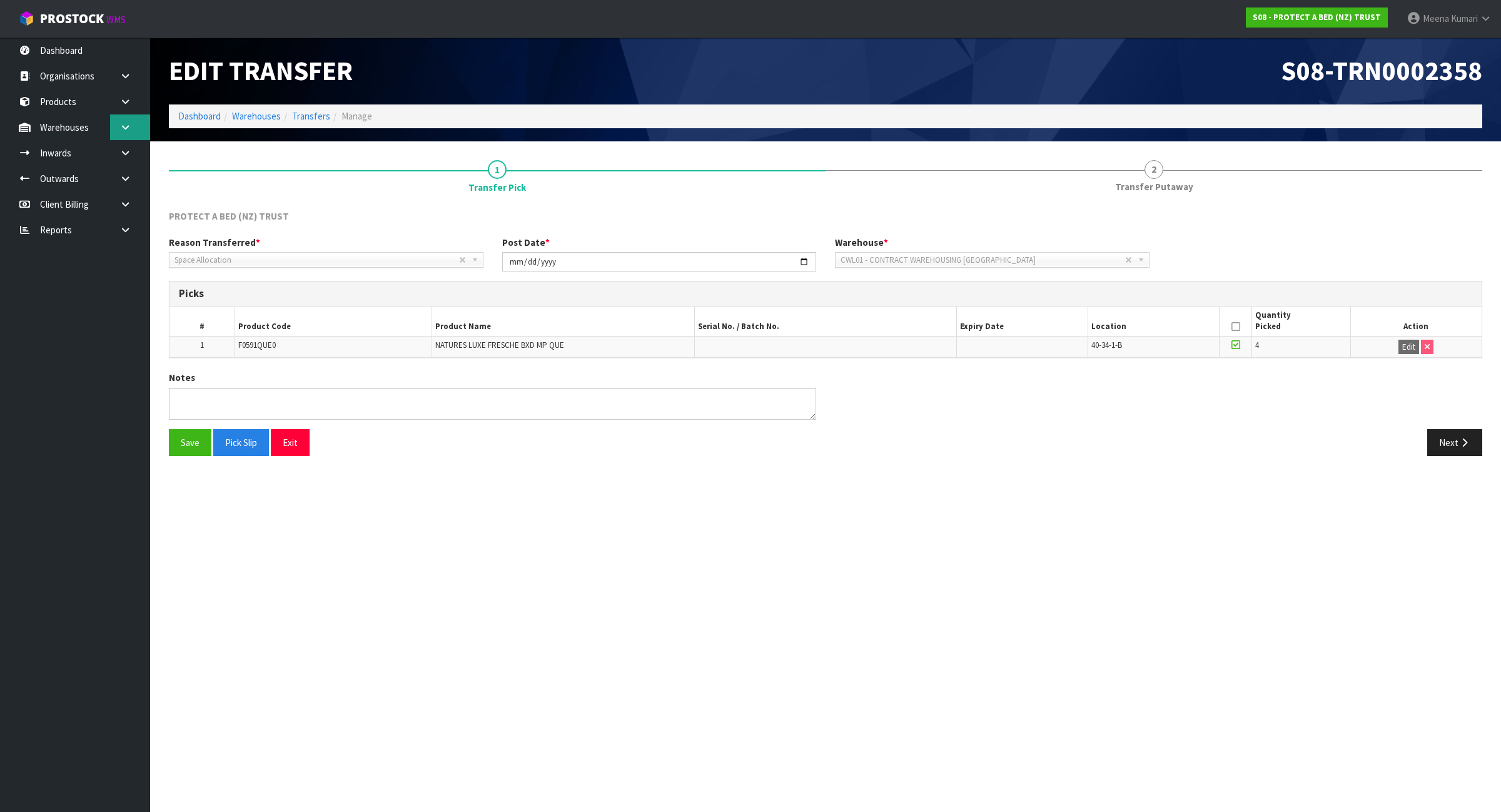
click at [149, 122] on link at bounding box center [131, 127] width 40 height 26
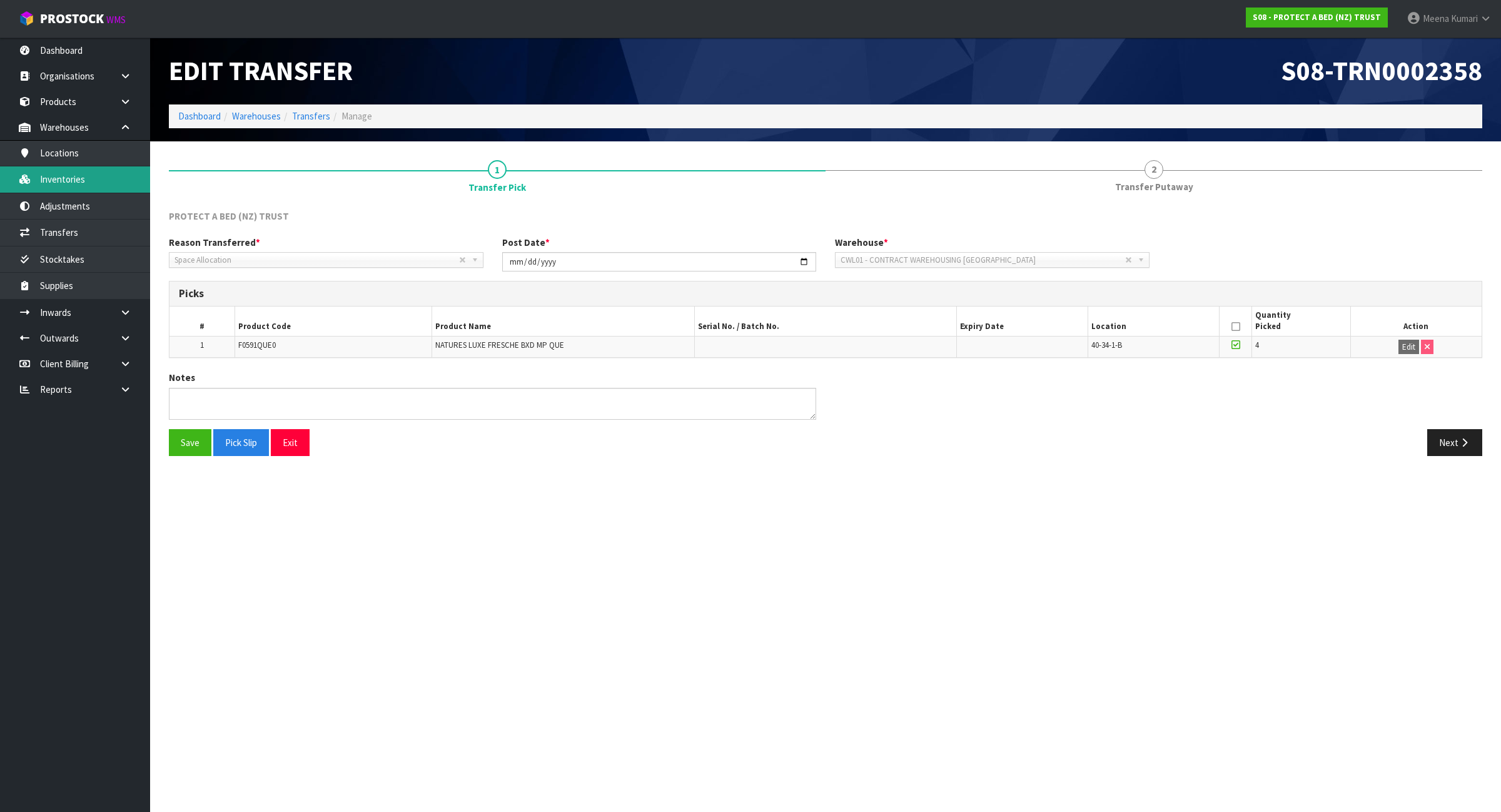
click at [97, 182] on link "Inventories" at bounding box center [75, 179] width 150 height 26
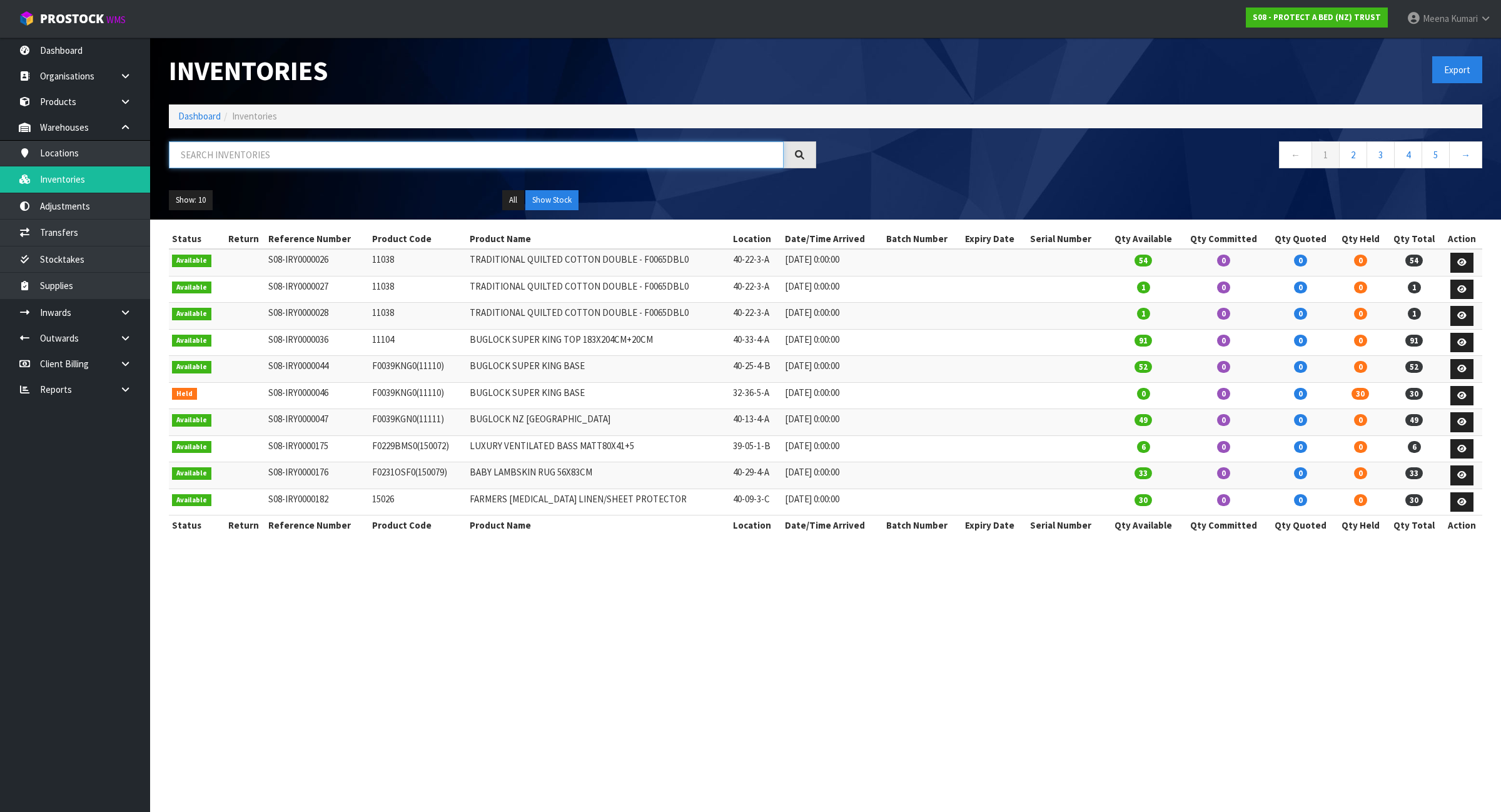
click at [352, 164] on input "text" at bounding box center [477, 155] width 615 height 27
paste input "F0591QUE0"
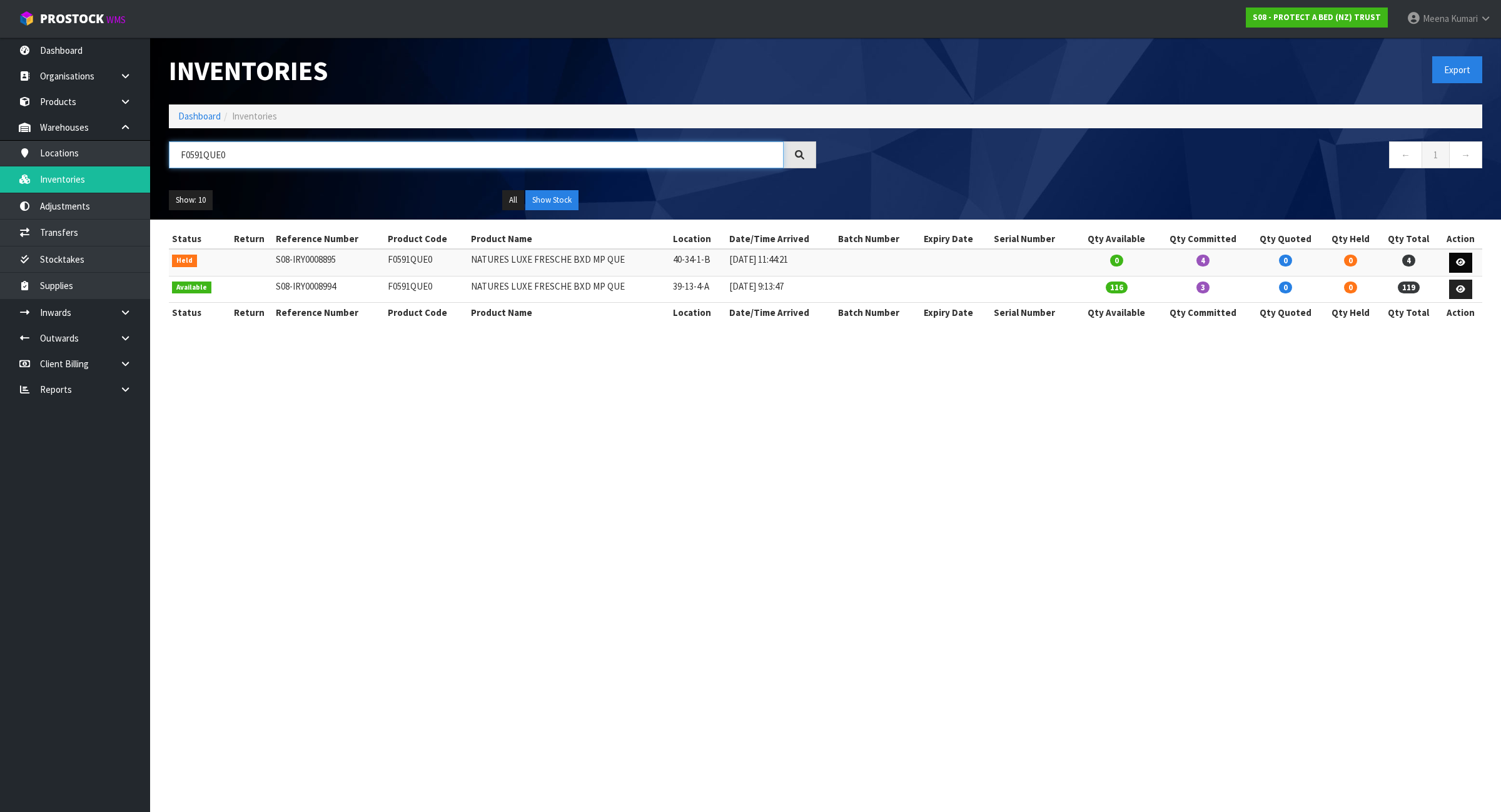
type input "F0591QUE0"
click at [1466, 263] on link at bounding box center [1461, 262] width 23 height 20
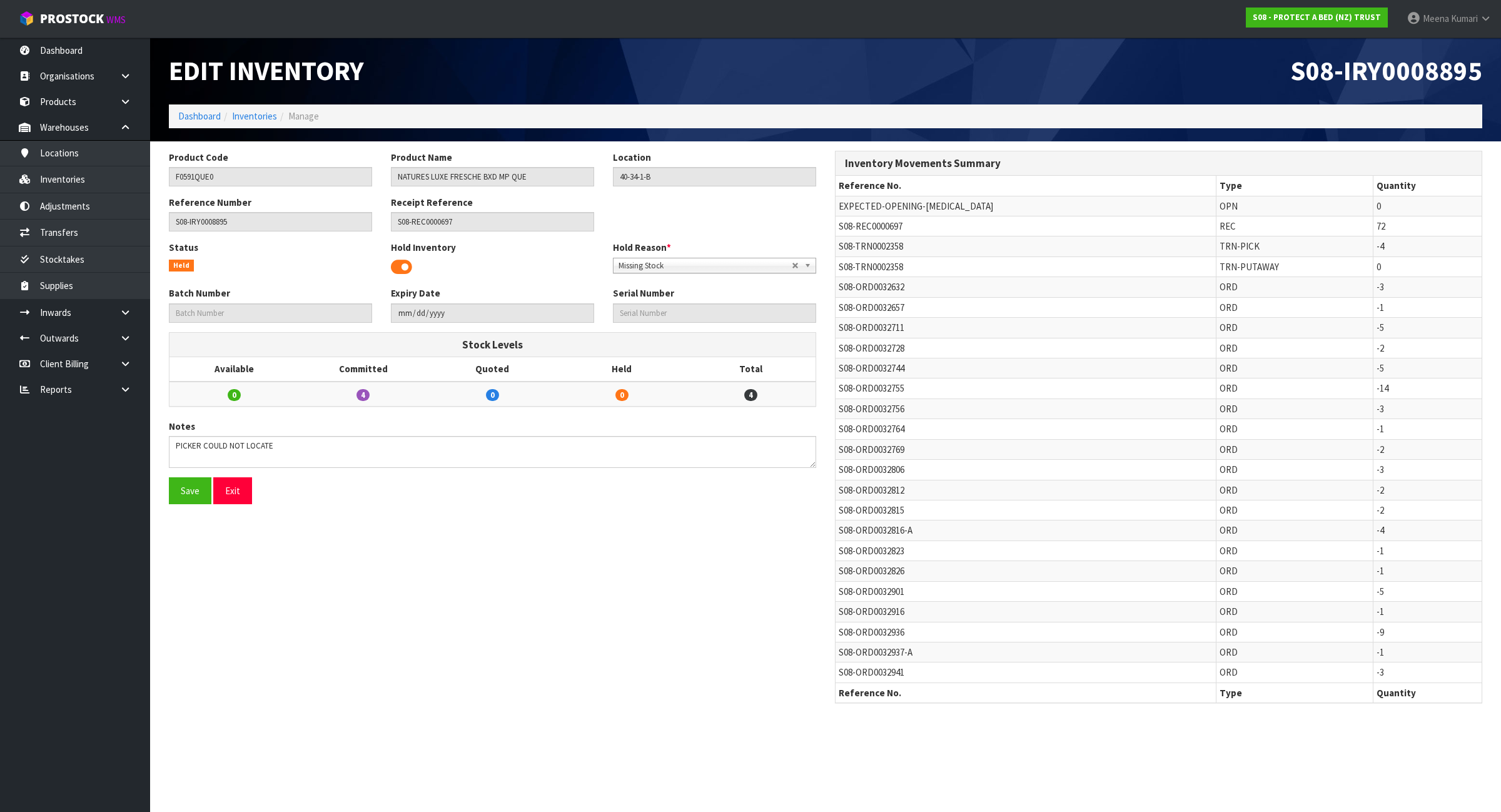
click at [855, 229] on span "S08-REC0000697" at bounding box center [871, 226] width 63 height 12
click at [857, 229] on span "S08-REC0000697" at bounding box center [871, 226] width 63 height 12
copy tr "S08-REC0000697"
click at [135, 312] on link at bounding box center [131, 312] width 40 height 26
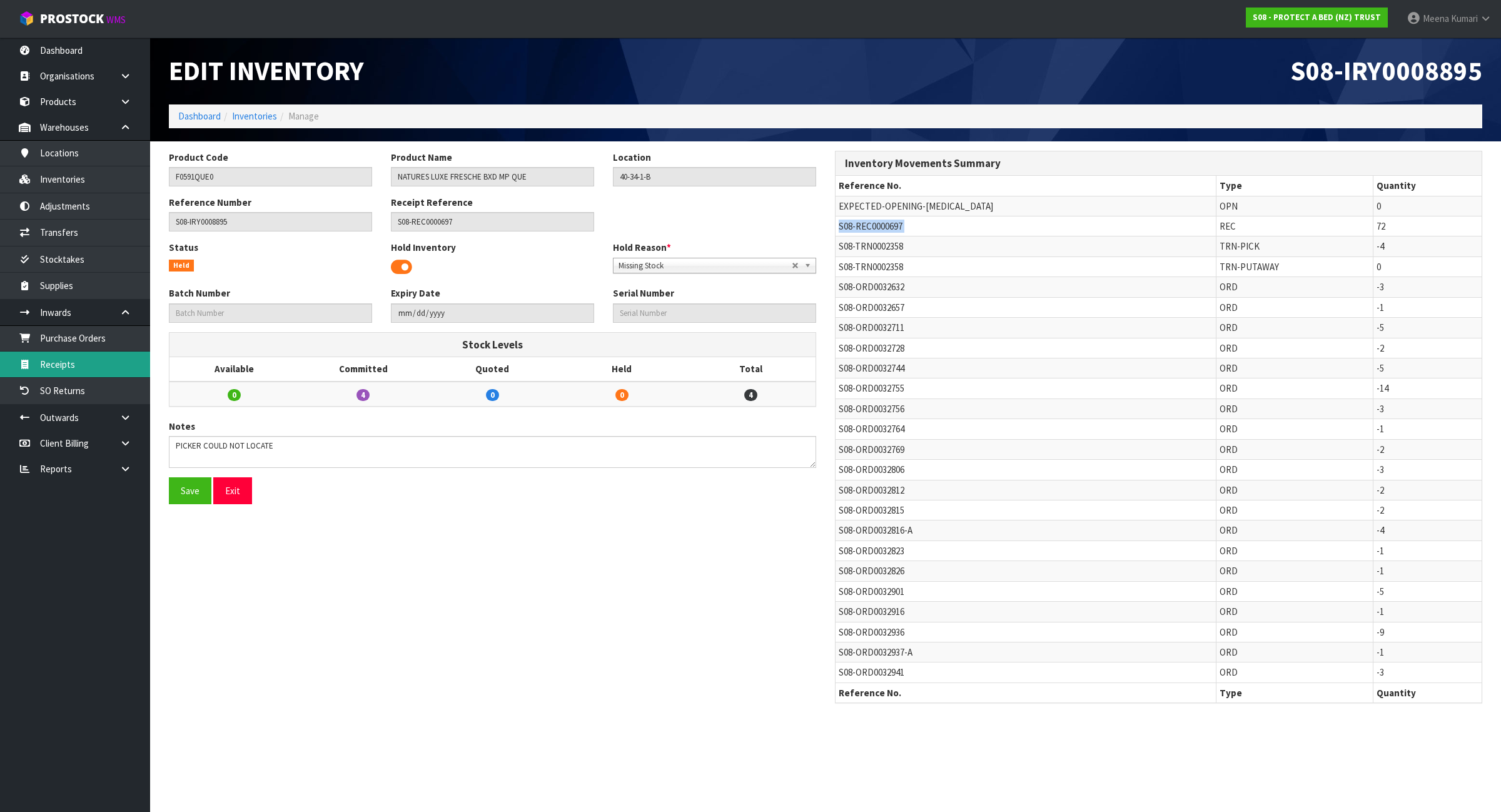
click at [107, 374] on link "Receipts" at bounding box center [75, 364] width 150 height 26
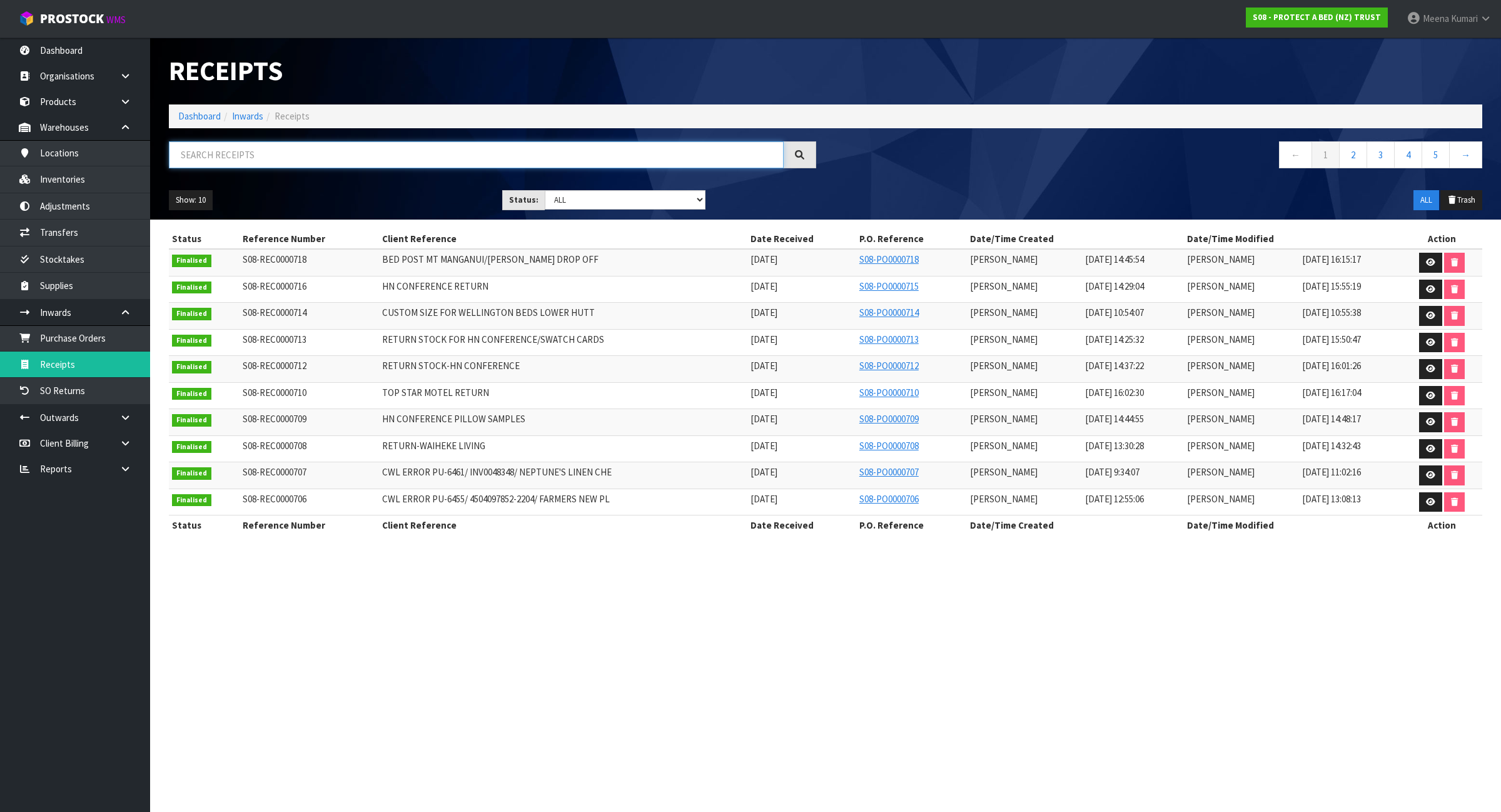
click at [396, 146] on input "text" at bounding box center [477, 155] width 615 height 27
paste input "S08-REC0000697"
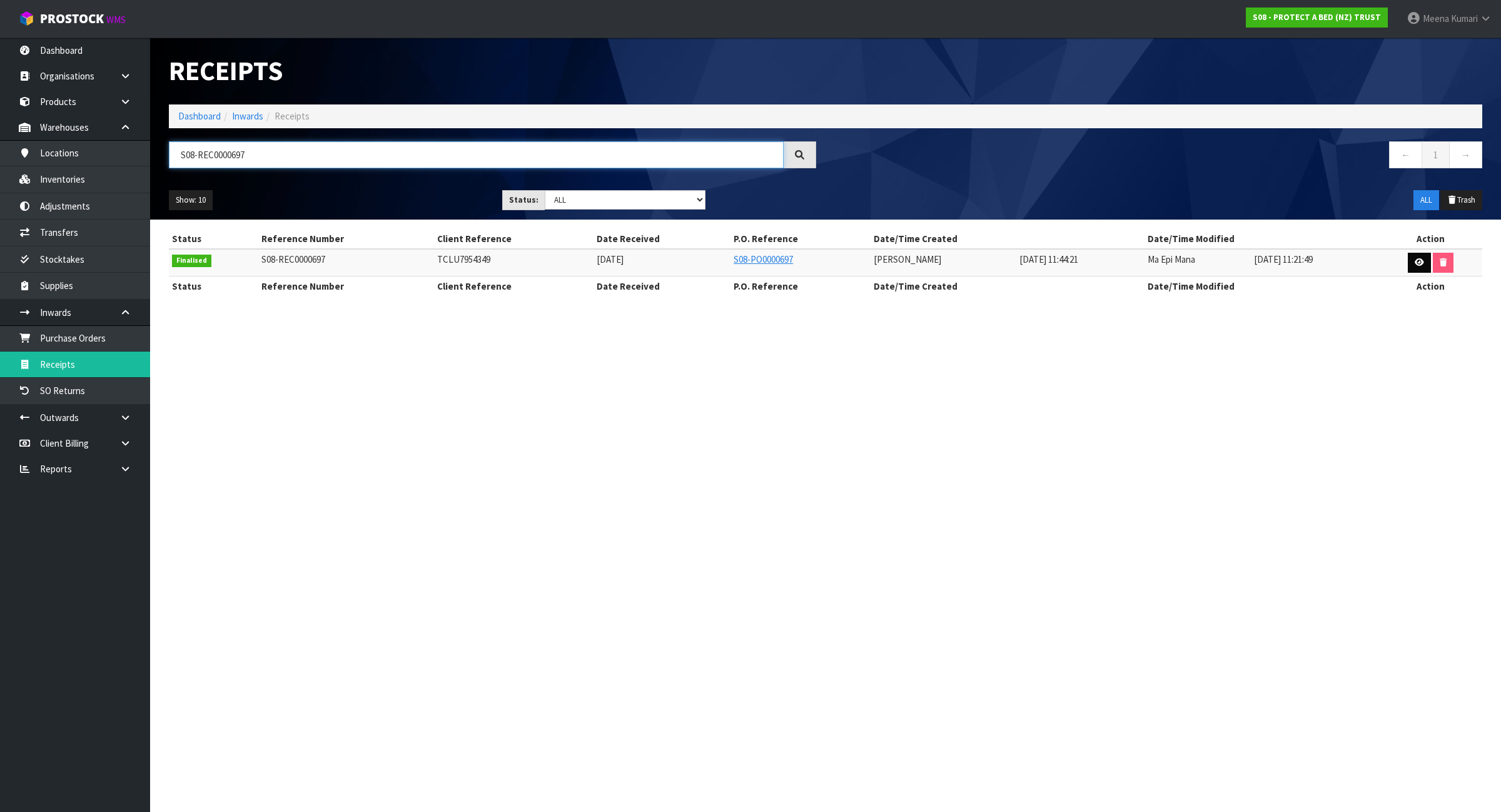
type input "S08-REC0000697"
click at [1421, 257] on link at bounding box center [1419, 262] width 23 height 20
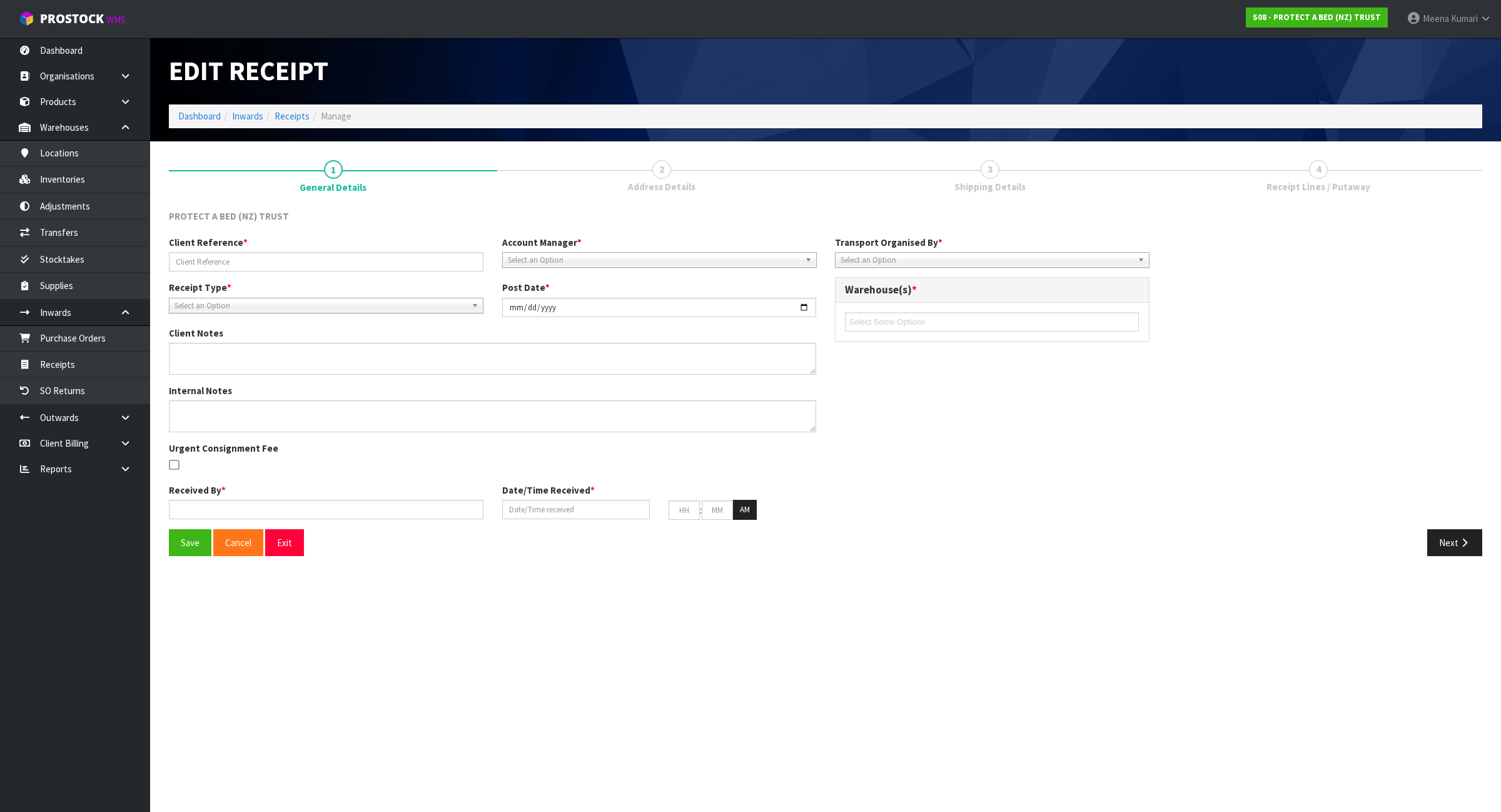
type input "TCLU7954349"
type input "[DATE]"
type textarea "VARIANCE BELOW F0592PPS0, EXPECTED QTY: 32 UNITS, RECEIVED QTY: 60 UNITS, VARIA…"
type textarea "VARIANCE BELOW - 2ND CHECKED BY MA F0592PPS0, EXPECTED QTY: 32 UNITS, RECEIVED …"
type input "[PERSON_NAME]"
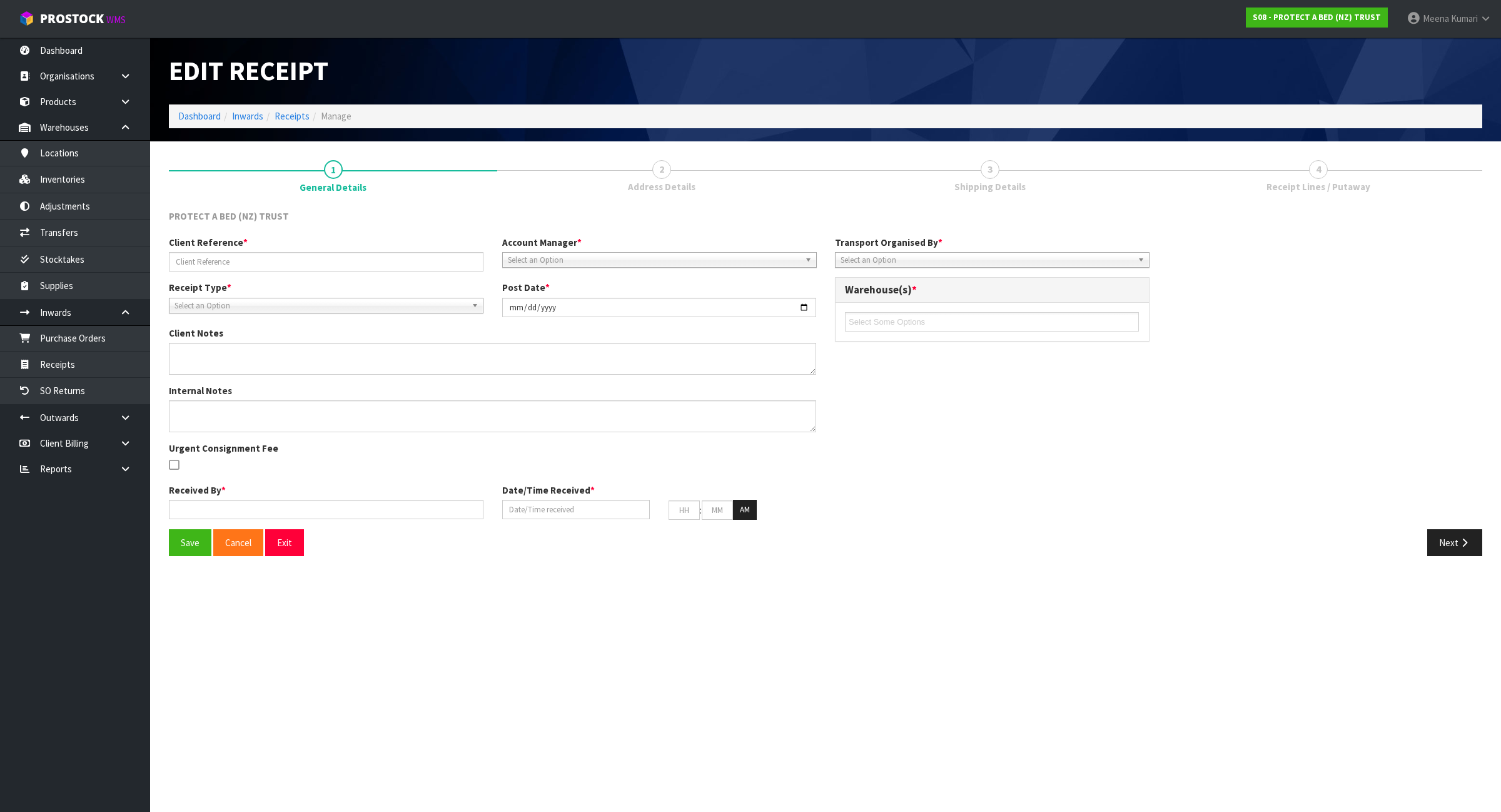
type input "[DATE]"
type input "11"
type input "44"
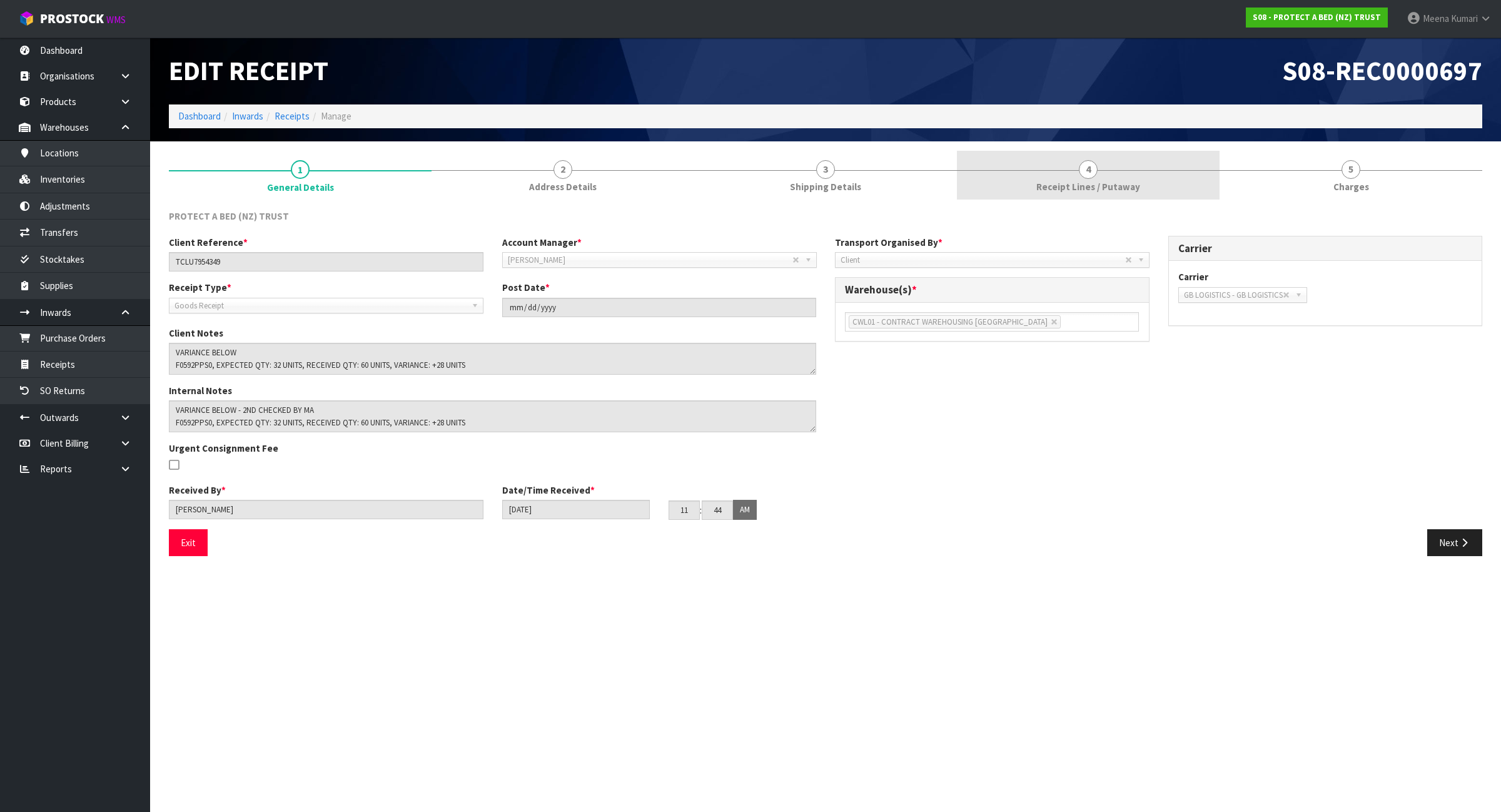
click at [1162, 180] on link "4 Receipt Lines / Putaway" at bounding box center [1088, 175] width 262 height 49
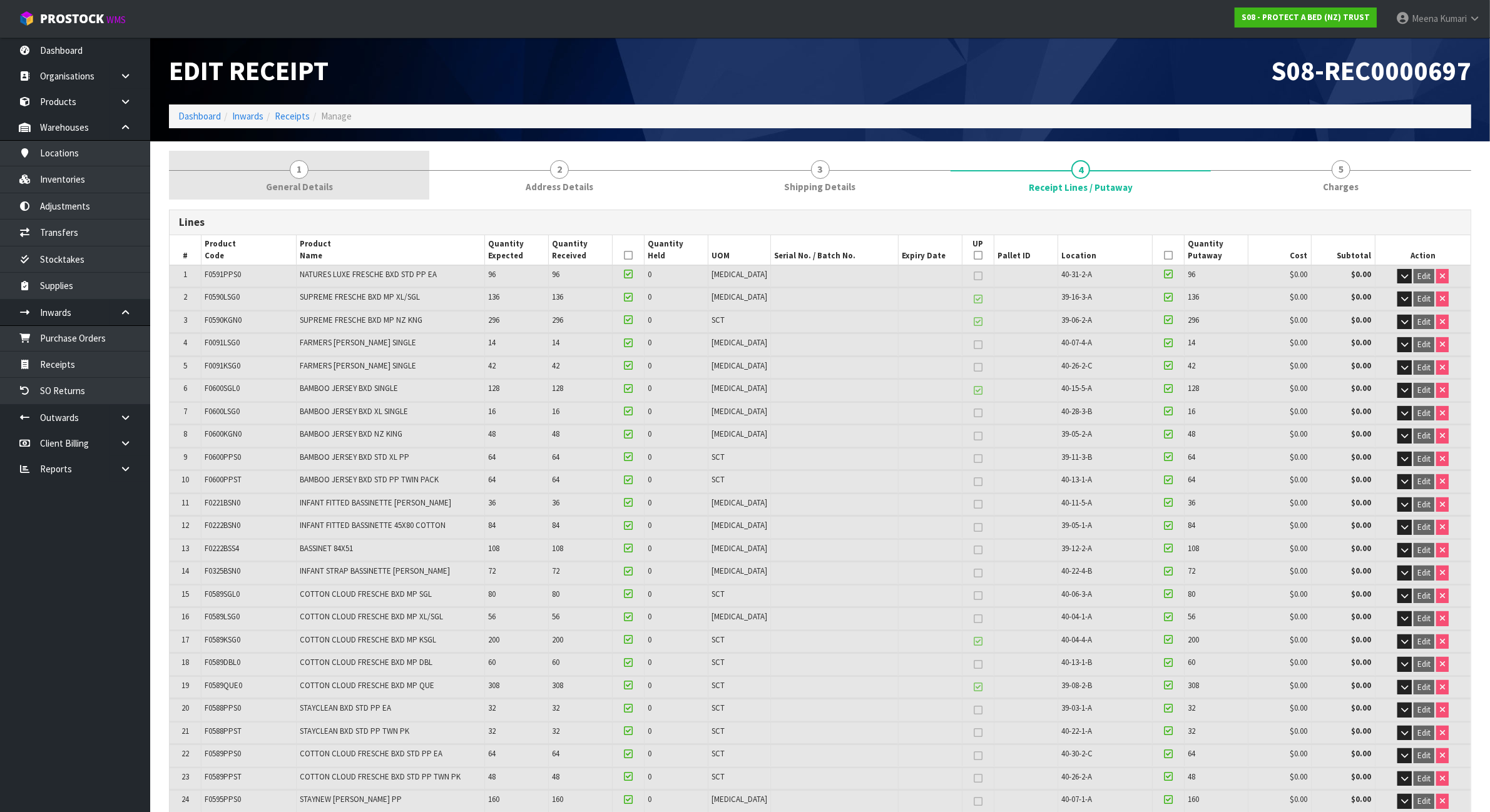
click at [308, 185] on span "General Details" at bounding box center [300, 186] width 67 height 13
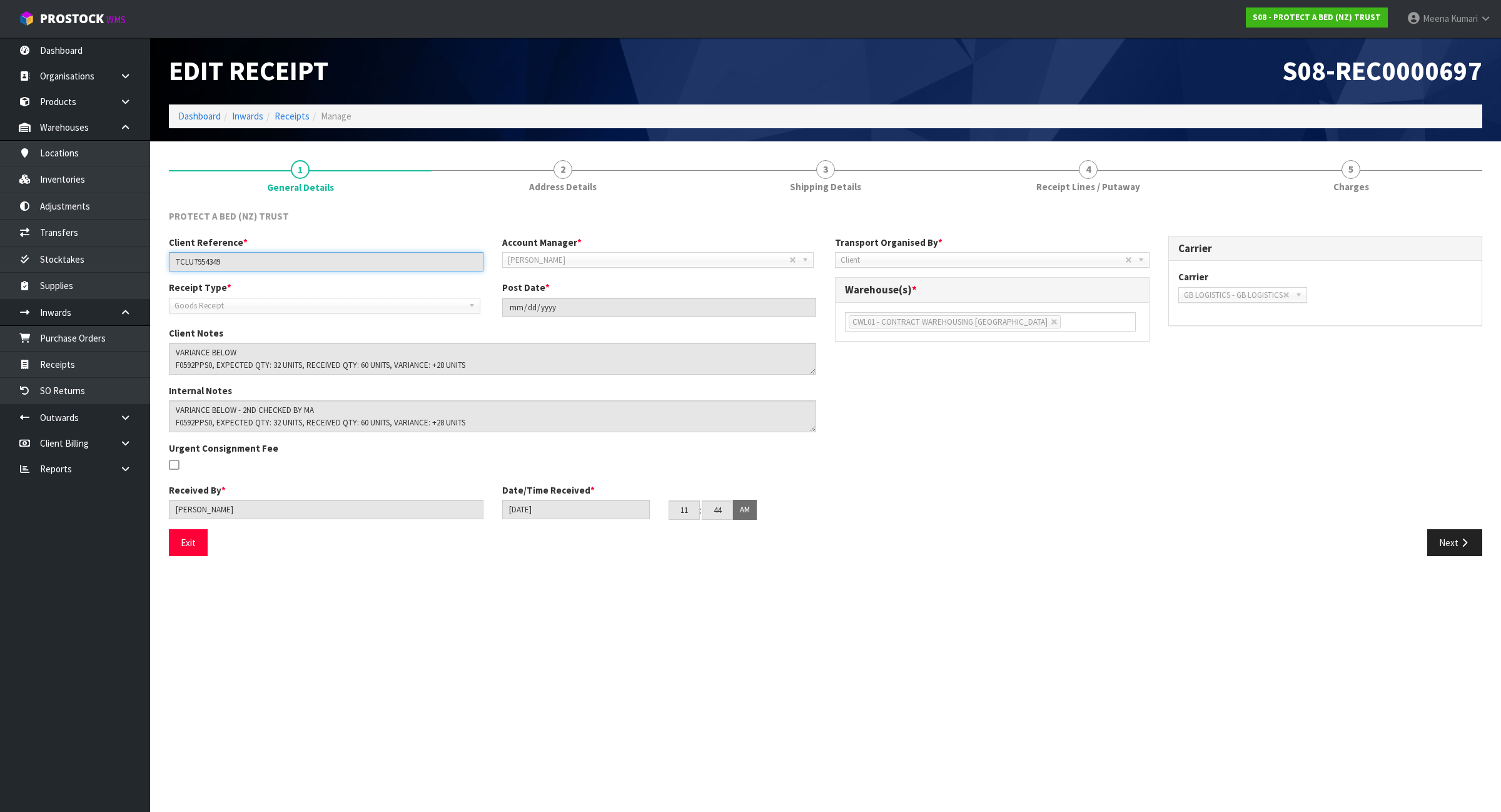
click at [258, 260] on input "TCLU7954349" at bounding box center [326, 261] width 314 height 19
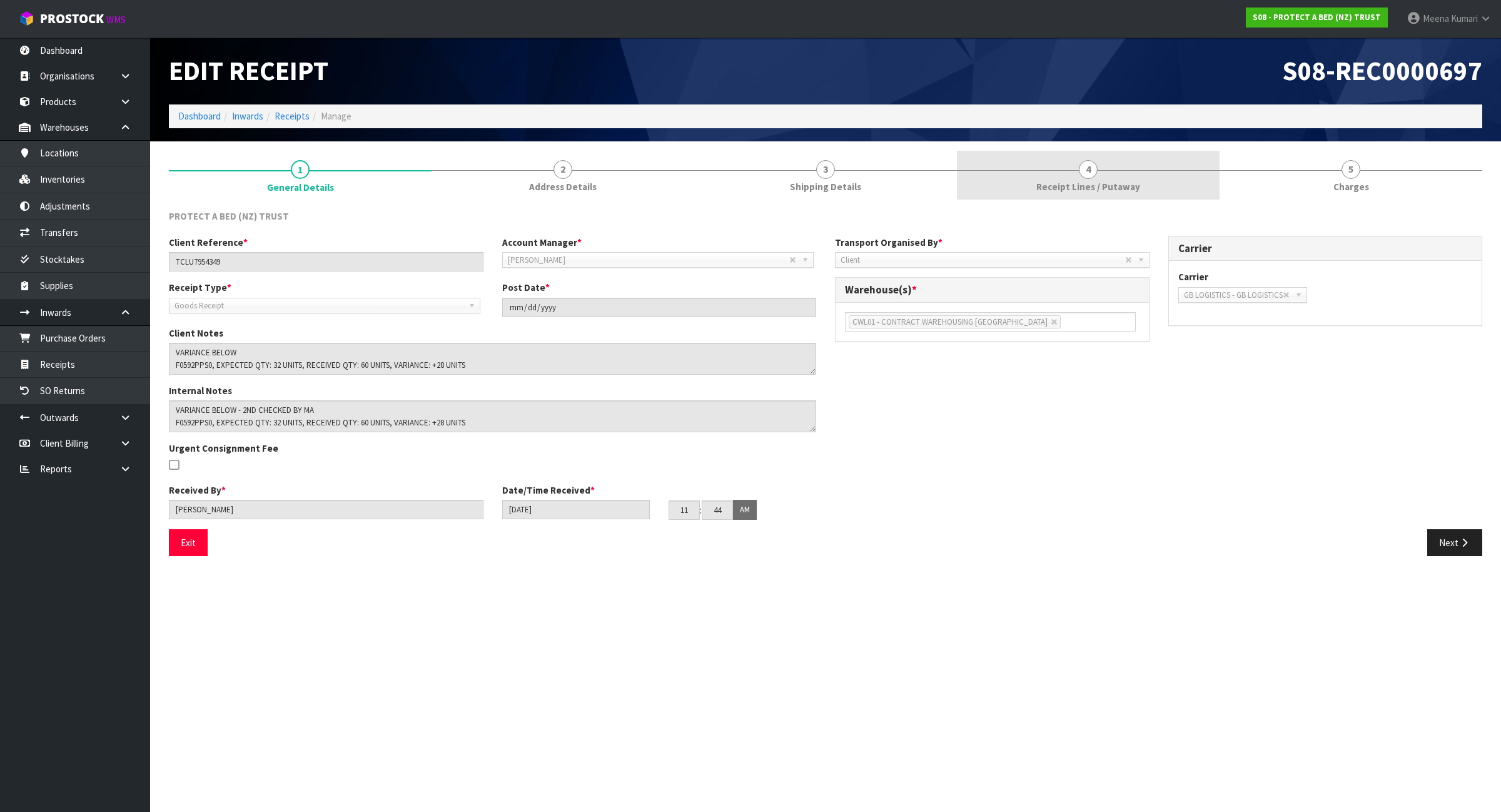
click at [1139, 180] on link "4 Receipt Lines / Putaway" at bounding box center [1088, 175] width 262 height 49
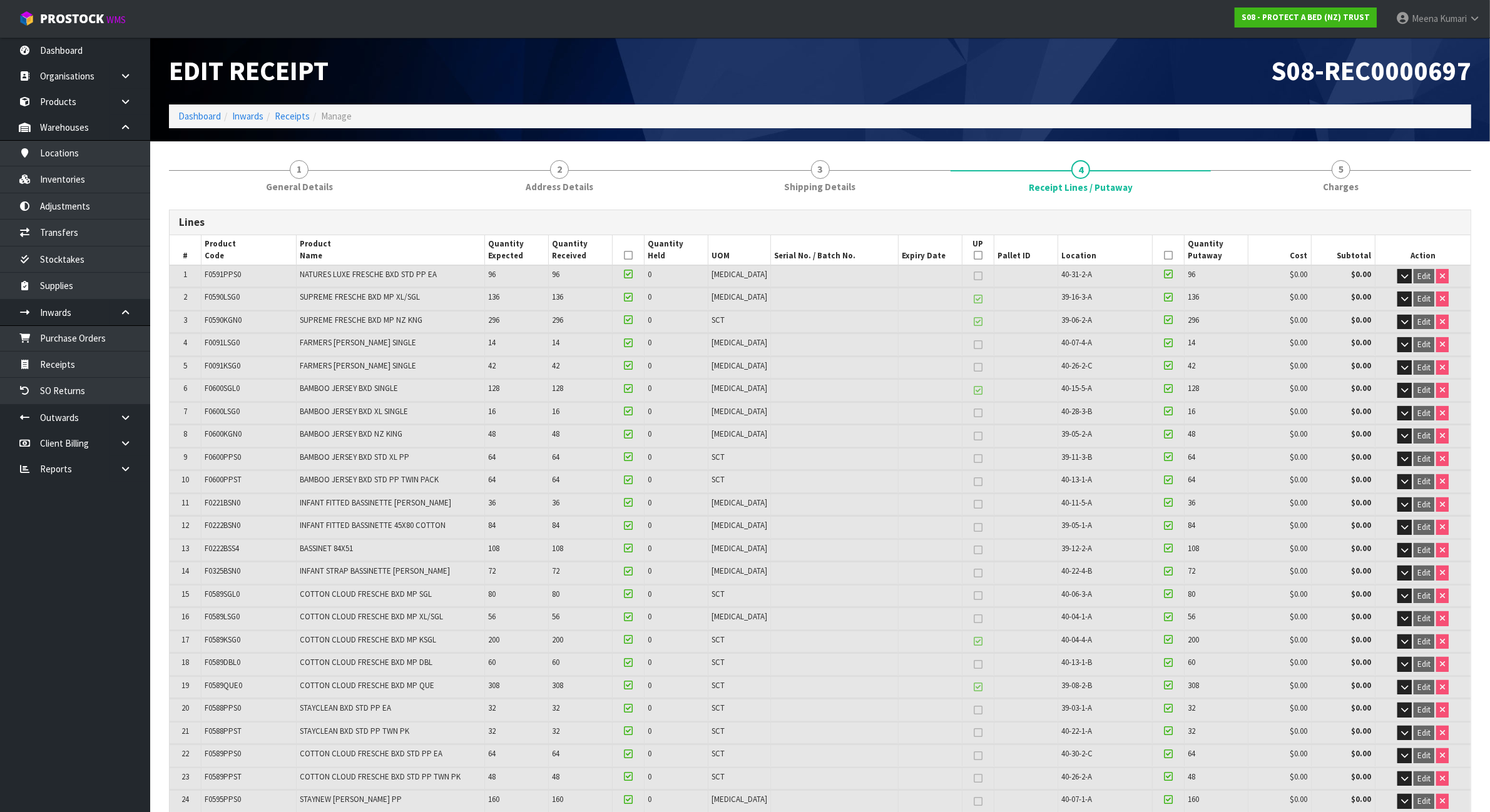
scroll to position [1054, 0]
